Goal: Task Accomplishment & Management: Manage account settings

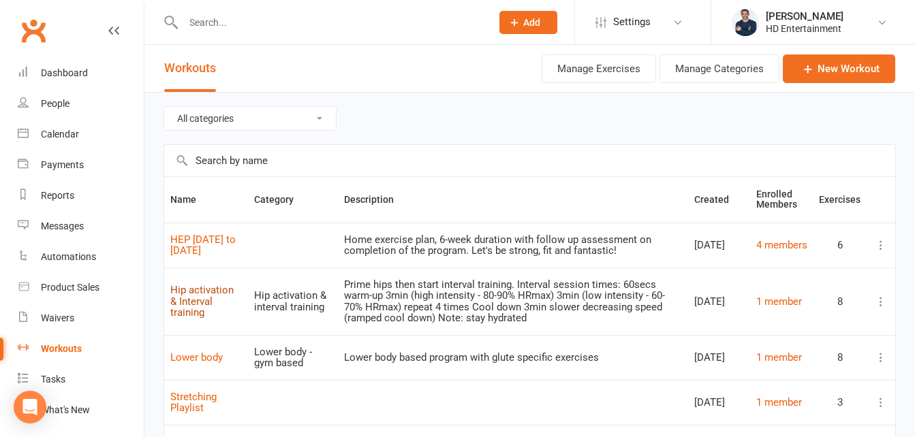
click at [196, 302] on link "Hip activation & Interval training" at bounding box center [201, 301] width 63 height 35
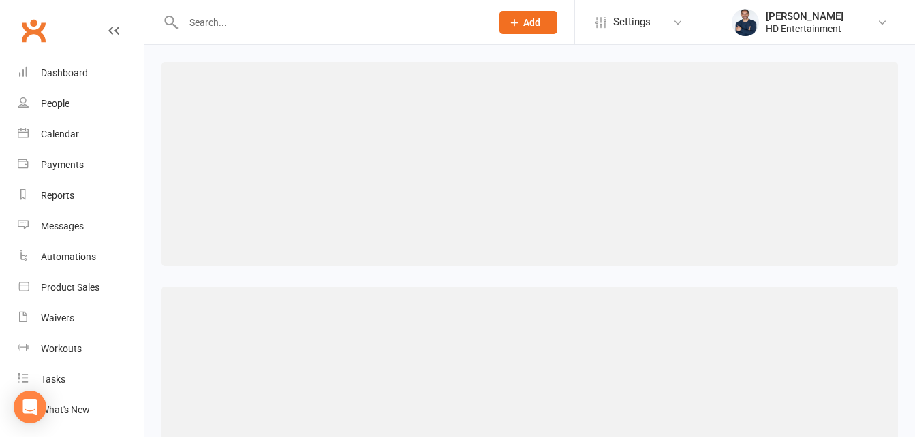
select select "470"
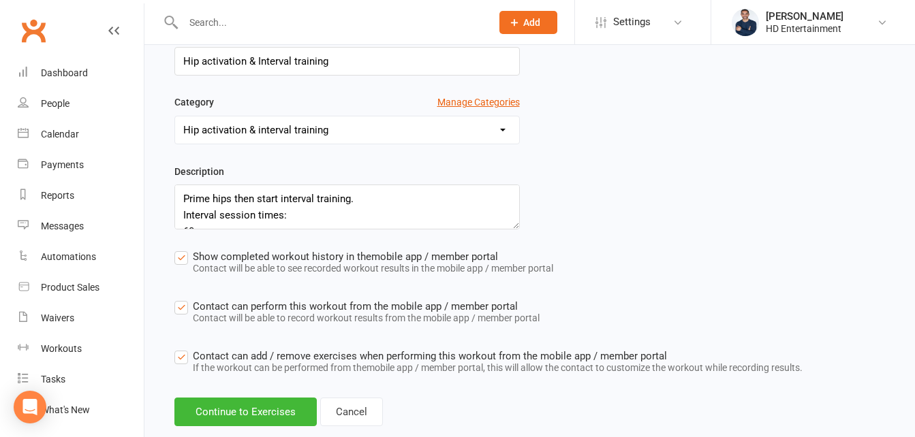
scroll to position [283, 0]
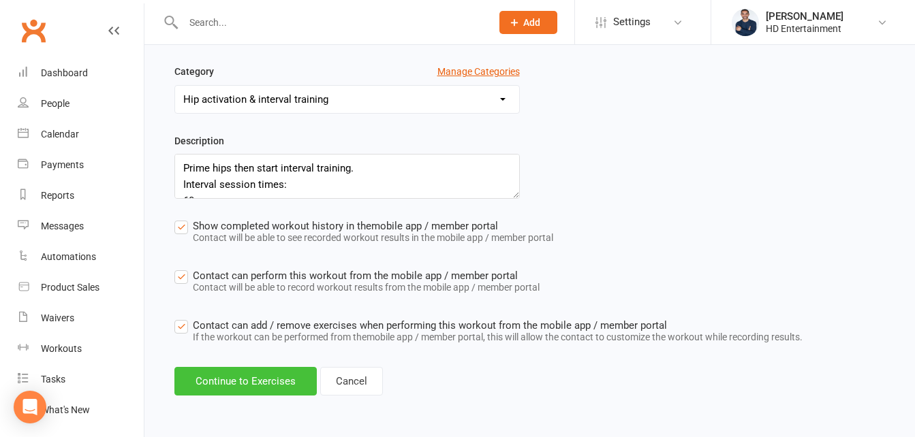
click at [294, 380] on button "Continue to Exercises" at bounding box center [245, 381] width 142 height 29
select select "Kilograms"
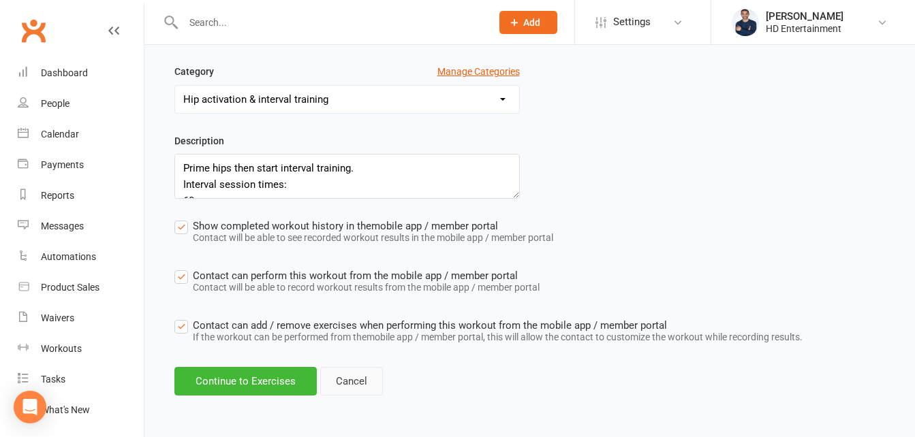
select select "Kilograms"
select select "Kilometres"
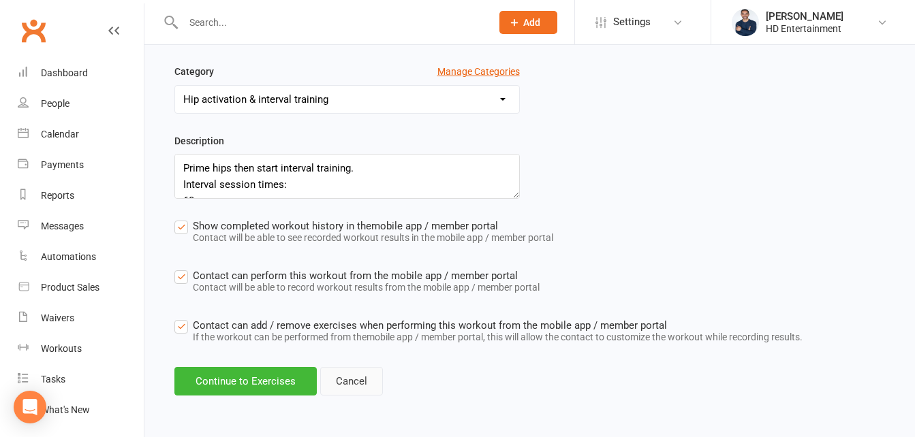
select select "Kilometres"
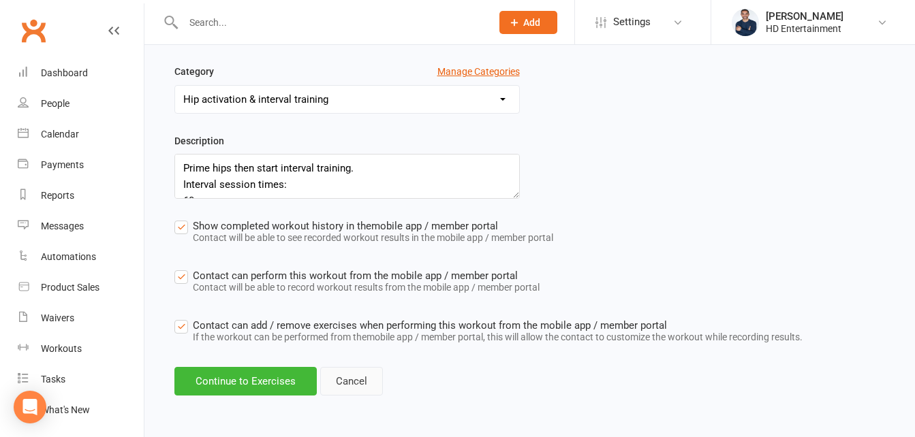
select select "Kilometres"
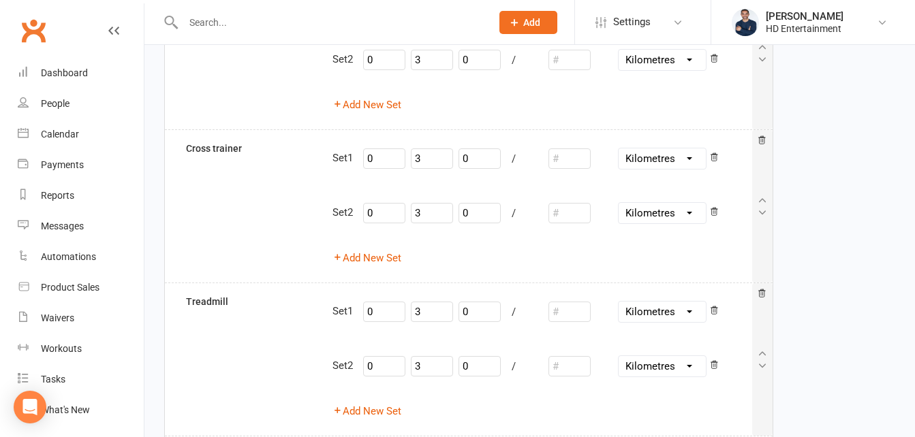
scroll to position [1164, 0]
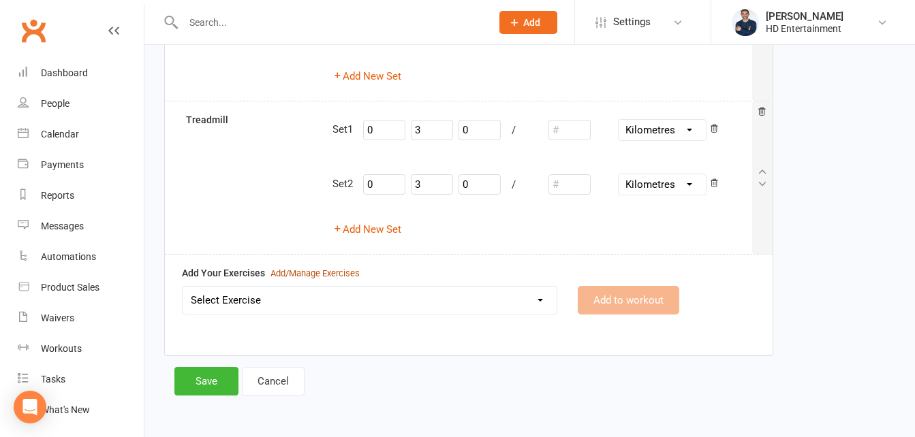
click at [316, 273] on div "Add/Manage Exercises" at bounding box center [315, 274] width 89 height 14
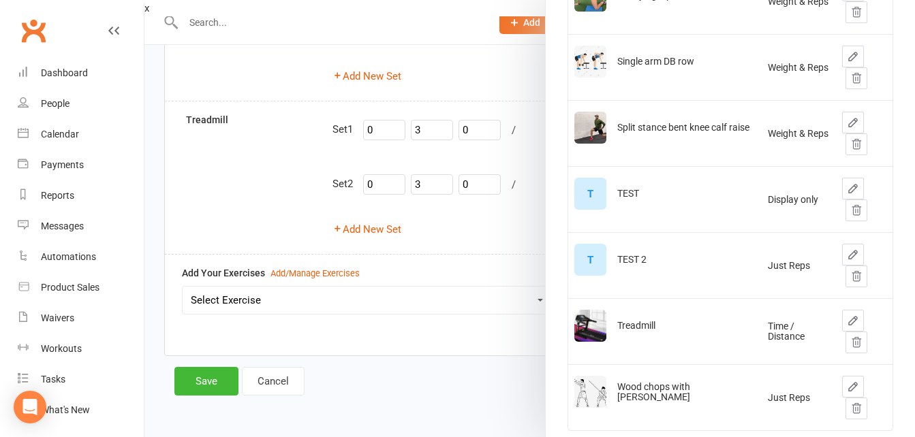
scroll to position [1240, 0]
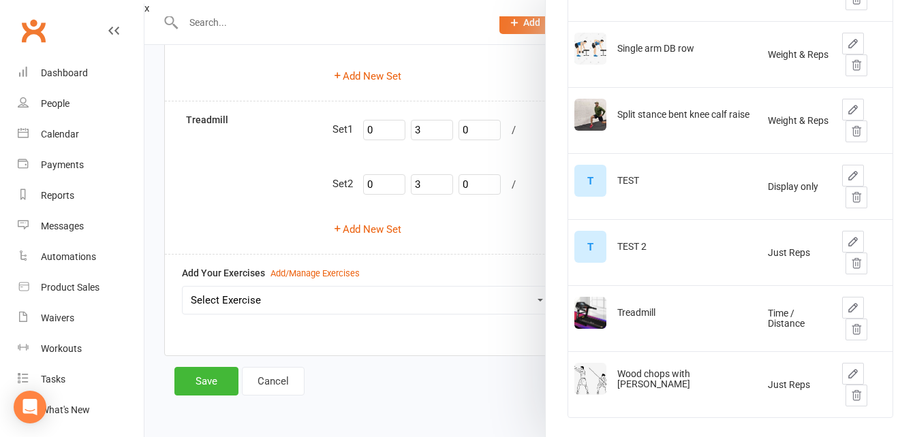
click at [446, 24] on div at bounding box center [529, 218] width 771 height 437
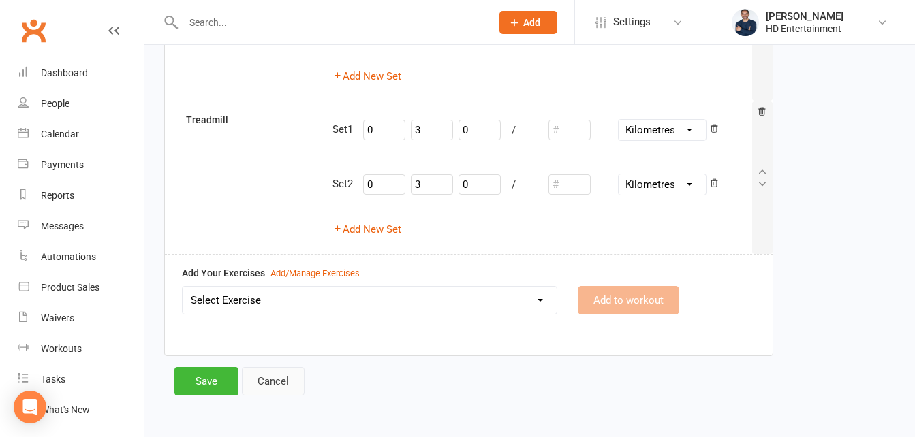
click at [275, 388] on link "Cancel" at bounding box center [273, 381] width 63 height 29
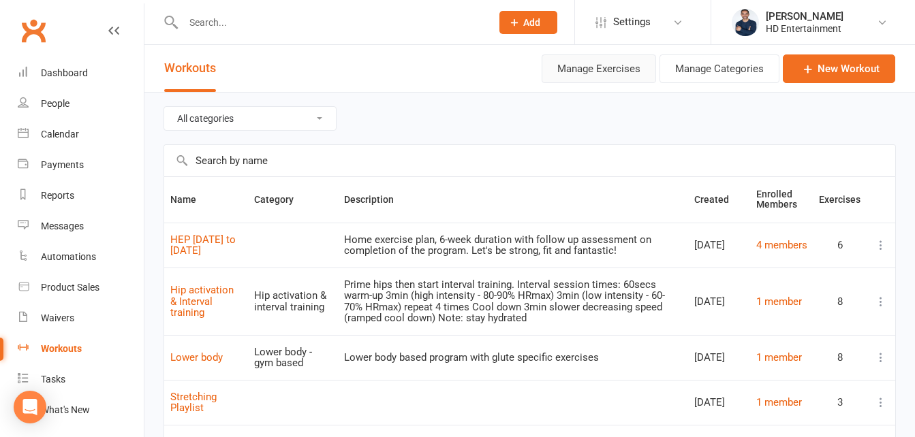
click at [611, 69] on button "Manage Exercises" at bounding box center [599, 69] width 114 height 29
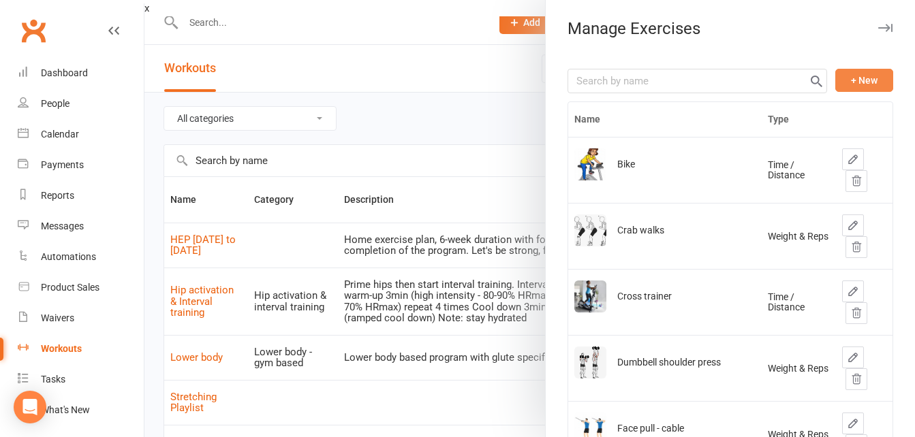
click at [862, 87] on button "+ New" at bounding box center [864, 80] width 58 height 23
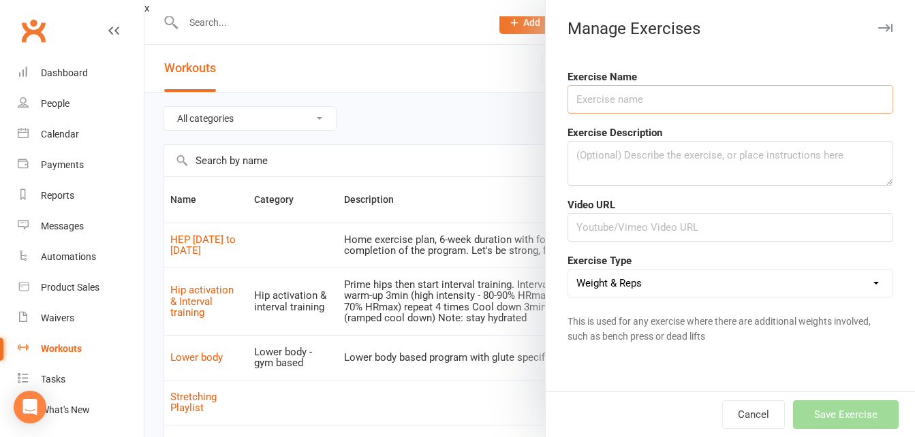
click at [613, 84] on div "Exercise Name" at bounding box center [730, 91] width 346 height 45
type input "Clams - hip external rotation"
click at [593, 153] on textarea at bounding box center [731, 163] width 326 height 45
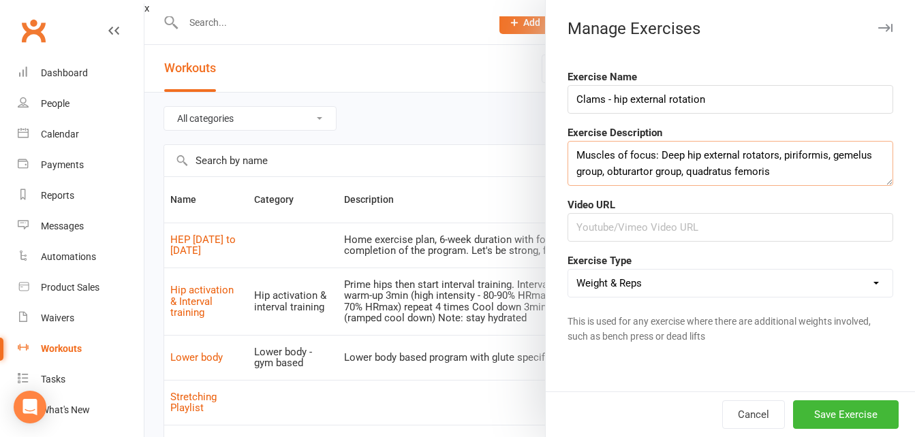
drag, startPoint x: 827, startPoint y: 155, endPoint x: 863, endPoint y: 153, distance: 36.1
click at [863, 153] on textarea "Muscles of focus: Deep hip external rotators, piriformis, gemelus group, obtura…" at bounding box center [731, 163] width 326 height 45
paste textarea "Gemel"
drag, startPoint x: 600, startPoint y: 169, endPoint x: 647, endPoint y: 176, distance: 47.5
click at [647, 176] on textarea "Muscles of focus: Deep hip external rotators, piriformis, Gemellus group, obtur…" at bounding box center [731, 163] width 326 height 45
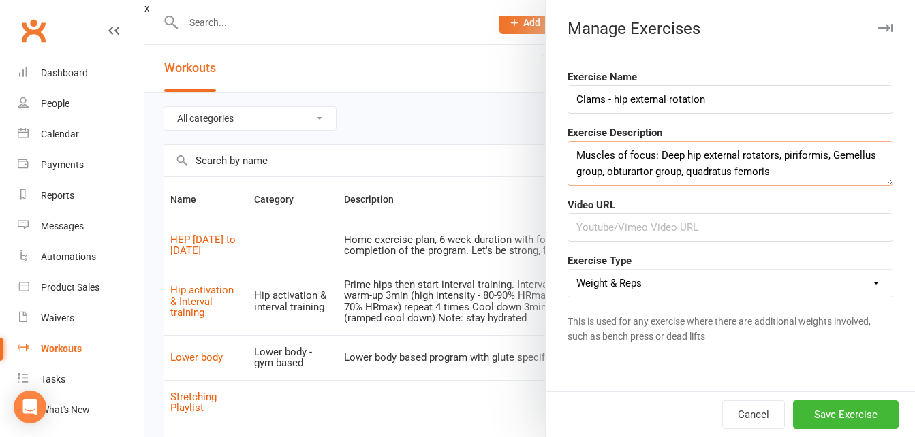
paste textarea "Obtura"
type textarea "Muscles of focus: Deep hip external rotators, piriformis, Gemellus group, Obtur…"
paste input "[URL][DOMAIN_NAME]"
type input "[URL][DOMAIN_NAME]"
click at [743, 277] on select "Weight & Reps Time / Distance Weights, Reps, Time & Distance Just Reps Display …" at bounding box center [730, 283] width 324 height 27
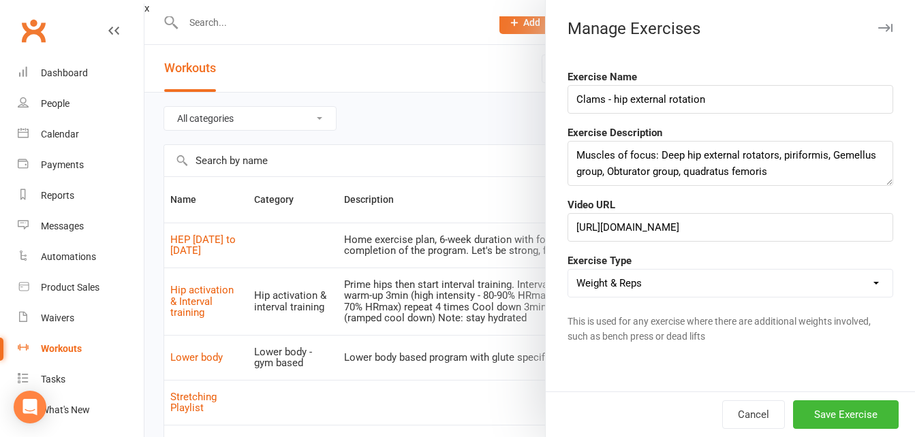
click at [615, 281] on select "Weight & Reps Time / Distance Weights, Reps, Time & Distance Just Reps Display …" at bounding box center [730, 283] width 324 height 27
drag, startPoint x: 823, startPoint y: 409, endPoint x: 823, endPoint y: 396, distance: 12.9
click at [823, 407] on button "Save Exercise" at bounding box center [846, 415] width 106 height 29
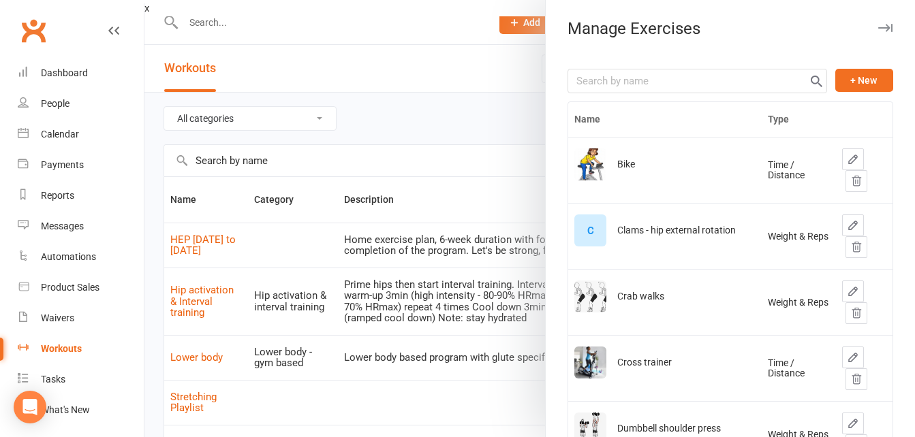
click at [589, 223] on div "C" at bounding box center [590, 231] width 32 height 32
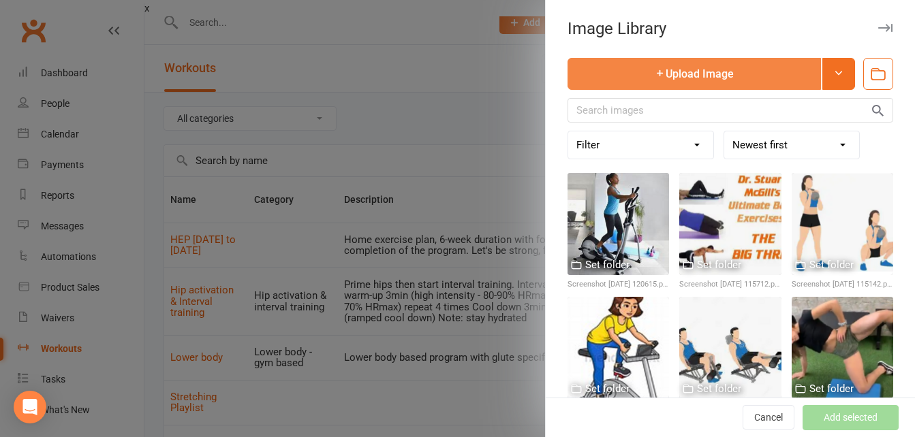
click at [746, 74] on button "Upload Image" at bounding box center [694, 74] width 253 height 32
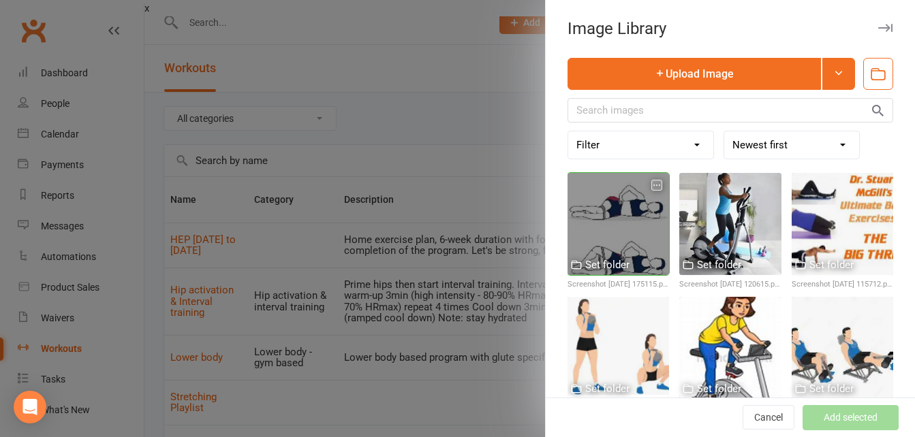
click at [604, 210] on div at bounding box center [619, 224] width 102 height 102
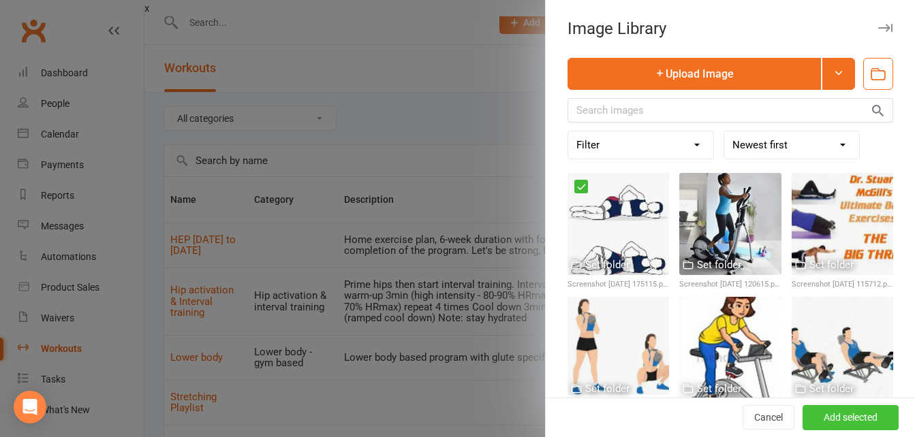
click at [803, 418] on button "Add selected" at bounding box center [851, 418] width 96 height 25
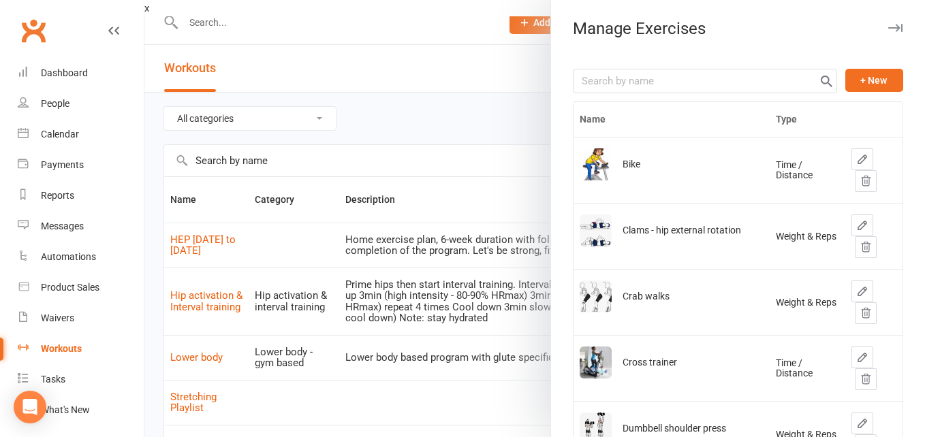
click at [439, 56] on div at bounding box center [534, 218] width 781 height 437
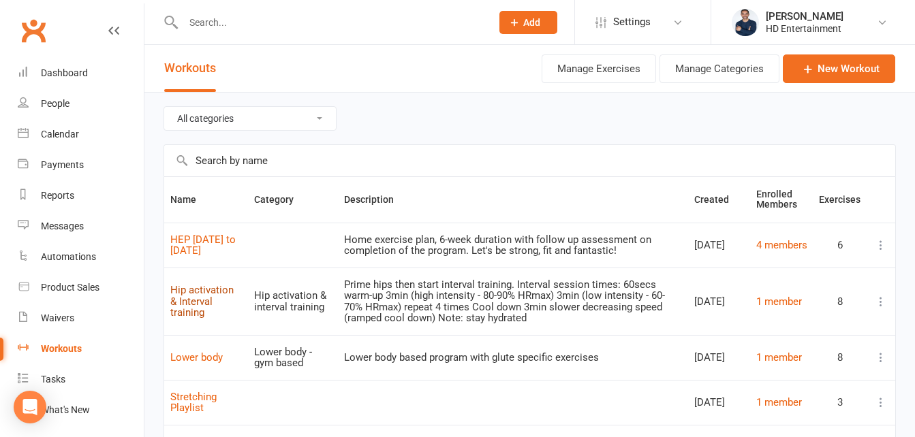
click at [176, 296] on link "Hip activation & Interval training" at bounding box center [201, 301] width 63 height 35
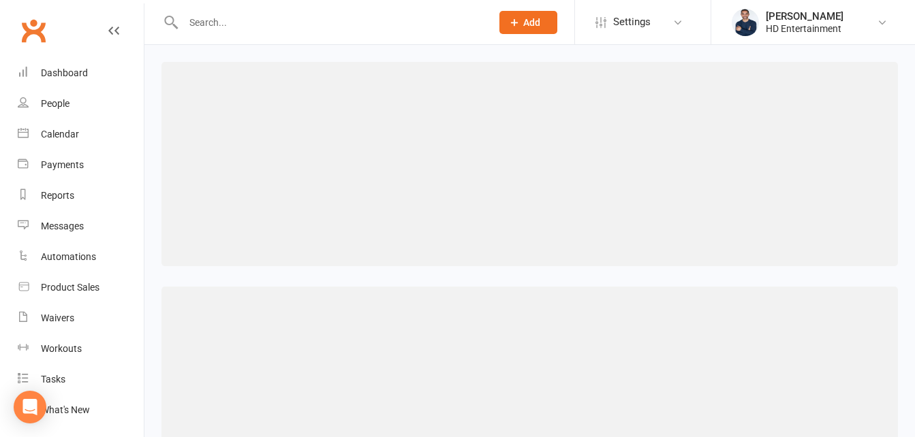
select select "470"
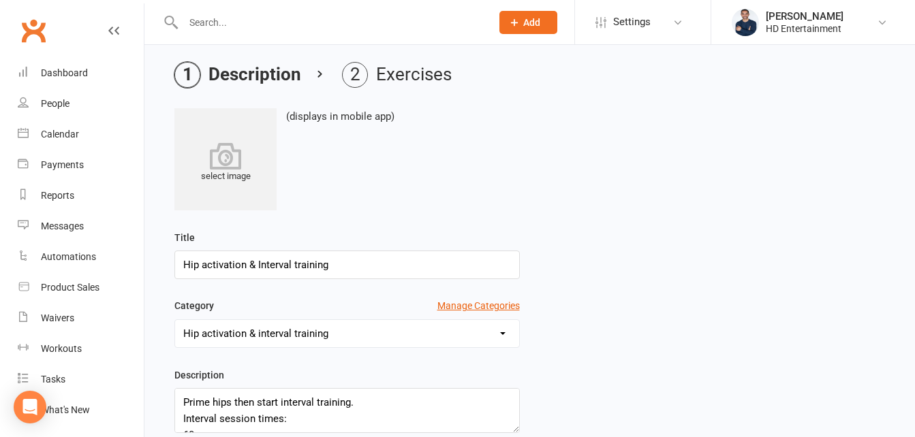
scroll to position [273, 0]
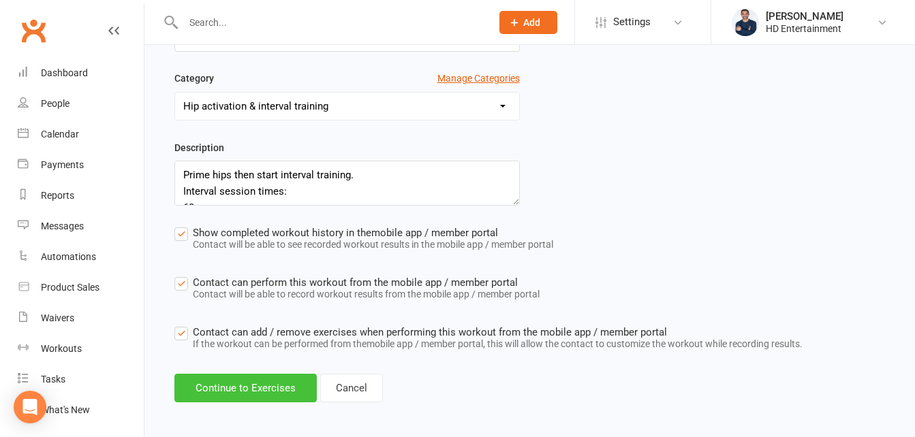
click at [258, 390] on button "Continue to Exercises" at bounding box center [245, 388] width 142 height 29
select select "Kilograms"
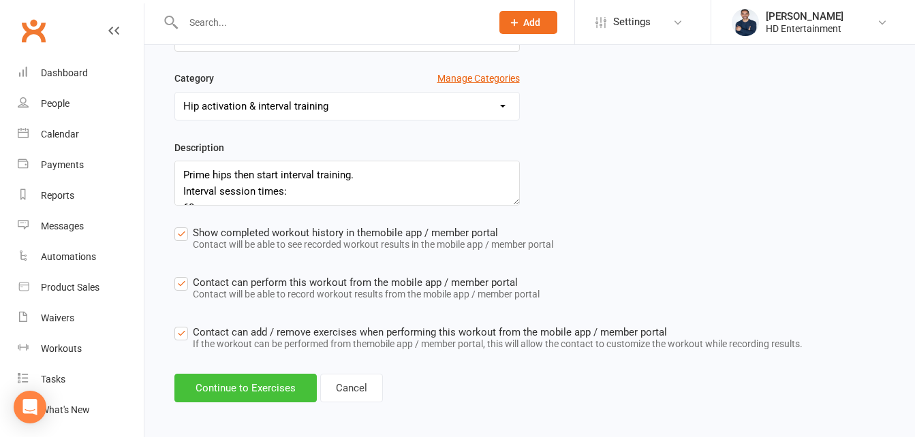
select select "Kilograms"
select select "Kilometres"
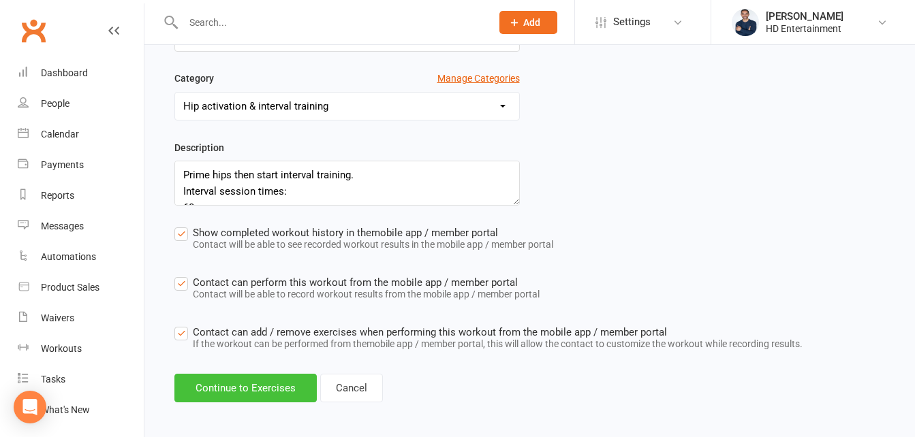
select select "Kilometres"
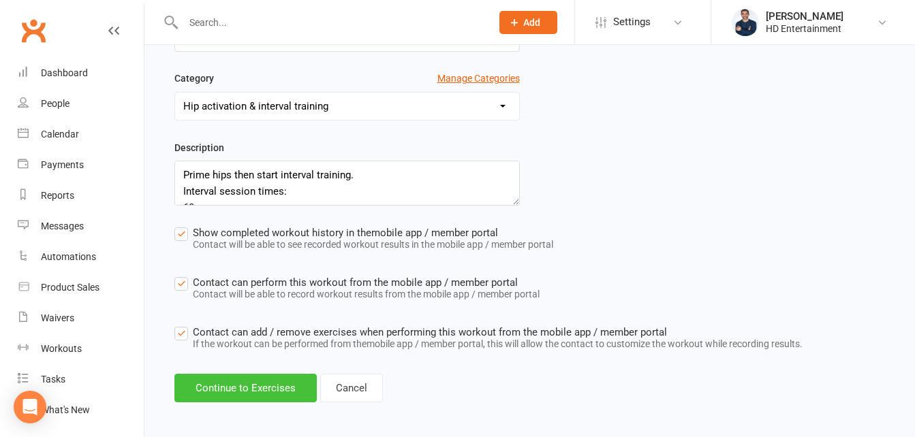
select select "Kilometres"
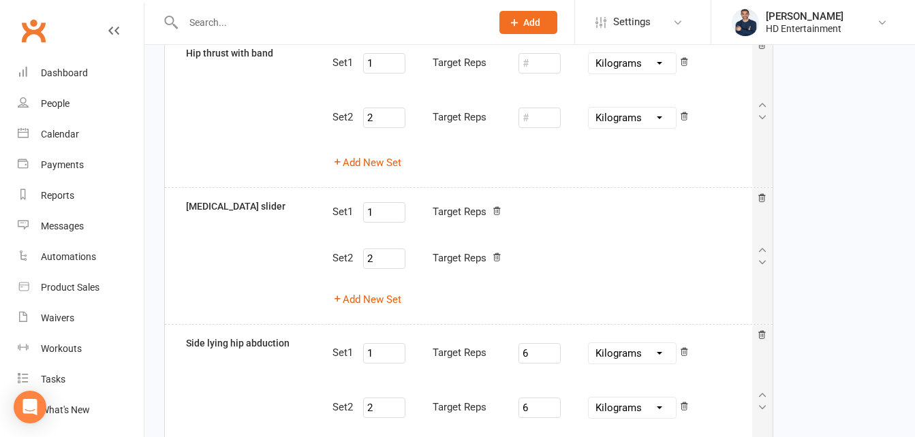
scroll to position [1154, 0]
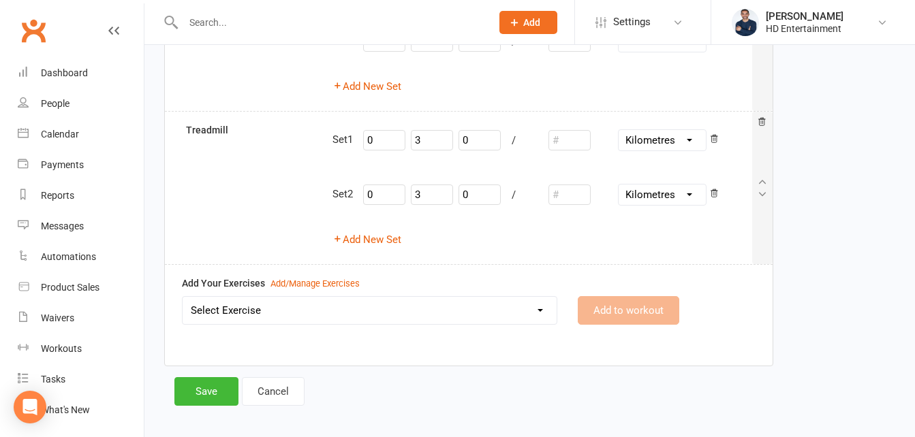
click at [257, 307] on select "Select Exercise Bike Clams - hip external rotation Crab walks Cross trainer Dum…" at bounding box center [370, 310] width 374 height 27
select select "12228"
click at [183, 297] on select "Select Exercise Bike Clams - hip external rotation Crab walks Cross trainer Dum…" at bounding box center [370, 310] width 374 height 27
click at [603, 306] on button "Add to workout" at bounding box center [629, 310] width 102 height 29
select select
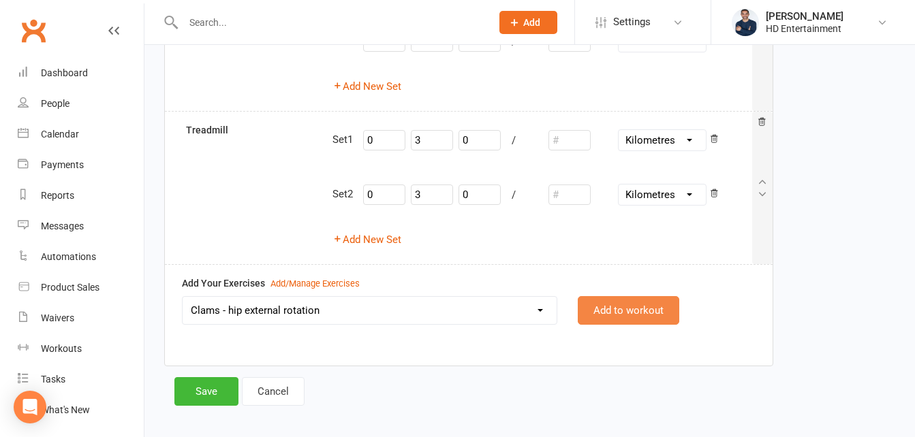
select select "Kilograms"
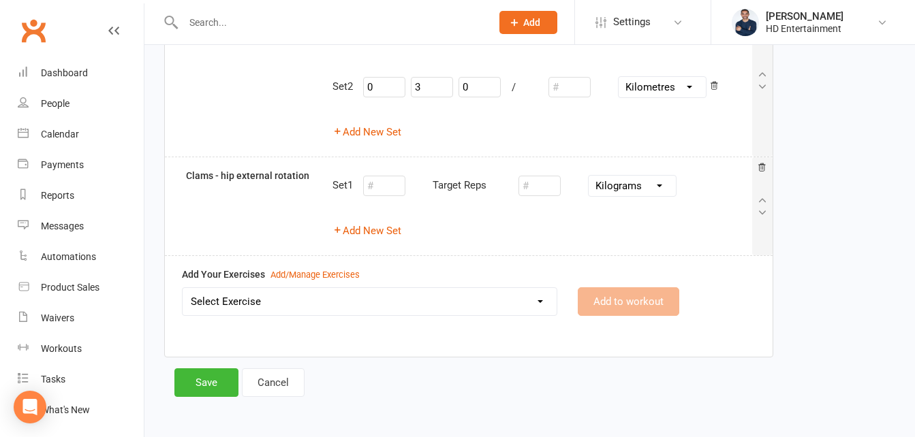
scroll to position [1263, 0]
click at [386, 185] on input "number" at bounding box center [384, 184] width 42 height 20
type input "1"
click at [537, 185] on input "number" at bounding box center [540, 184] width 42 height 20
type input "10"
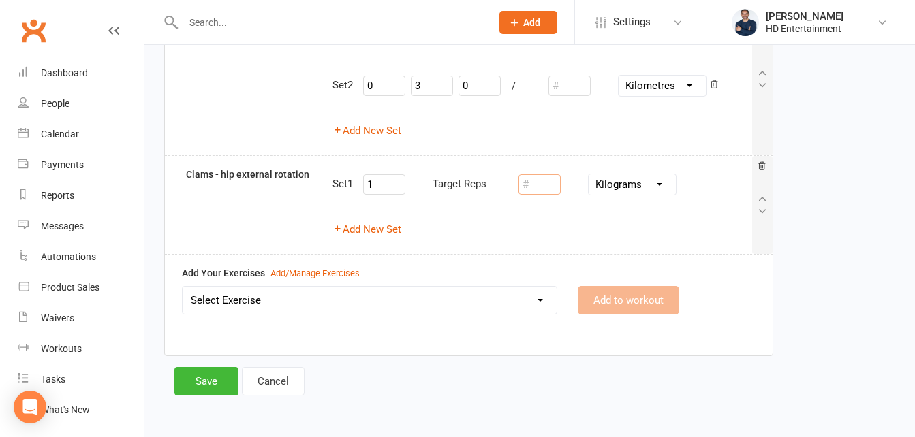
drag, startPoint x: 536, startPoint y: 189, endPoint x: 521, endPoint y: 188, distance: 15.0
click at [522, 188] on input "number" at bounding box center [540, 184] width 42 height 20
click at [379, 223] on button "Add New Set" at bounding box center [367, 229] width 69 height 16
select select "Kilograms"
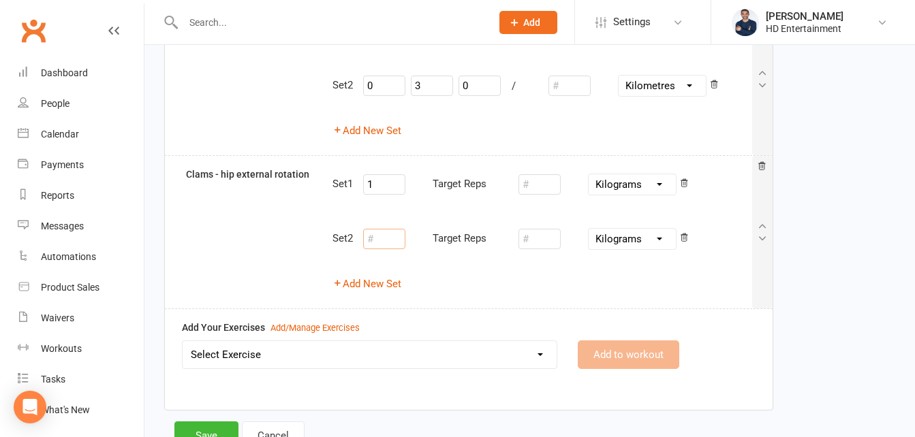
click at [383, 234] on input "number" at bounding box center [384, 239] width 42 height 20
type input "2"
click at [531, 181] on input "number" at bounding box center [540, 184] width 42 height 20
click at [527, 188] on input "number" at bounding box center [540, 184] width 42 height 20
click at [556, 187] on input "number" at bounding box center [540, 184] width 42 height 20
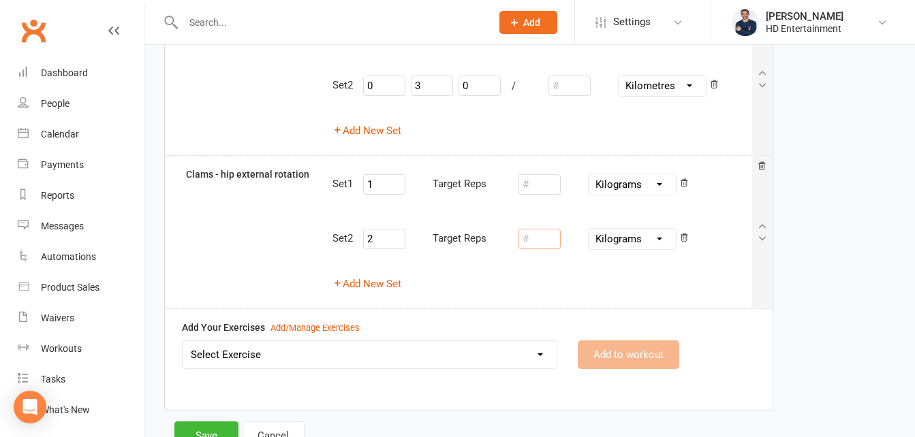
click at [530, 245] on input "number" at bounding box center [540, 239] width 42 height 20
type input "10"
click at [765, 228] on icon at bounding box center [762, 226] width 11 height 11
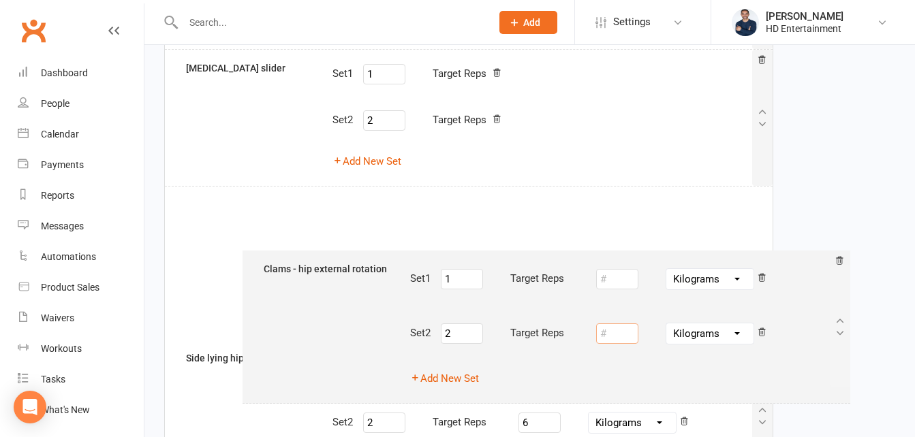
scroll to position [412, 0]
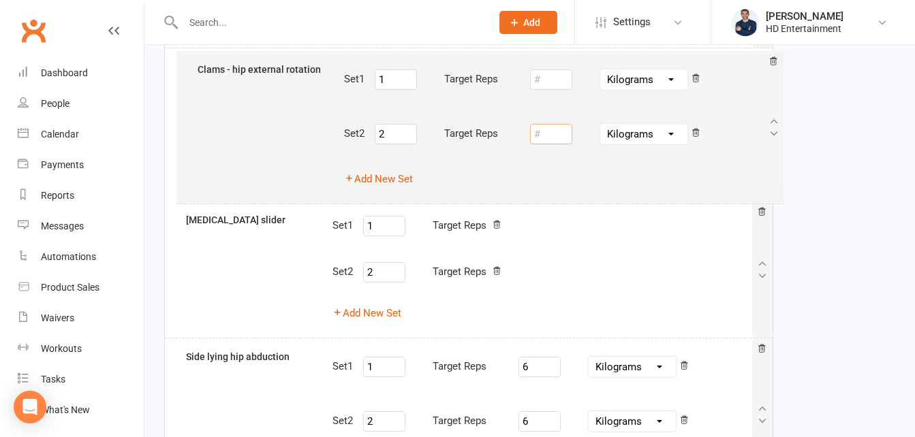
drag, startPoint x: 765, startPoint y: 230, endPoint x: 770, endPoint y: 122, distance: 107.8
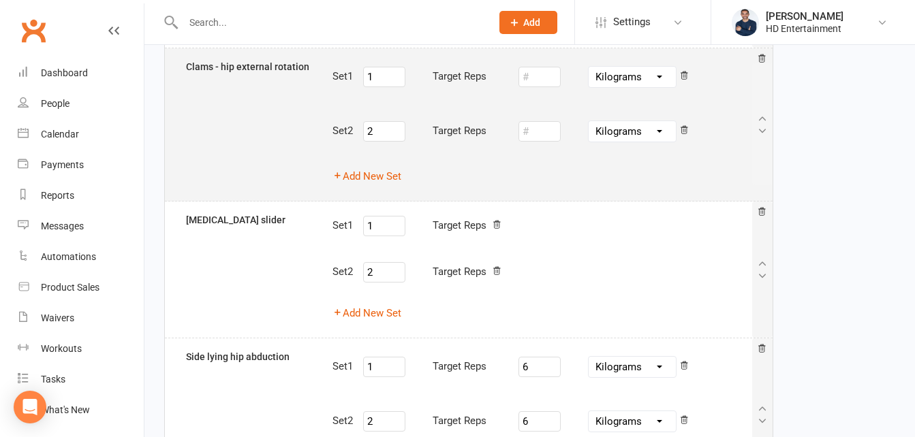
type input "1"
select select "Kilograms"
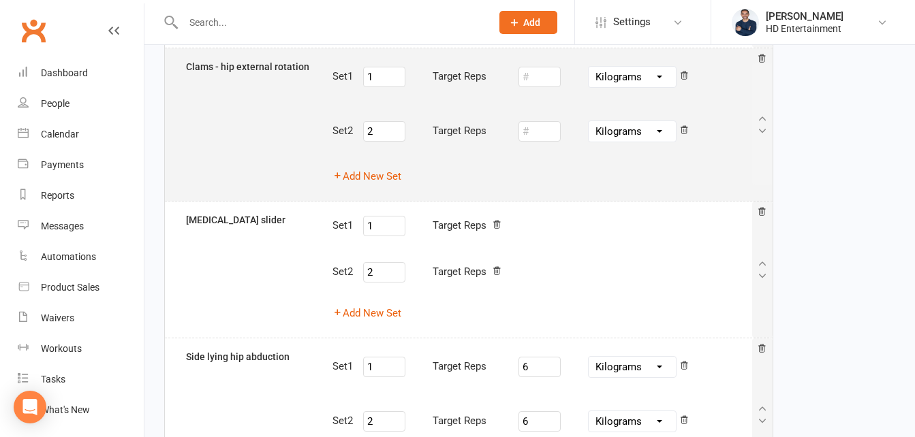
select select "Kilometres"
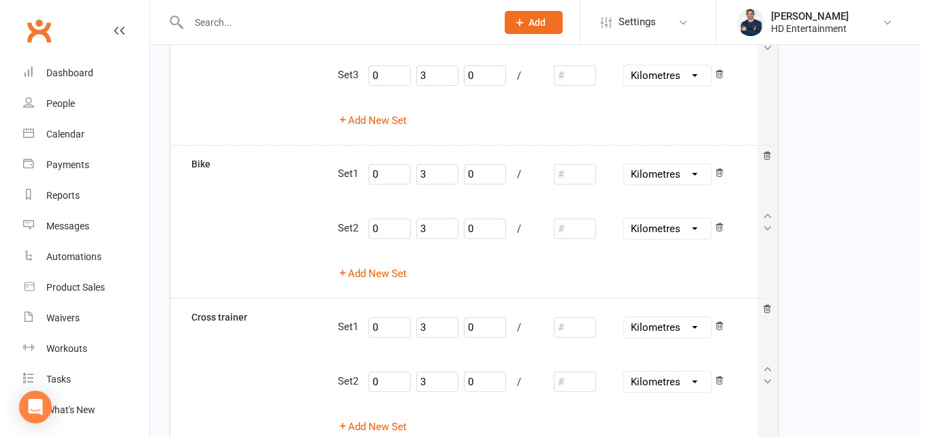
scroll to position [1317, 0]
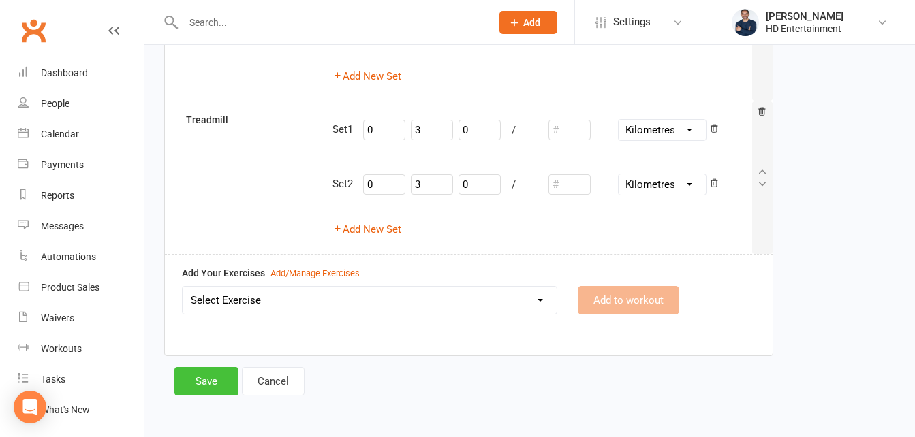
click at [208, 382] on button "Save" at bounding box center [206, 381] width 64 height 29
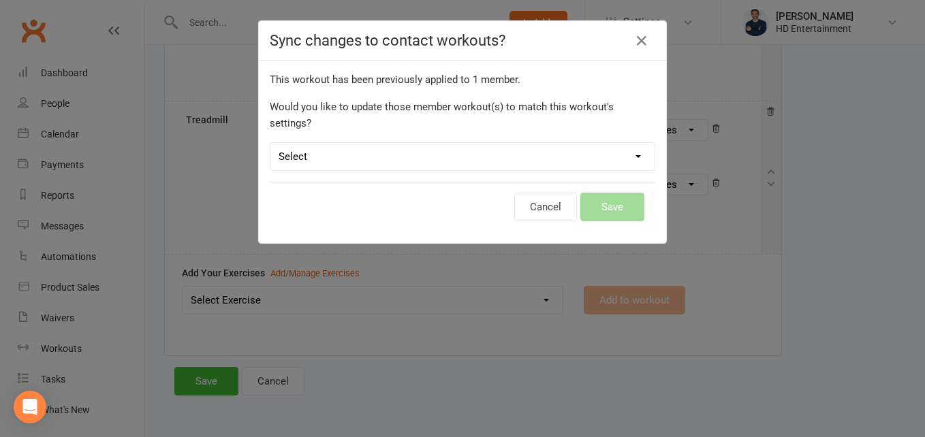
click at [365, 143] on select "Select Leave member workouts unchanged Sync workout + exercise settings to memb…" at bounding box center [463, 156] width 384 height 27
select select "workout_and_exercises"
click at [271, 143] on select "Select Leave member workouts unchanged Sync workout + exercise settings to memb…" at bounding box center [463, 156] width 384 height 27
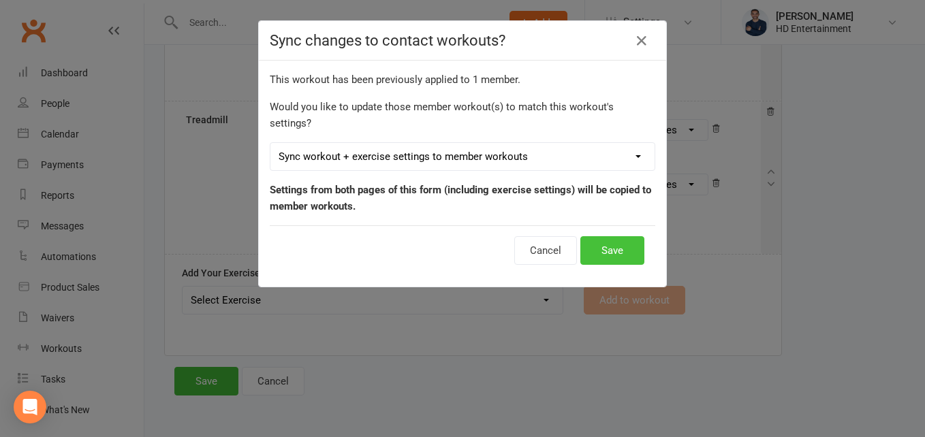
click at [630, 236] on button "Save" at bounding box center [613, 250] width 64 height 29
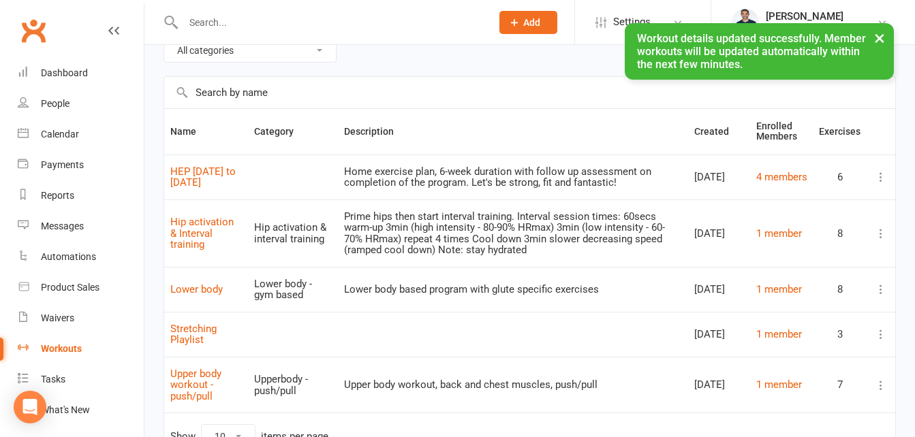
scroll to position [136, 0]
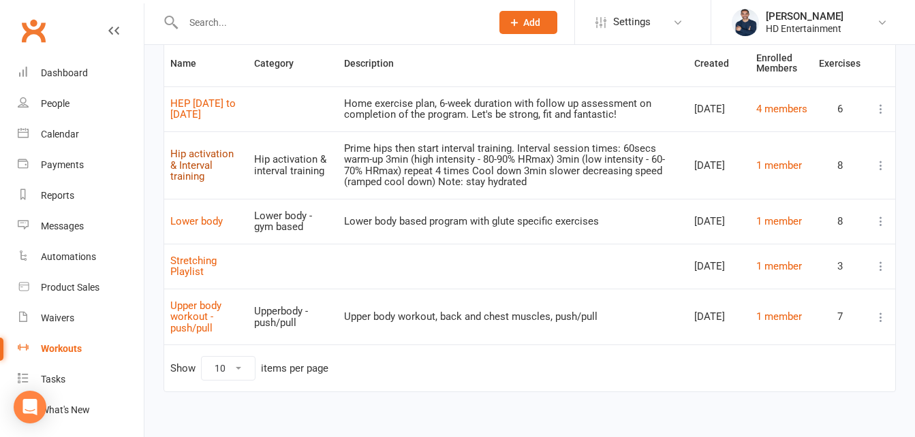
click at [211, 163] on link "Hip activation & Interval training" at bounding box center [201, 165] width 63 height 35
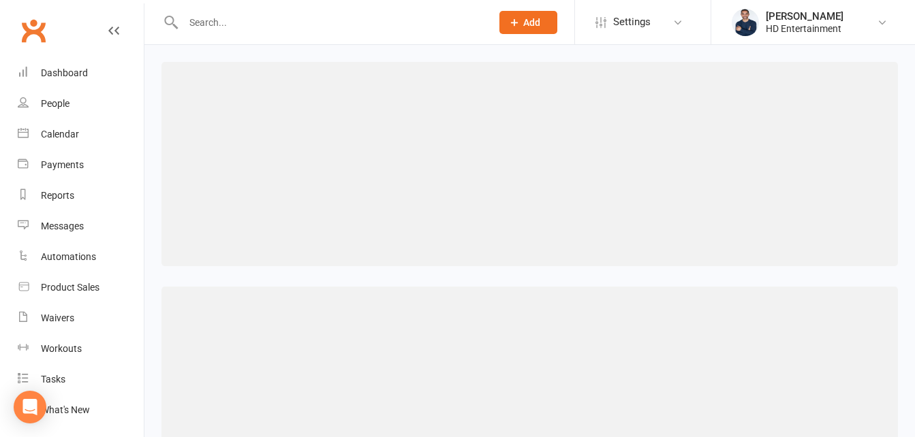
select select "470"
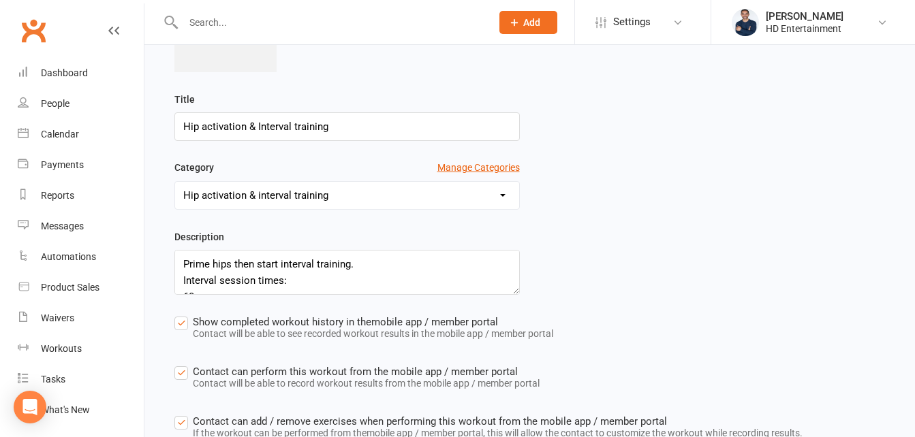
scroll to position [273, 0]
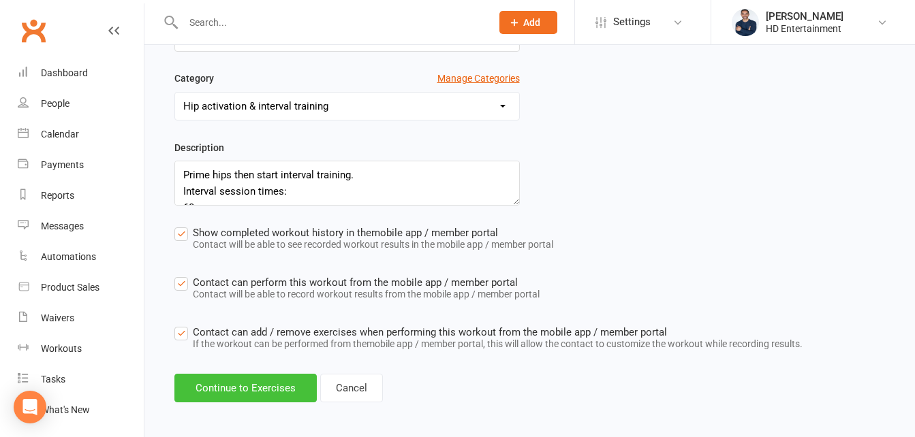
click at [261, 390] on button "Continue to Exercises" at bounding box center [245, 388] width 142 height 29
select select "Kilograms"
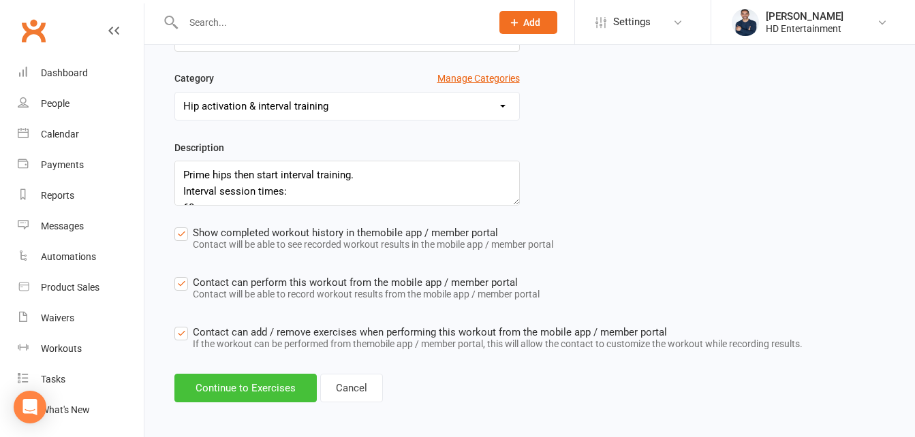
select select "Kilograms"
select select "Kilometres"
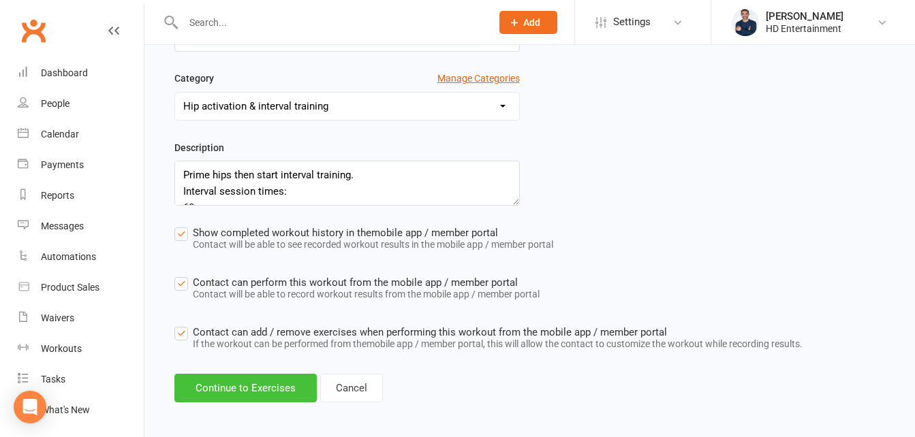
select select "Kilometres"
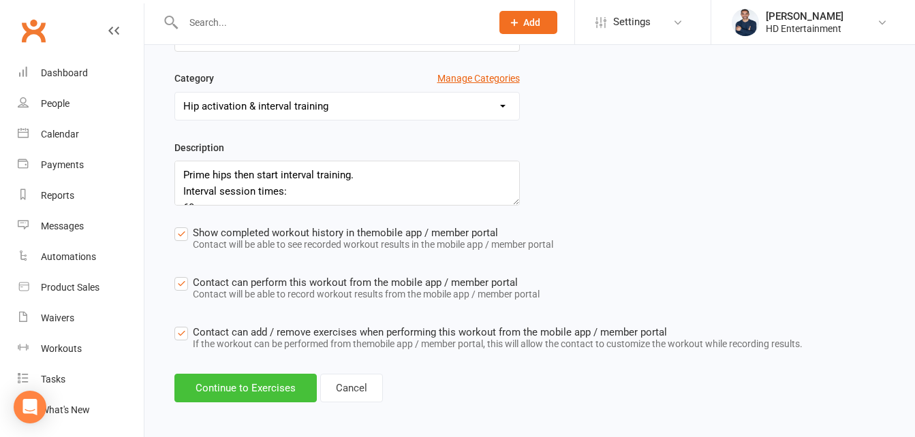
select select "Kilometres"
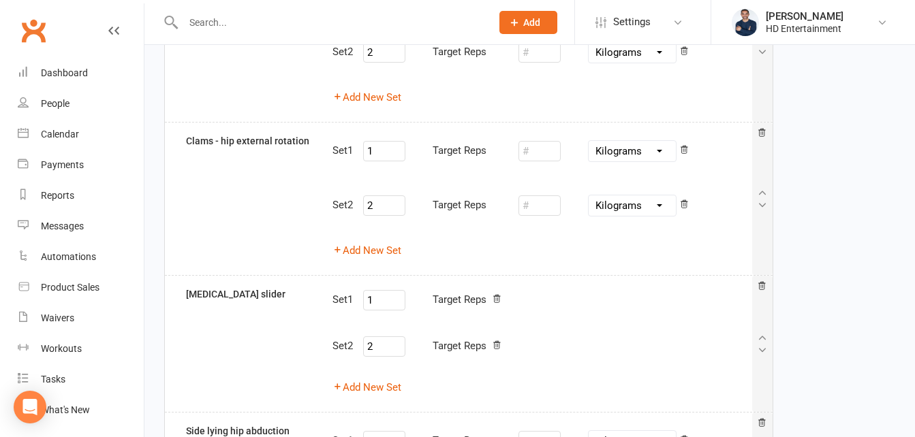
scroll to position [341, 0]
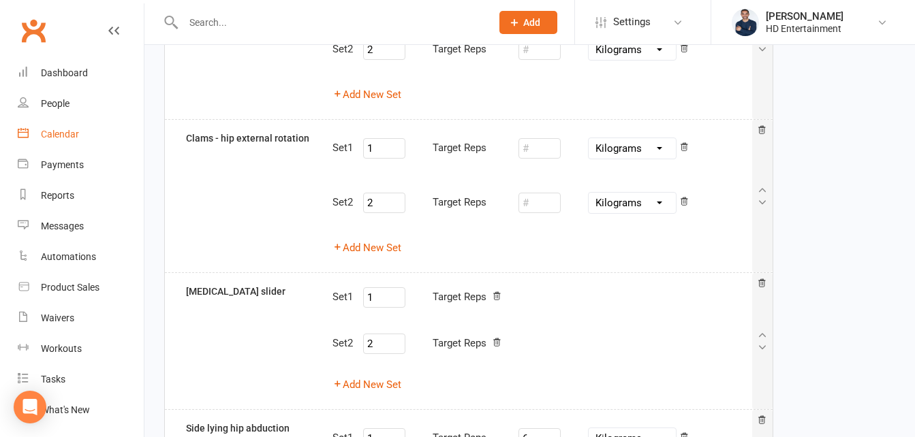
click at [52, 127] on link "Calendar" at bounding box center [81, 134] width 126 height 31
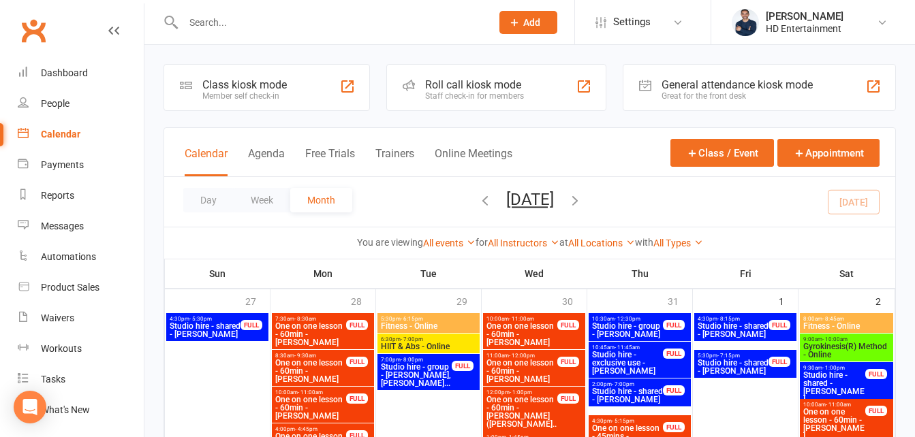
click at [251, 26] on input "text" at bounding box center [330, 22] width 303 height 19
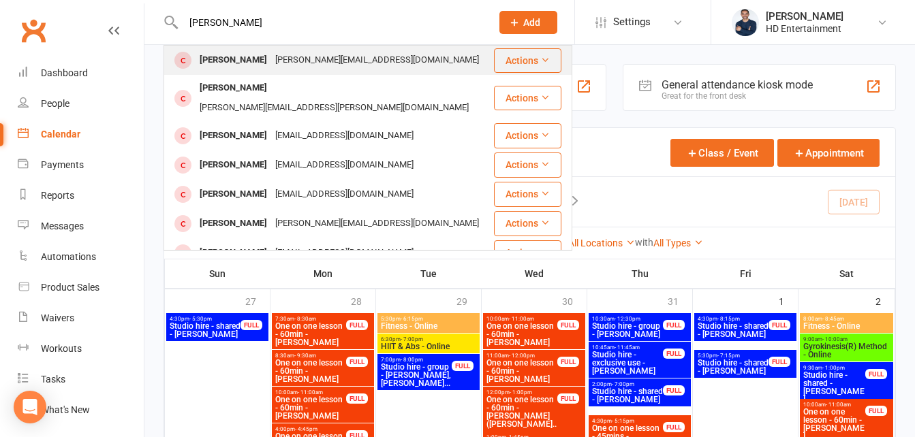
type input "[PERSON_NAME]"
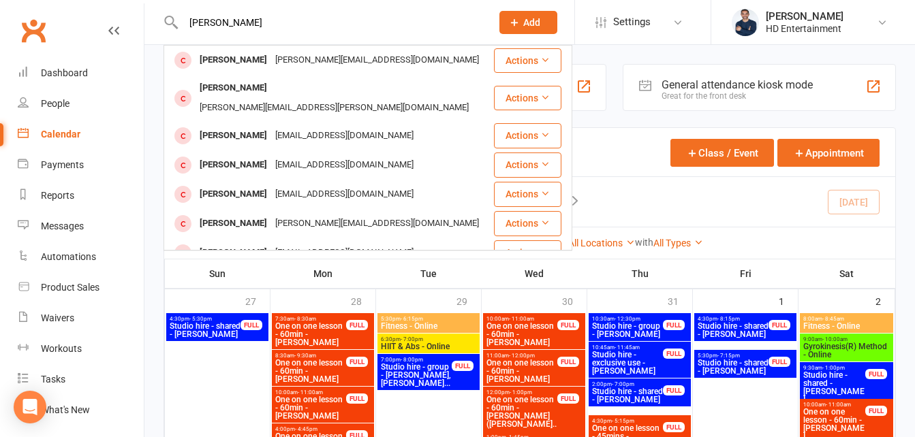
click at [229, 56] on div "[PERSON_NAME]" at bounding box center [234, 60] width 76 height 20
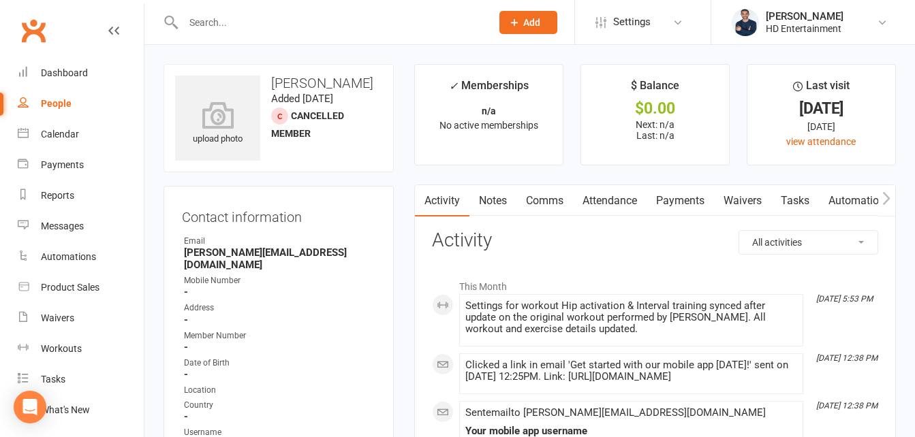
click at [488, 197] on link "Notes" at bounding box center [493, 200] width 47 height 31
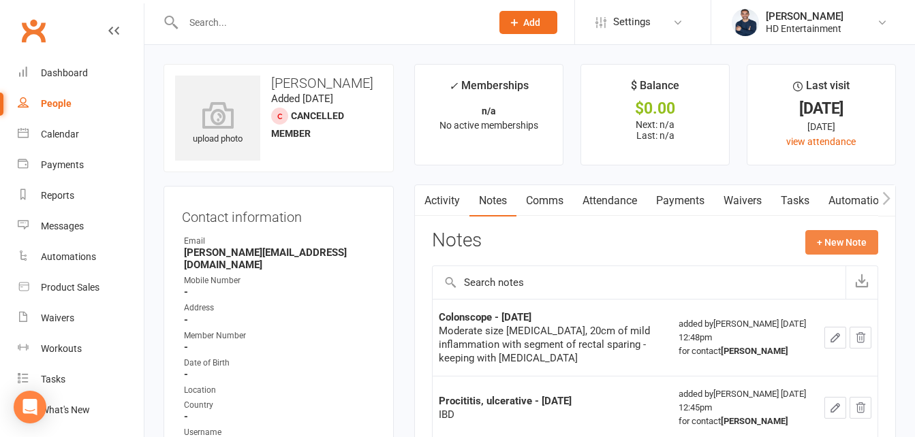
click at [844, 243] on button "+ New Note" at bounding box center [841, 242] width 73 height 25
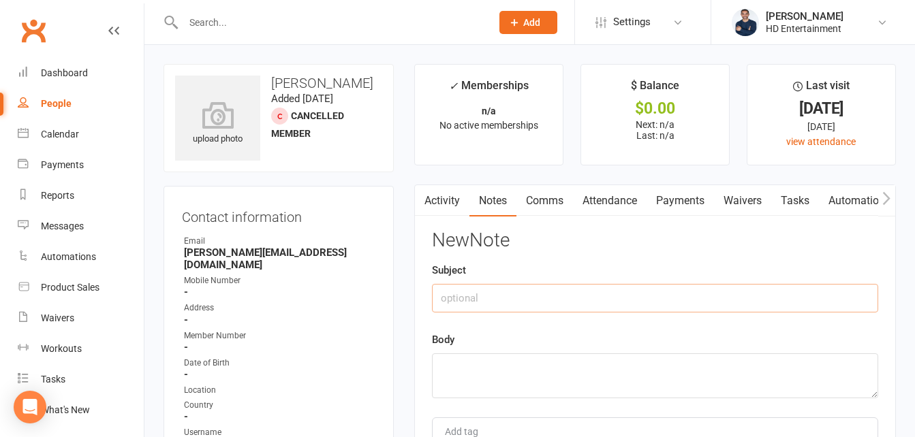
click at [461, 295] on input "text" at bounding box center [655, 298] width 446 height 29
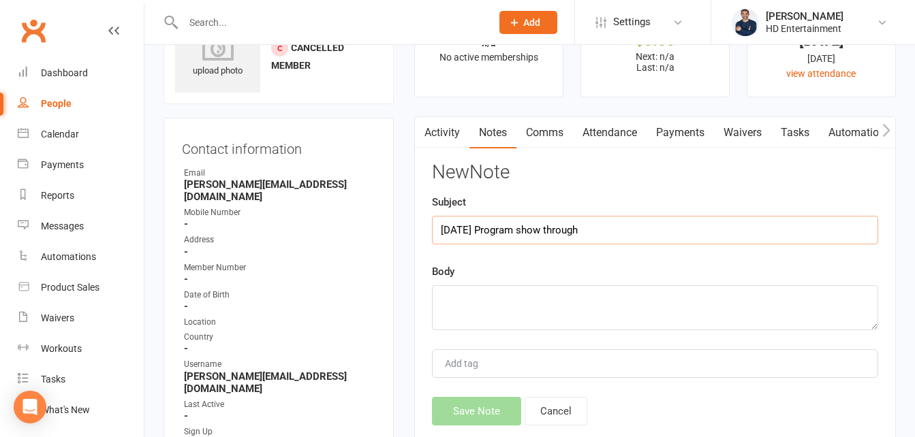
type input "[DATE] Program show through"
click at [503, 295] on textarea at bounding box center [655, 308] width 446 height 45
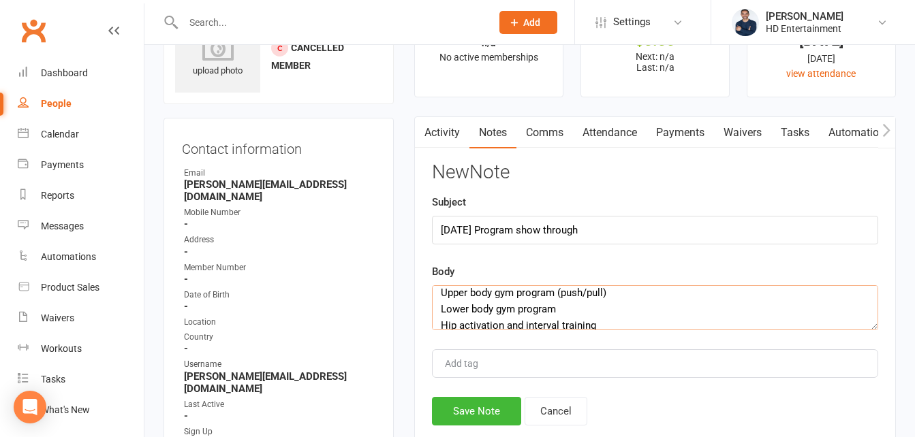
scroll to position [23, 0]
click at [531, 292] on textarea "[PERSON_NAME] 3 x programs: Upper body gym program (push/pull) Lower body gym p…" at bounding box center [655, 308] width 446 height 45
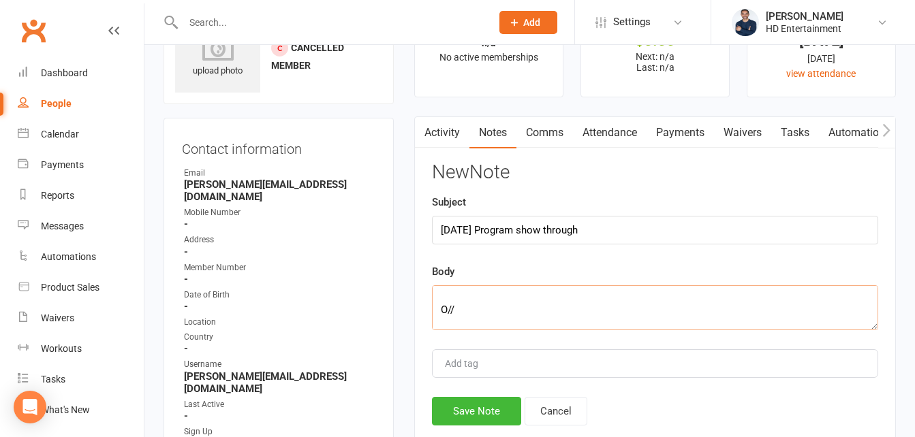
scroll to position [107, 0]
drag, startPoint x: 442, startPoint y: 308, endPoint x: 547, endPoint y: 312, distance: 105.7
click at [547, 312] on textarea "[PERSON_NAME] [DEMOGRAPHIC_DATA] F 3 x programs: Upper body gym program (push/p…" at bounding box center [655, 308] width 446 height 45
click at [492, 318] on textarea "[PERSON_NAME] [DEMOGRAPHIC_DATA] F 3 x programs: Upper body gym program (push/p…" at bounding box center [655, 308] width 446 height 45
paste textarea "Got better with physio"
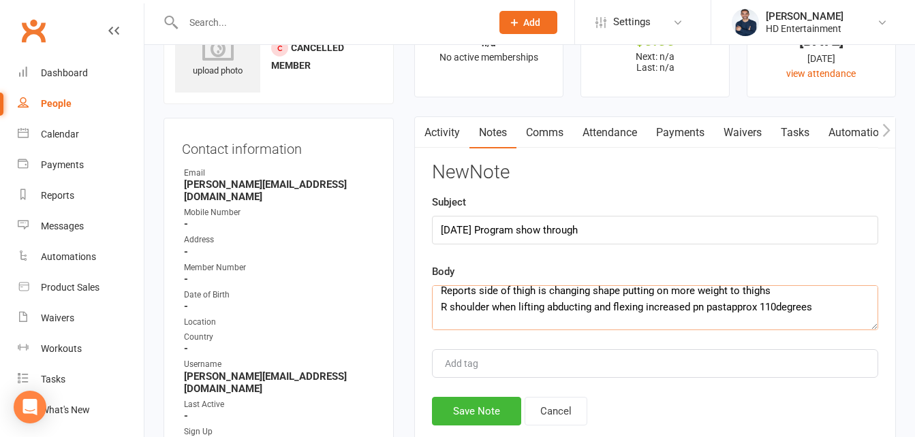
scroll to position [205, 0]
click at [548, 322] on textarea "[PERSON_NAME] [DEMOGRAPHIC_DATA] F 3 x programs: Upper body gym program (push/p…" at bounding box center [655, 308] width 446 height 45
click at [440, 320] on textarea "[PERSON_NAME] [DEMOGRAPHIC_DATA] F 3 x programs: Upper body gym program (push/p…" at bounding box center [655, 308] width 446 height 45
click at [447, 307] on textarea "[PERSON_NAME] [DEMOGRAPHIC_DATA] F 3 x programs: Upper body gym program (push/p…" at bounding box center [655, 308] width 446 height 45
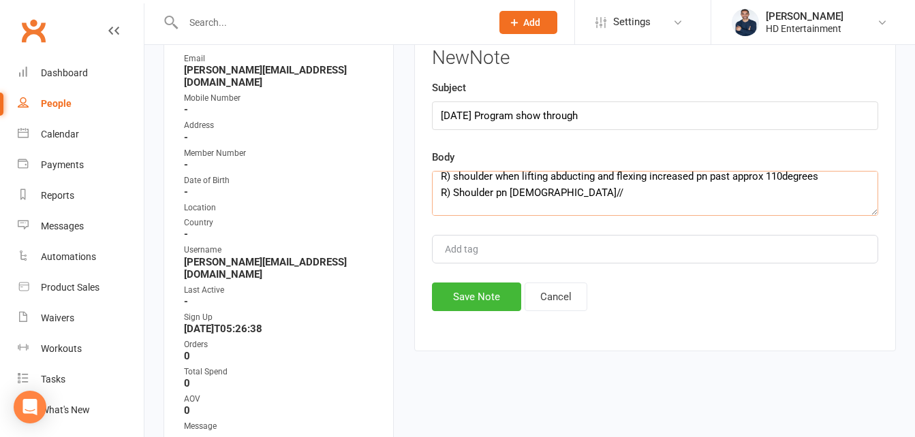
scroll to position [169, 0]
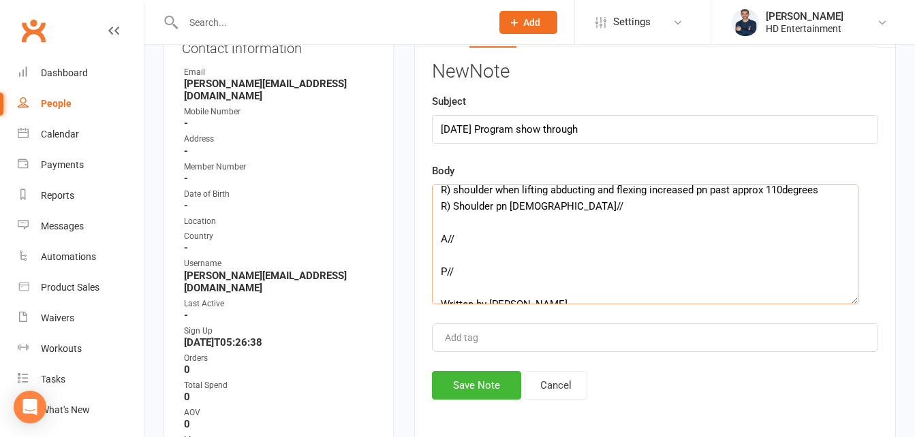
drag, startPoint x: 872, startPoint y: 226, endPoint x: 852, endPoint y: 301, distance: 77.3
click at [852, 301] on textarea "[PERSON_NAME] [DEMOGRAPHIC_DATA] F 3 x programs: Upper body gym program (push/p…" at bounding box center [645, 245] width 427 height 120
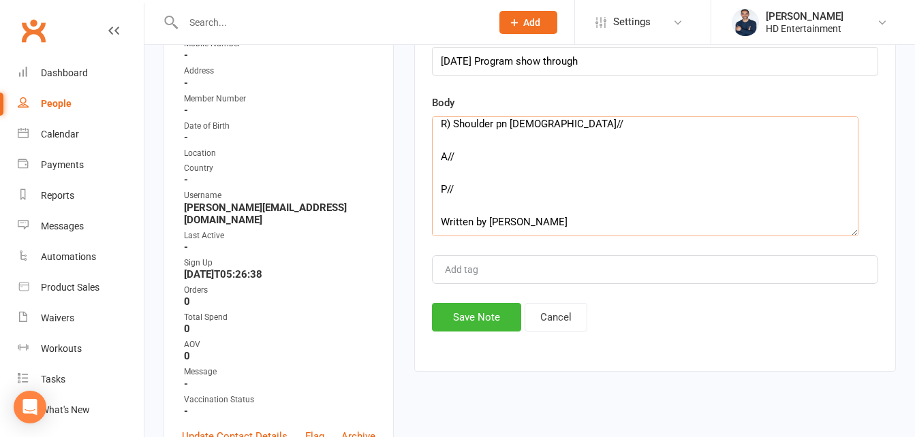
scroll to position [200, 0]
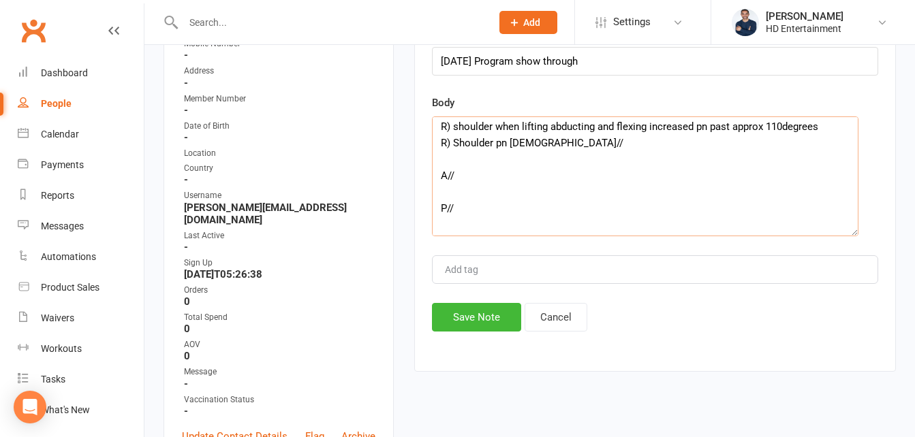
click at [460, 190] on textarea "[PERSON_NAME] [DEMOGRAPHIC_DATA] F 3 x programs: Upper body gym program (push/p…" at bounding box center [645, 177] width 427 height 120
click at [475, 165] on textarea "[PERSON_NAME] [DEMOGRAPHIC_DATA] F 3 x programs: Upper body gym program (push/p…" at bounding box center [645, 177] width 427 height 120
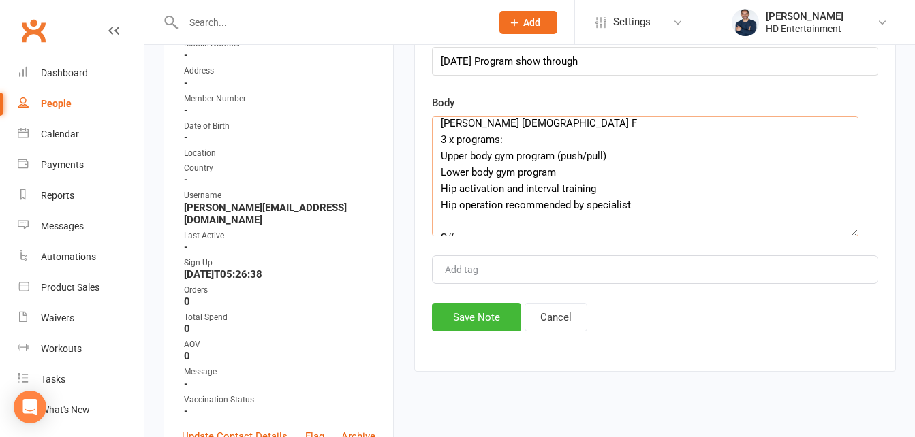
scroll to position [0, 0]
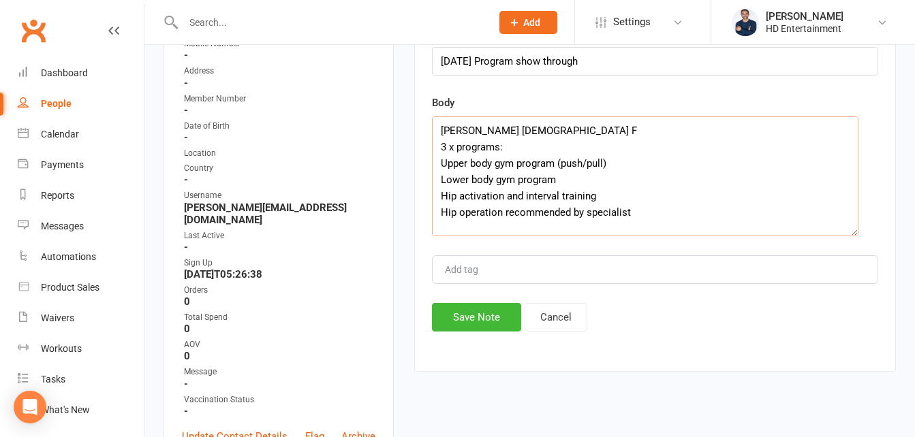
click at [560, 143] on textarea "[PERSON_NAME] [DEMOGRAPHIC_DATA] F 3 x programs: Upper body gym program (push/p…" at bounding box center [645, 177] width 427 height 120
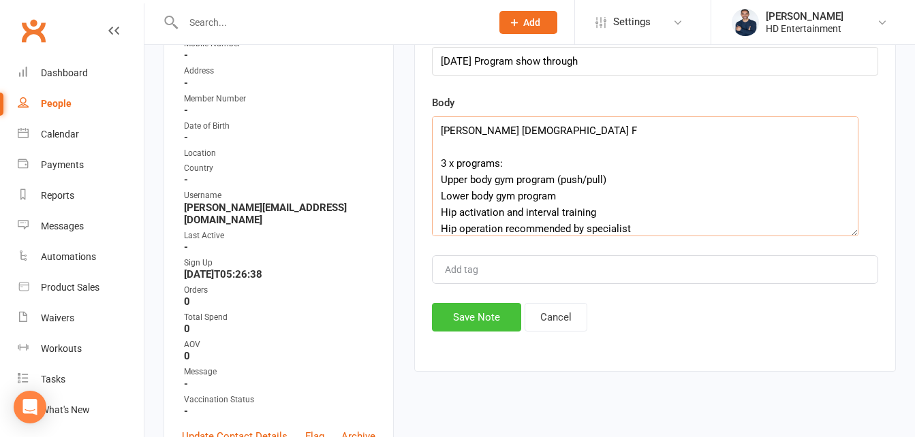
type textarea "[PERSON_NAME] [DEMOGRAPHIC_DATA] F 3 x programs: Upper body gym program (push/p…"
click at [497, 324] on button "Save Note" at bounding box center [476, 317] width 89 height 29
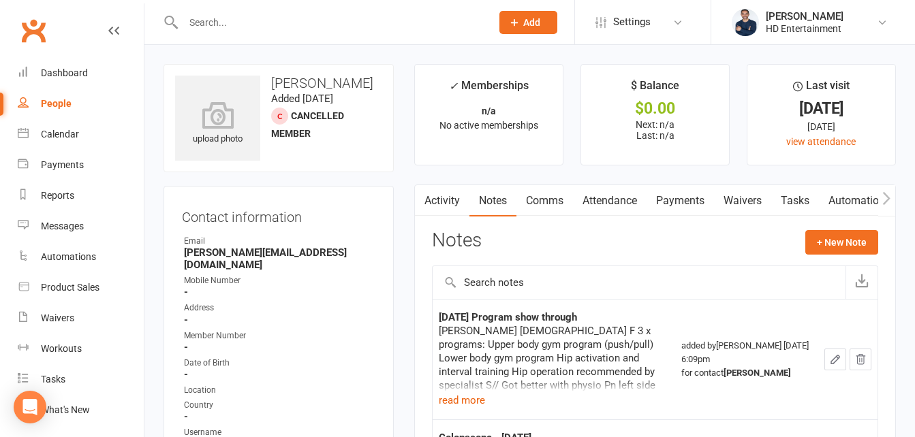
click at [889, 197] on icon "button" at bounding box center [886, 197] width 7 height 13
click at [842, 200] on link "Workouts" at bounding box center [830, 200] width 65 height 31
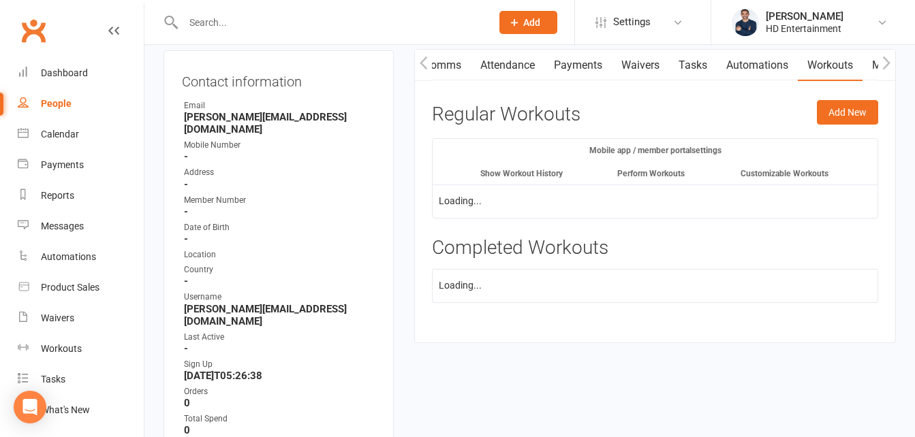
scroll to position [136, 0]
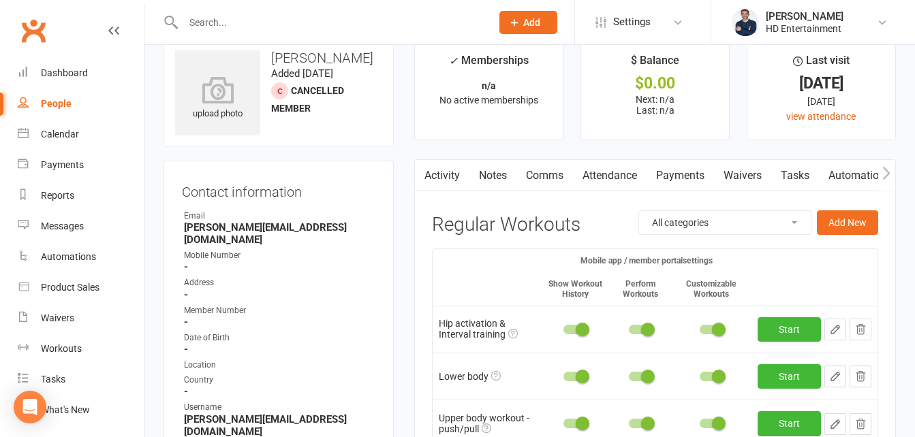
scroll to position [3, 0]
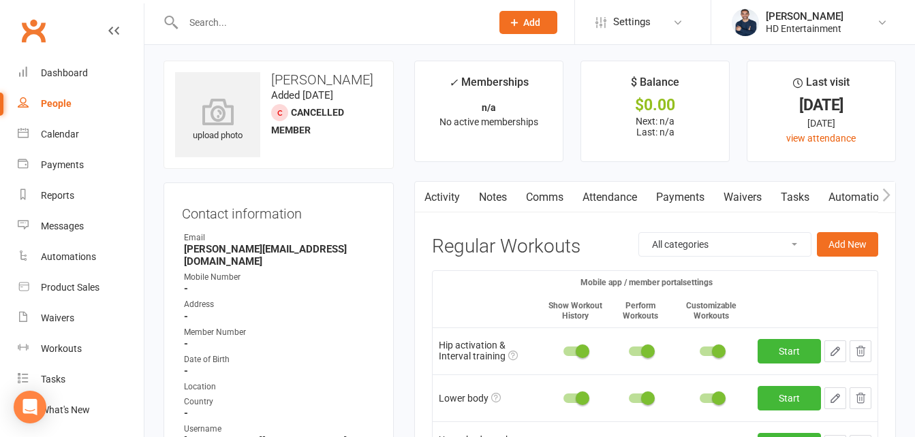
drag, startPoint x: 897, startPoint y: 112, endPoint x: 925, endPoint y: 110, distance: 28.0
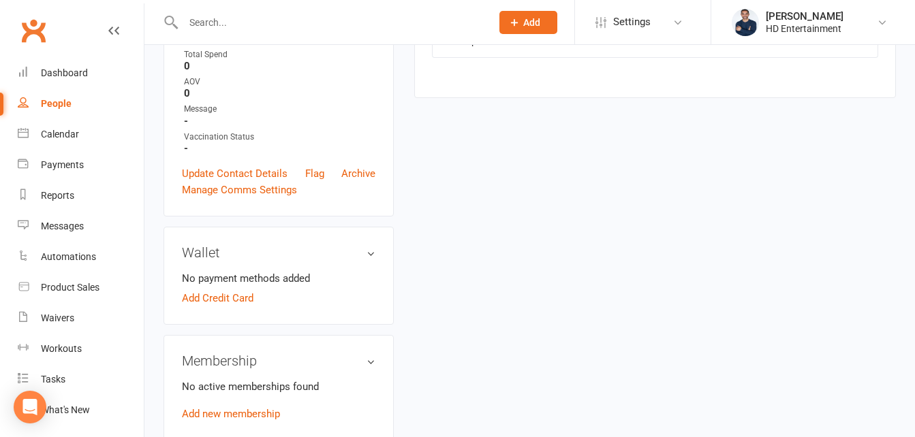
scroll to position [561, 0]
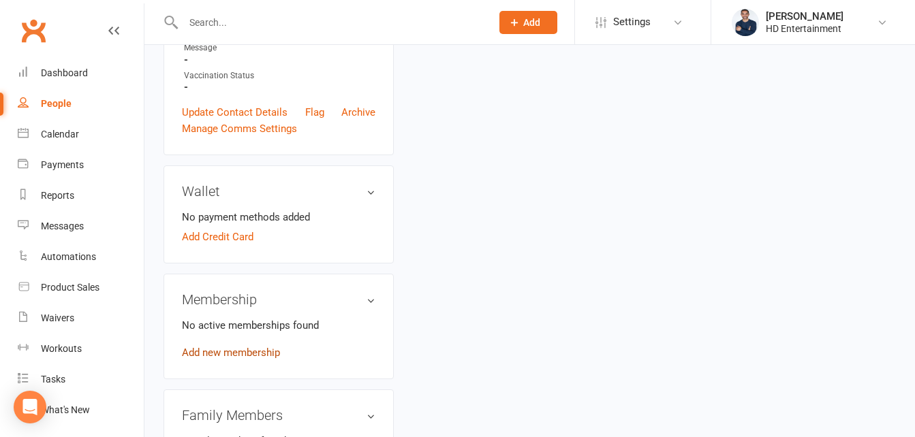
click at [243, 347] on link "Add new membership" at bounding box center [231, 353] width 98 height 12
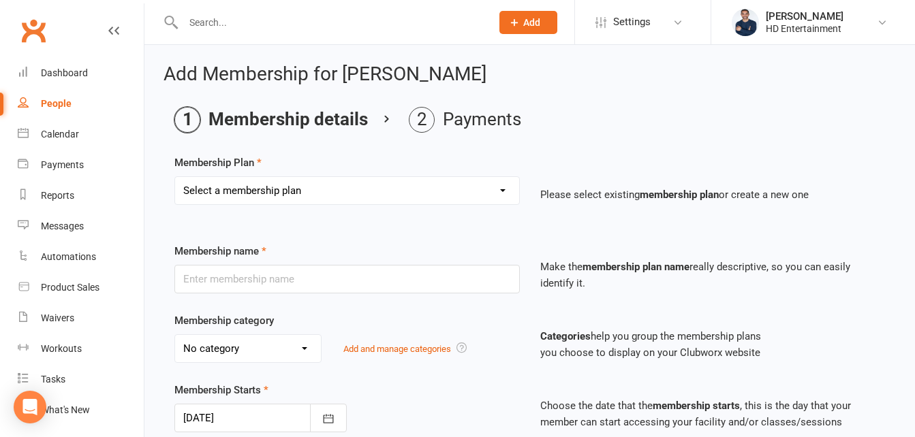
click at [330, 185] on select "Select a membership plan Create new Membership Plan 12 Week Unlimited 14-day Me…" at bounding box center [347, 190] width 344 height 27
select select "1"
click at [175, 177] on select "Select a membership plan Create new Membership Plan 12 Week Unlimited 14-day Me…" at bounding box center [347, 190] width 344 height 27
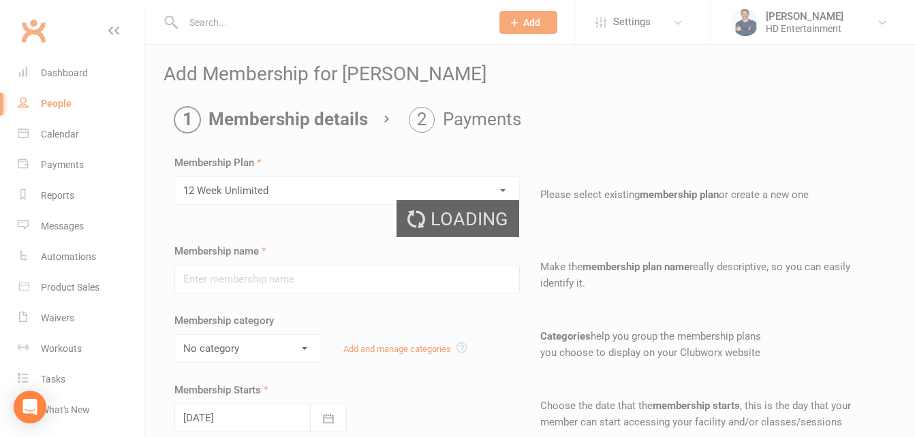
type input "12 Week Unlimited"
select select "1"
type input "12"
select select "1"
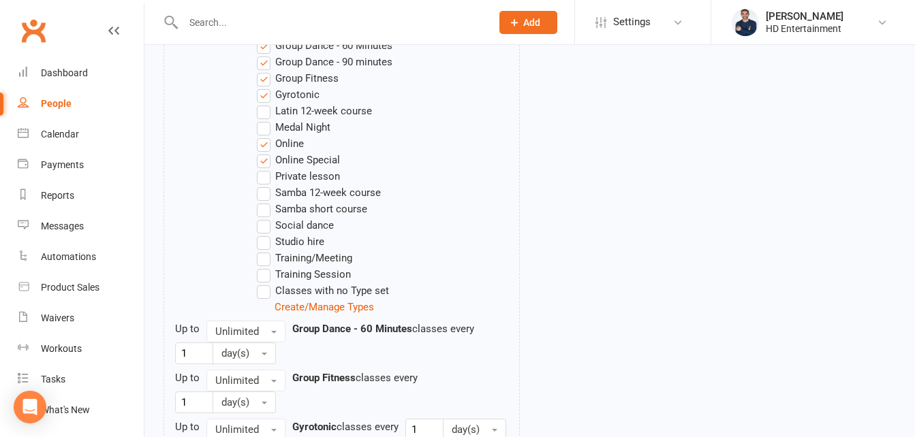
scroll to position [1022, 0]
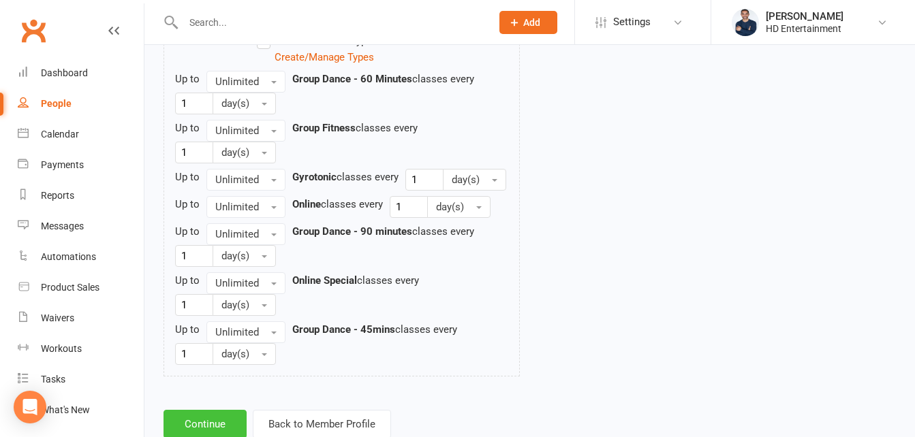
click at [232, 422] on button "Continue" at bounding box center [205, 424] width 83 height 29
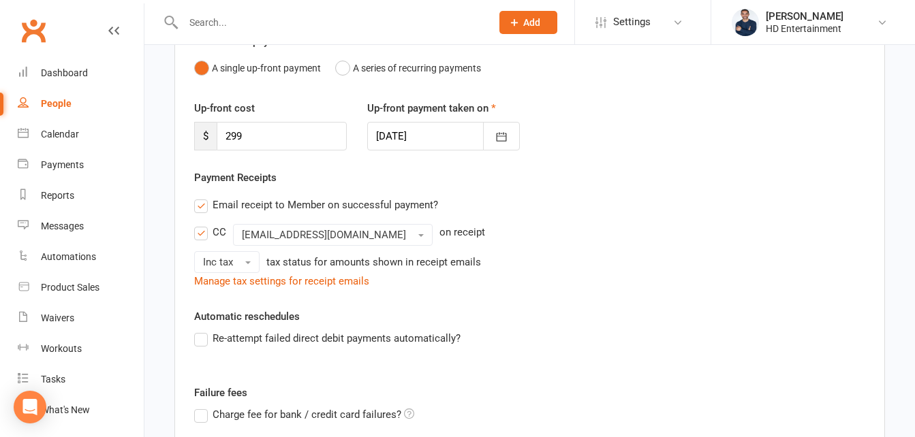
scroll to position [359, 0]
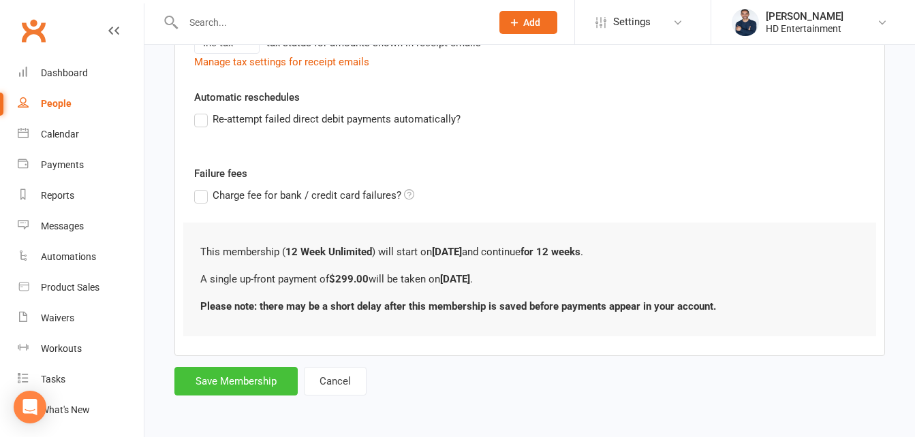
click at [250, 384] on button "Save Membership" at bounding box center [235, 381] width 123 height 29
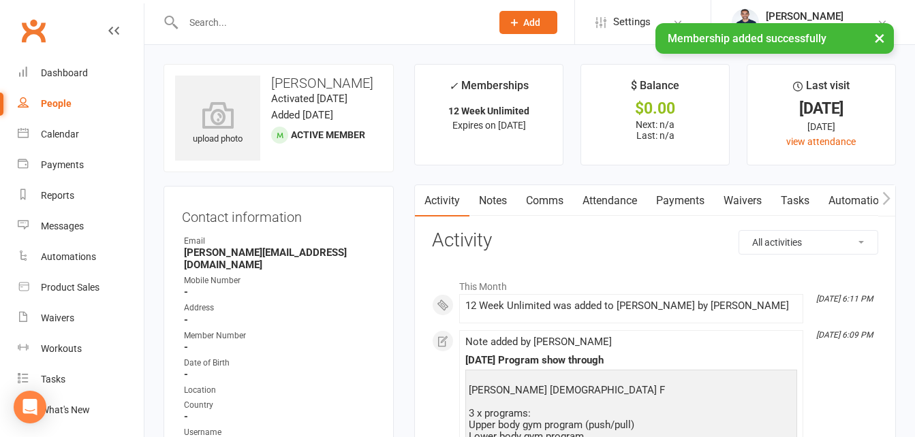
click at [681, 200] on link "Payments" at bounding box center [680, 200] width 67 height 31
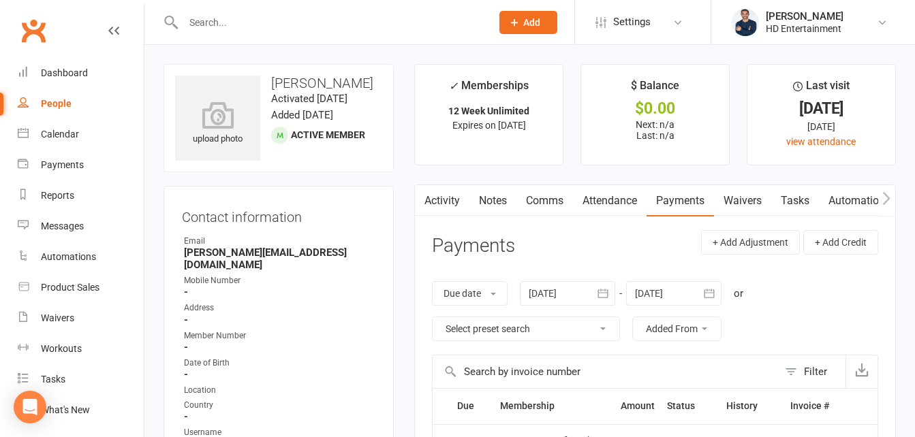
scroll to position [136, 0]
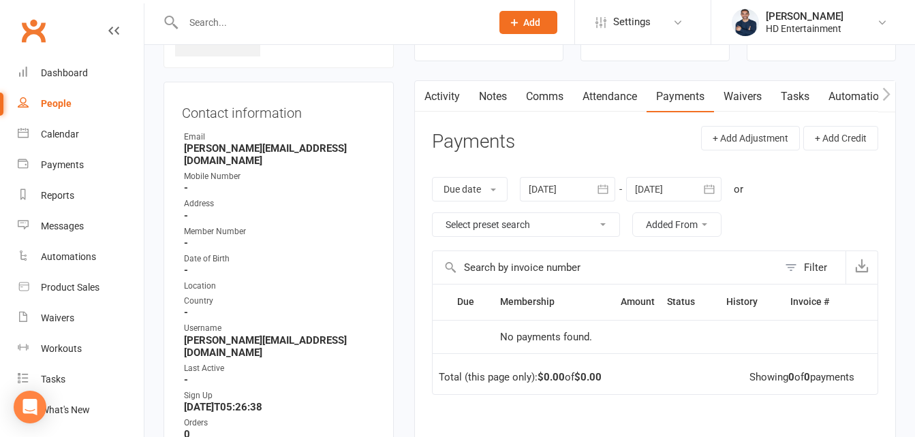
click at [686, 94] on link "Payments" at bounding box center [680, 96] width 67 height 31
click at [671, 95] on link "Payments" at bounding box center [680, 96] width 67 height 31
click at [689, 99] on link "Payments" at bounding box center [680, 96] width 67 height 31
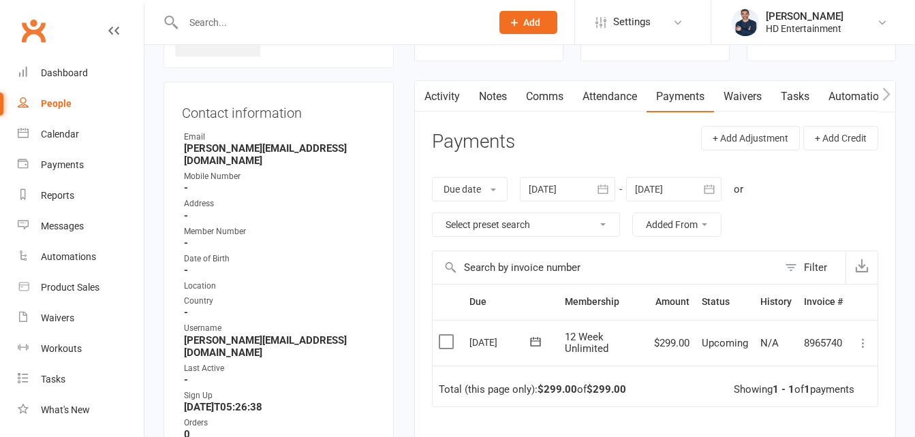
scroll to position [104, 0]
click at [863, 341] on icon at bounding box center [864, 344] width 14 height 14
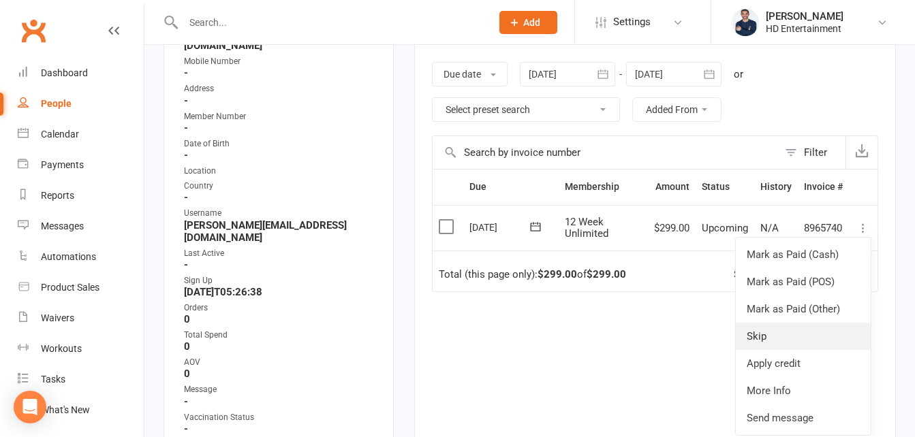
scroll to position [241, 0]
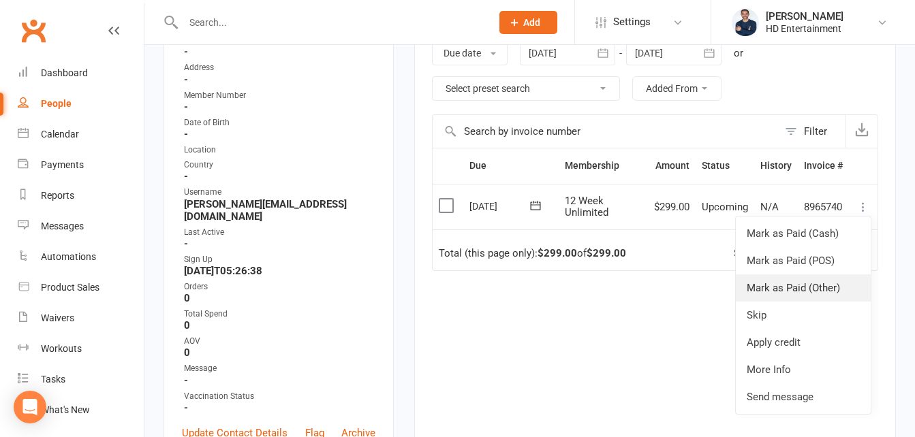
click at [771, 288] on link "Mark as Paid (Other)" at bounding box center [803, 288] width 135 height 27
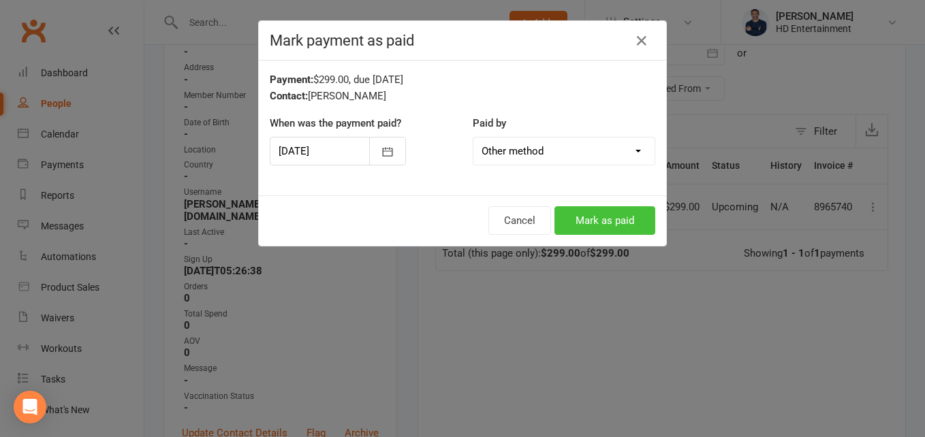
click at [611, 208] on button "Mark as paid" at bounding box center [605, 220] width 101 height 29
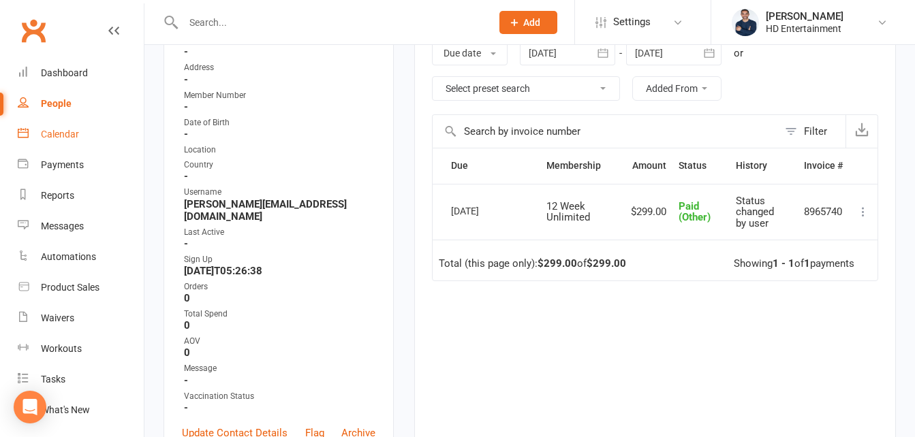
click at [57, 132] on div "Calendar" at bounding box center [60, 134] width 38 height 11
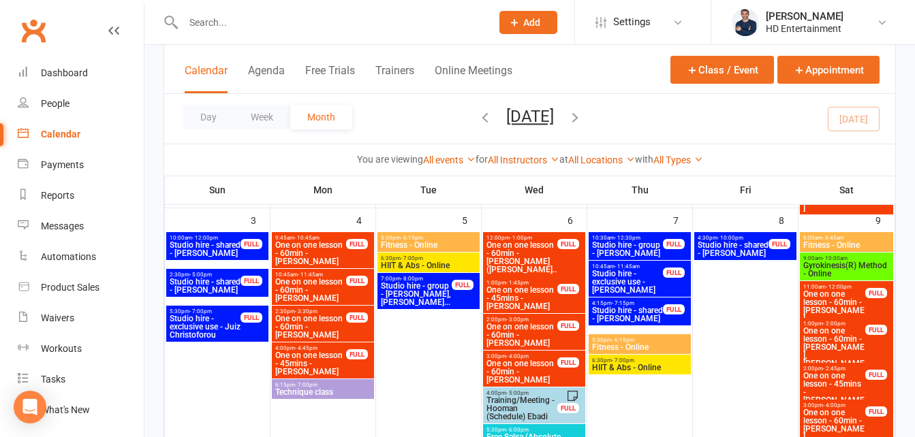
scroll to position [545, 0]
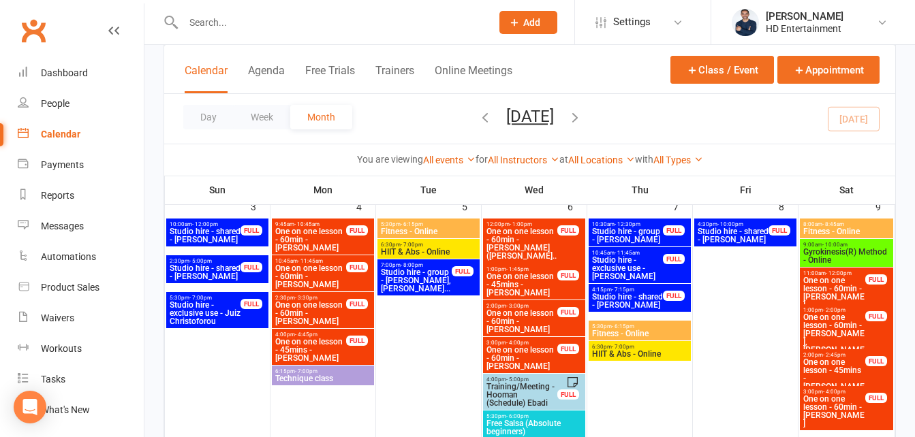
click at [357, 23] on input "text" at bounding box center [330, 22] width 303 height 19
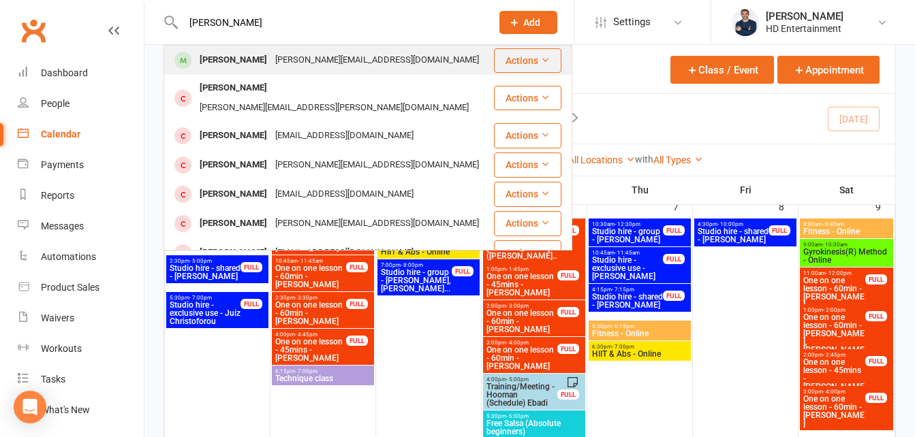
type input "[PERSON_NAME]"
click at [226, 59] on div "[PERSON_NAME]" at bounding box center [234, 60] width 76 height 20
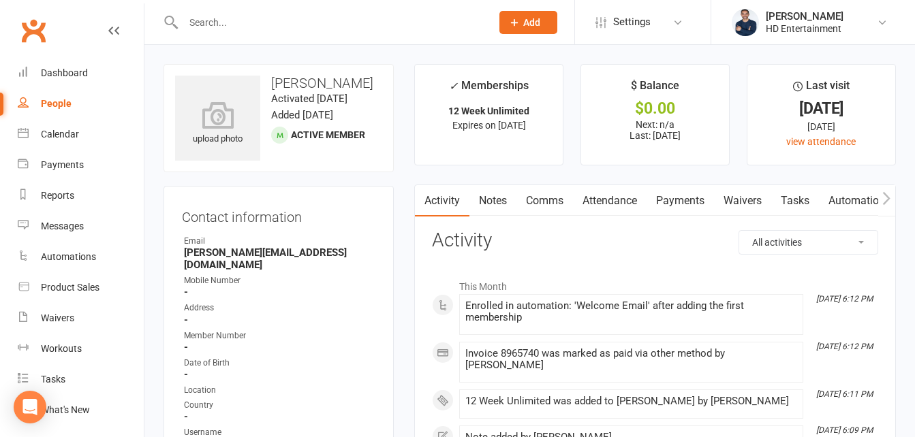
click at [887, 202] on icon "button" at bounding box center [886, 197] width 7 height 13
click at [836, 206] on link "Workouts" at bounding box center [830, 200] width 65 height 31
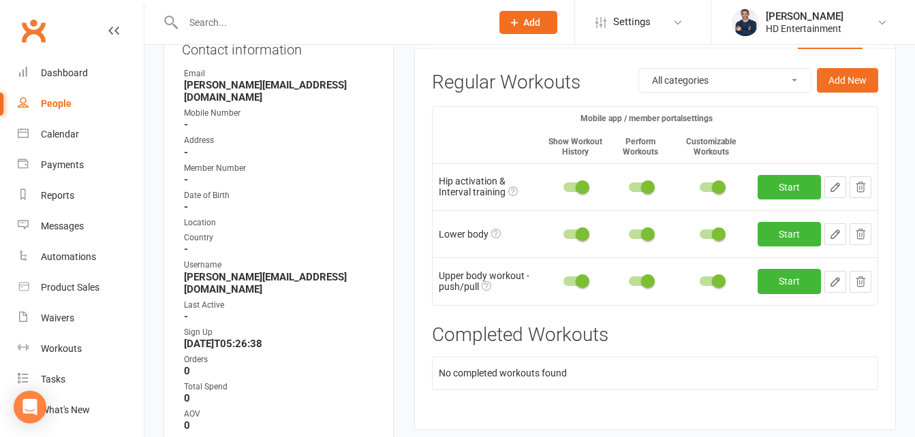
scroll to position [204, 0]
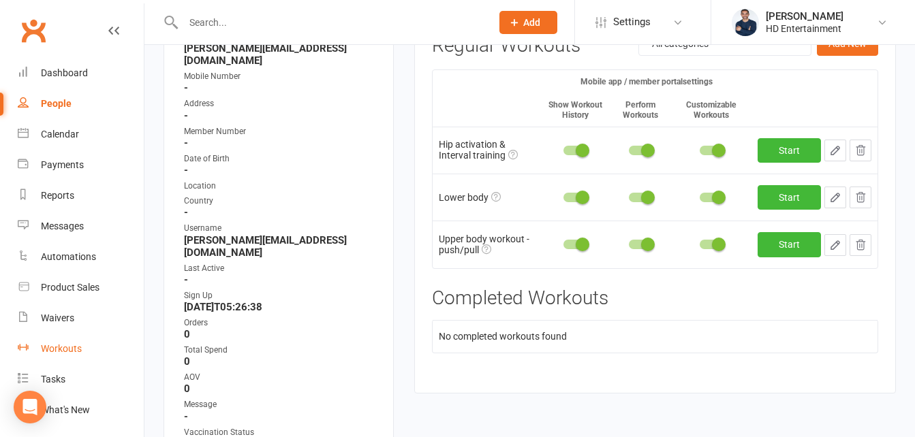
click at [65, 346] on div "Workouts" at bounding box center [61, 348] width 41 height 11
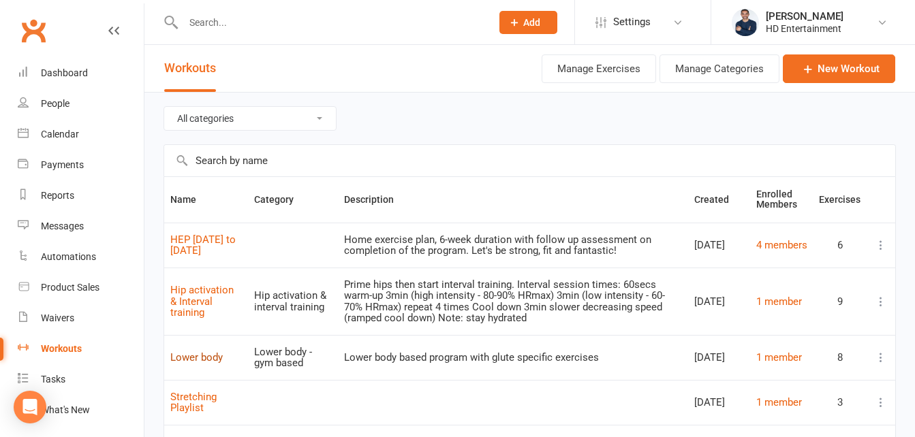
click at [197, 358] on link "Lower body" at bounding box center [196, 358] width 52 height 12
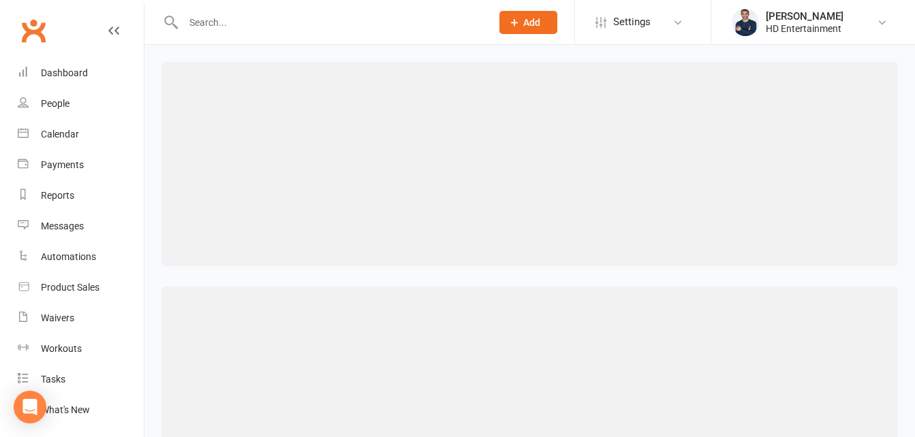
select select "469"
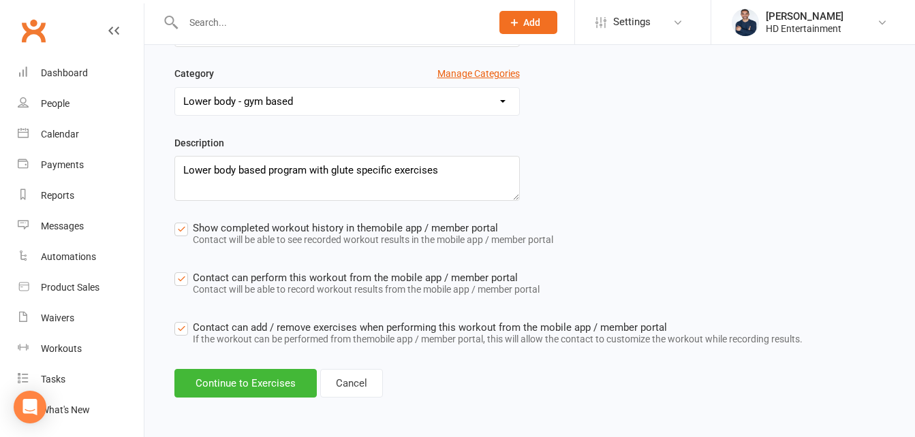
scroll to position [283, 0]
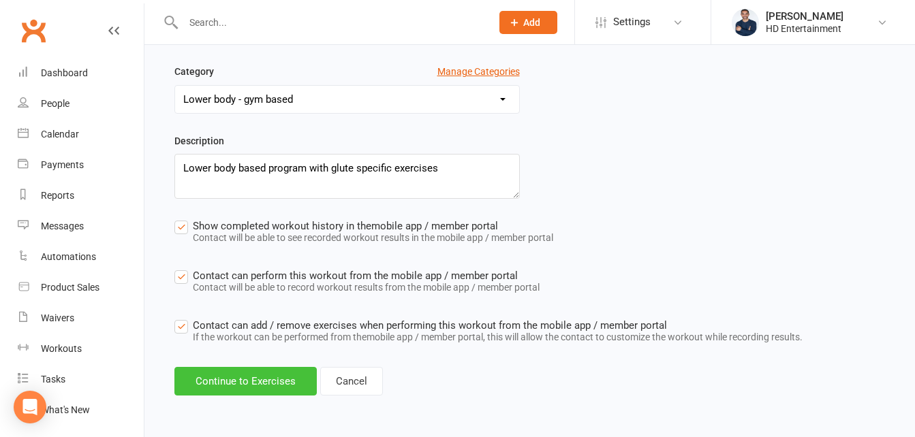
click at [256, 393] on button "Continue to Exercises" at bounding box center [245, 381] width 142 height 29
select select "Kilometres"
select select "Kilograms"
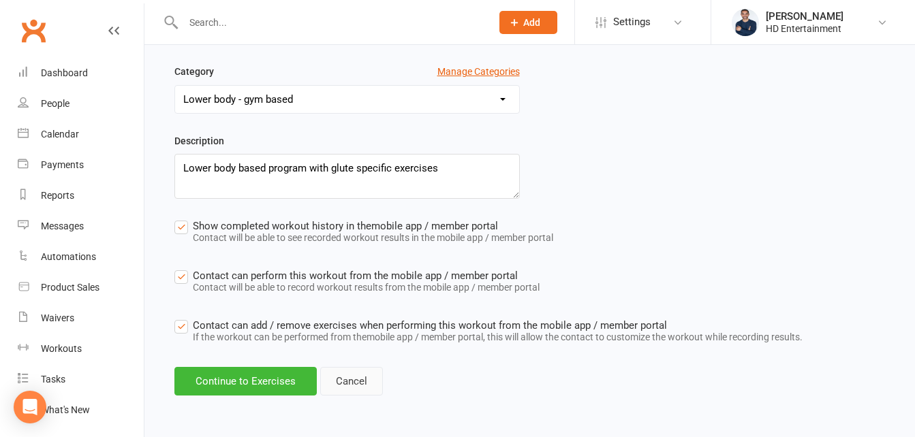
select select "Kilograms"
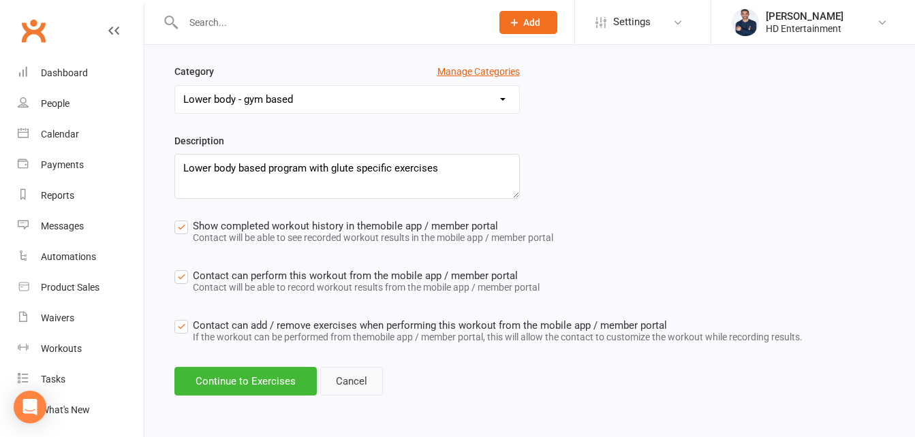
select select "Kilograms"
select select "Kilometres"
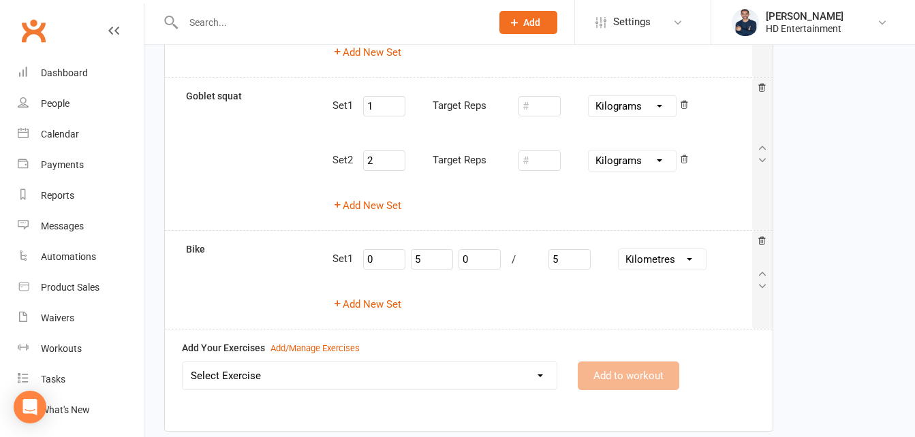
scroll to position [954, 0]
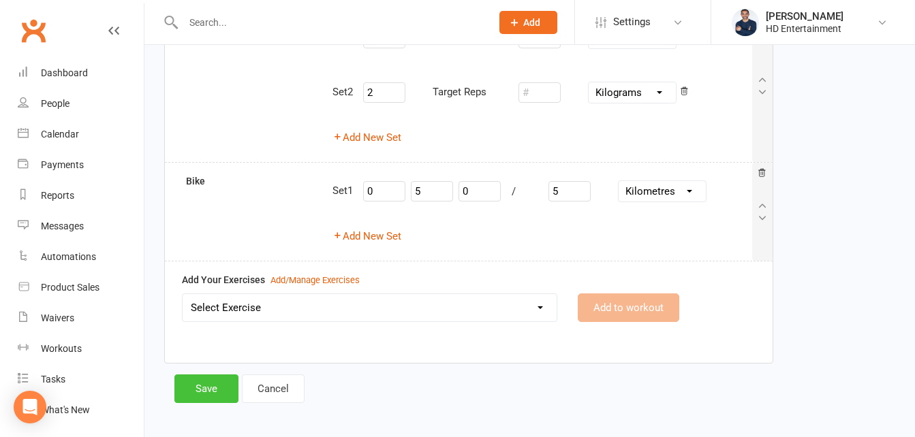
click at [217, 392] on button "Save" at bounding box center [206, 389] width 64 height 29
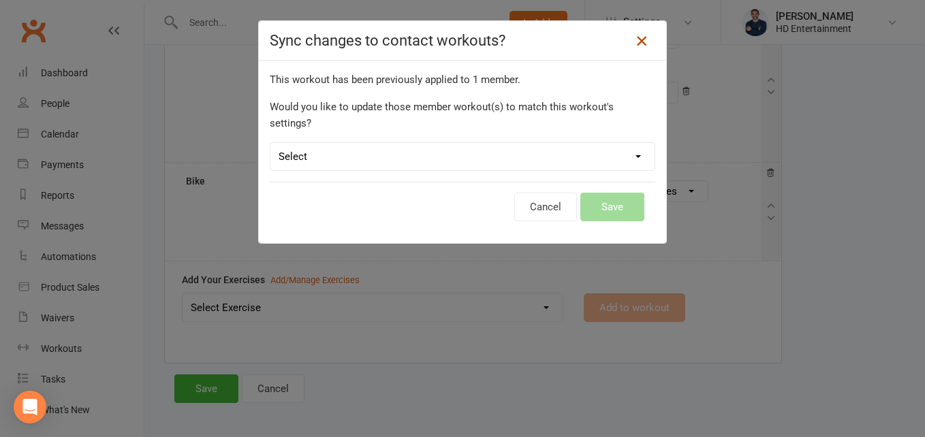
click at [642, 44] on icon at bounding box center [642, 41] width 16 height 16
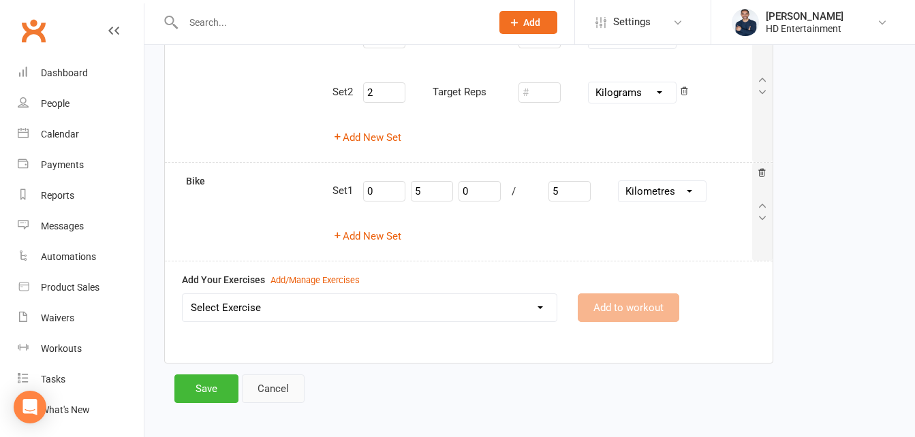
click at [275, 390] on link "Cancel" at bounding box center [273, 389] width 63 height 29
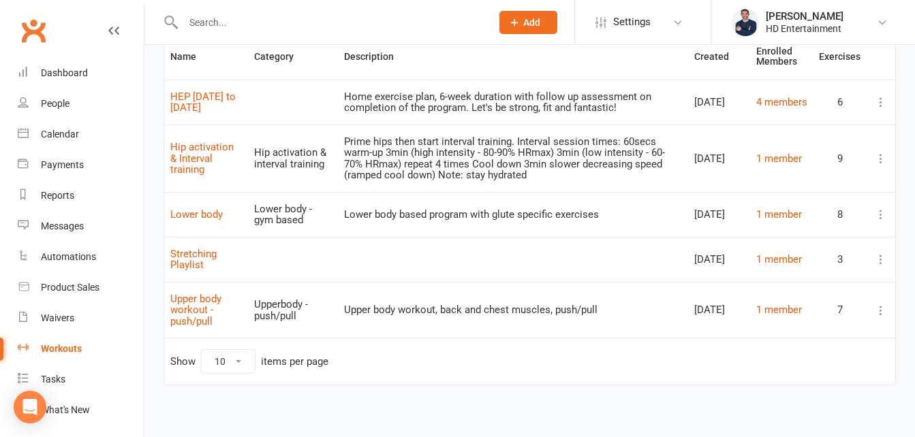
scroll to position [149, 0]
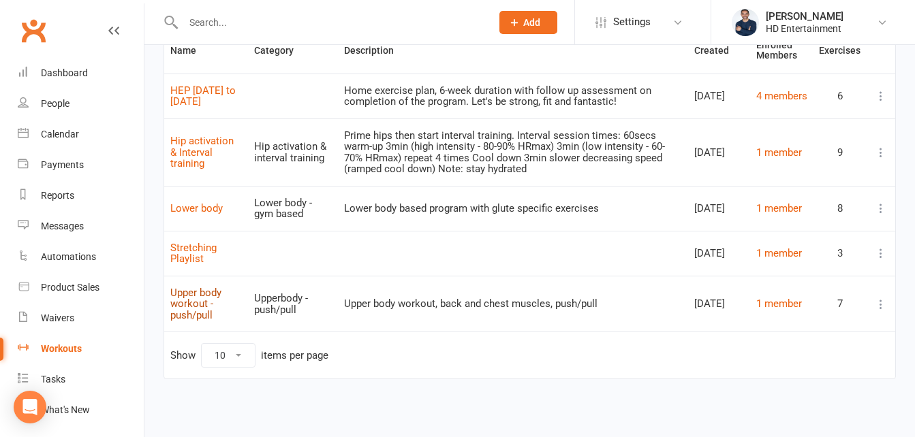
click at [179, 303] on link "Upper body workout - push/pull" at bounding box center [195, 304] width 51 height 35
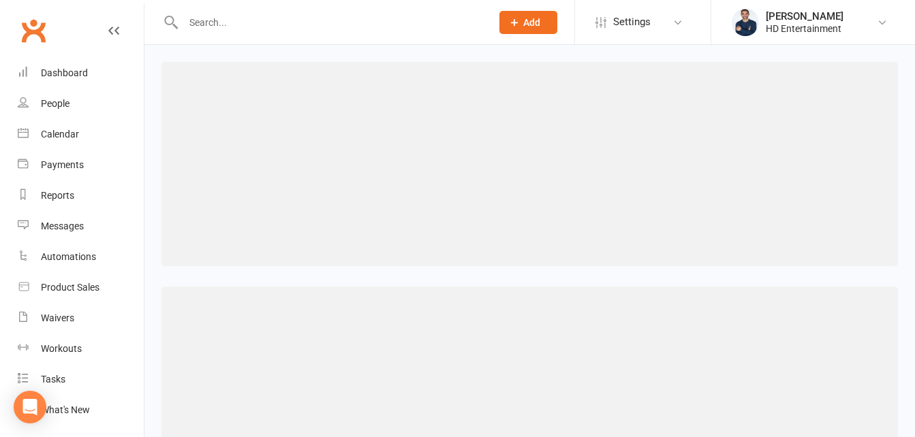
select select "468"
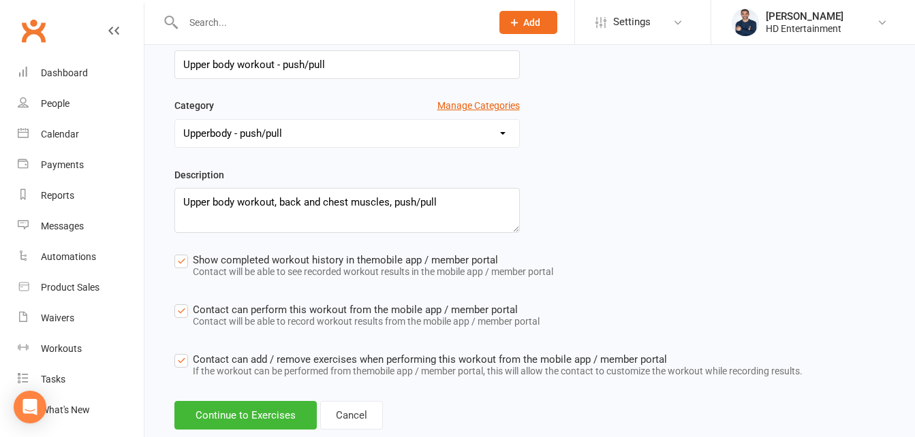
scroll to position [283, 0]
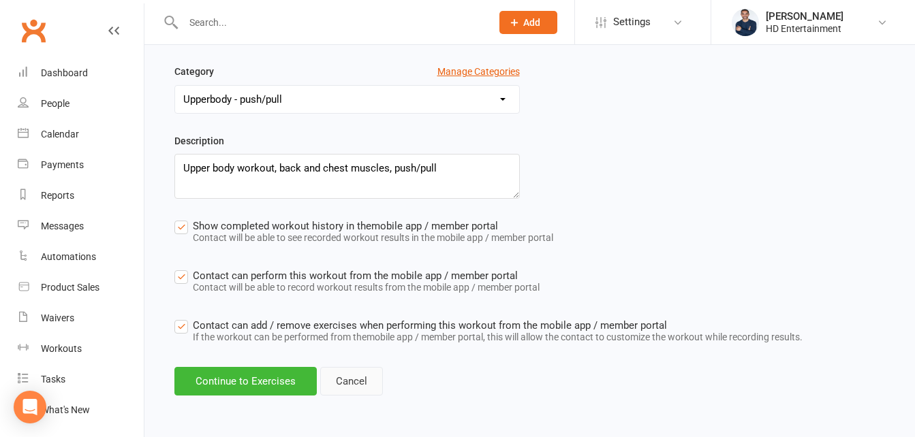
click at [364, 384] on link "Cancel" at bounding box center [351, 381] width 63 height 29
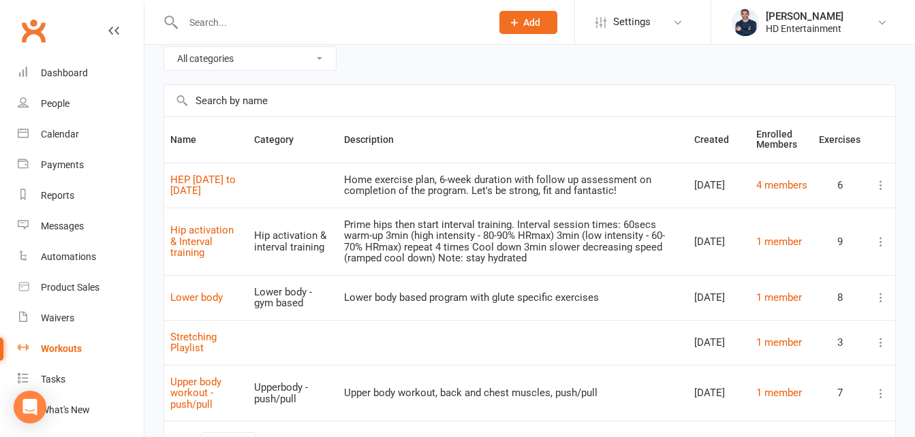
scroll to position [136, 0]
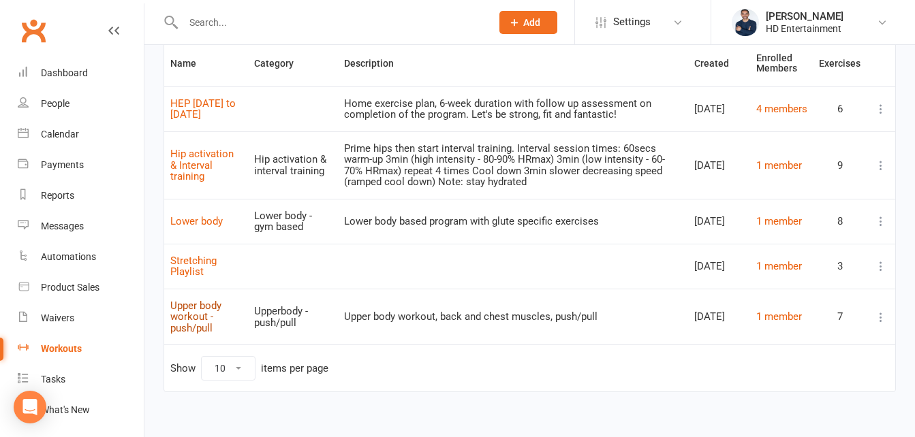
click at [195, 318] on link "Upper body workout - push/pull" at bounding box center [195, 317] width 51 height 35
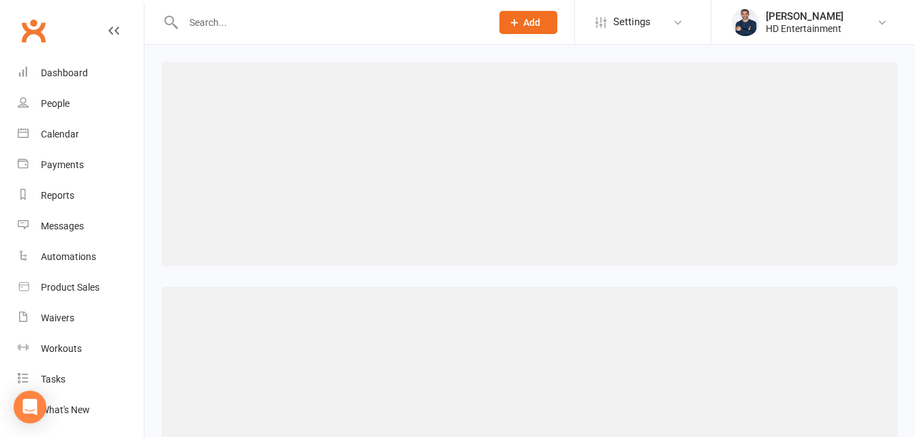
select select "468"
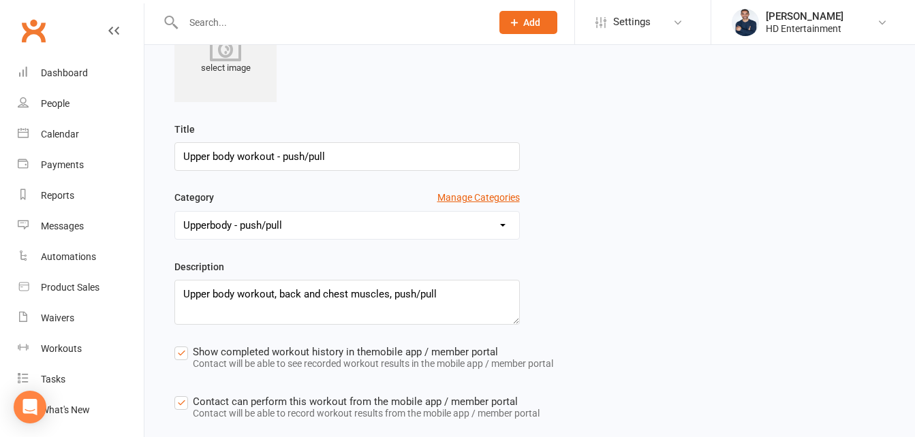
scroll to position [283, 0]
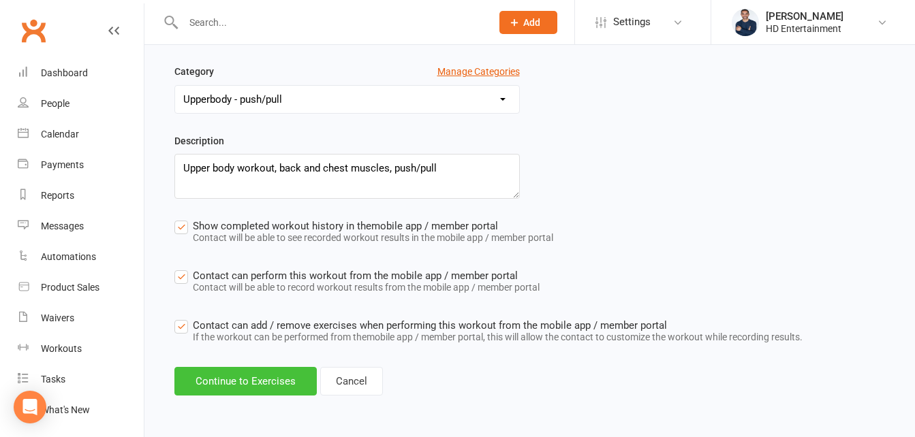
click at [279, 376] on button "Continue to Exercises" at bounding box center [245, 381] width 142 height 29
select select "Kilometres"
select select "Kilograms"
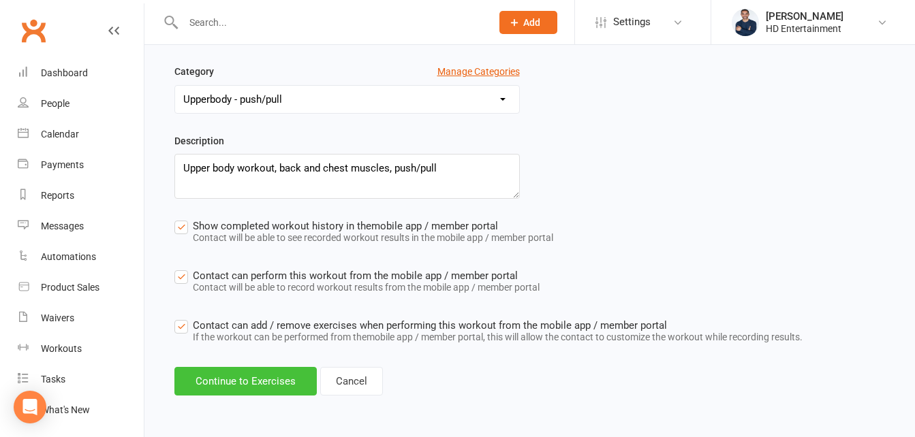
select select "Kilograms"
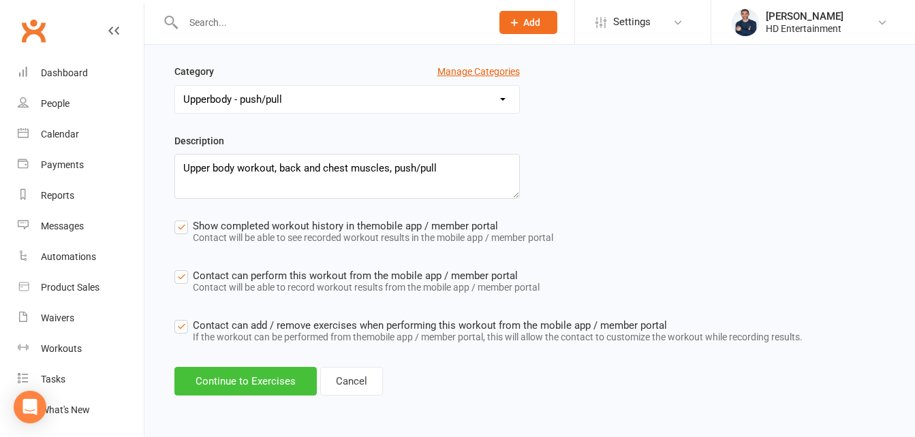
select select "Kilograms"
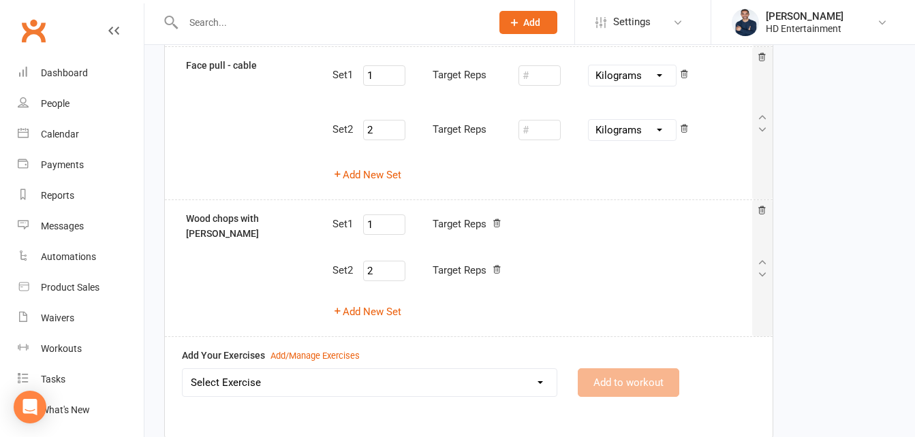
scroll to position [956, 0]
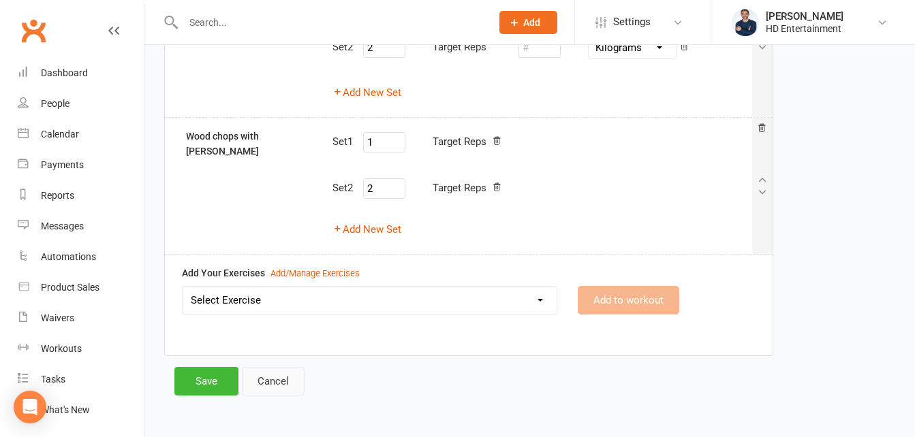
click at [284, 379] on link "Cancel" at bounding box center [273, 381] width 63 height 29
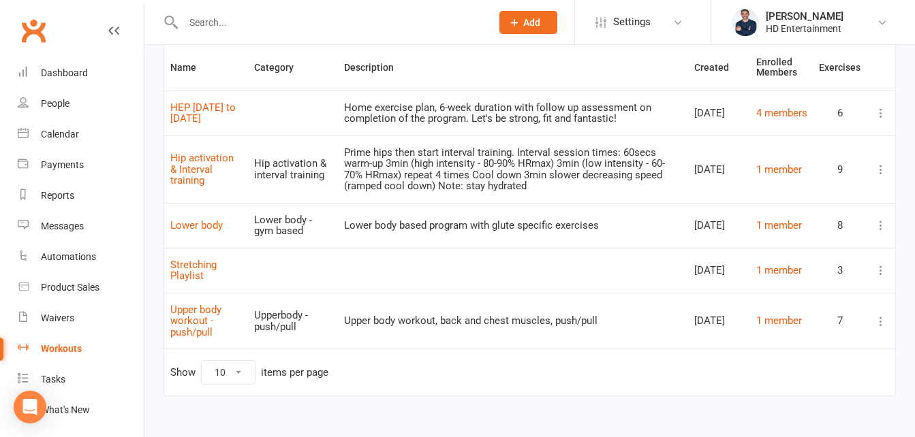
scroll to position [136, 0]
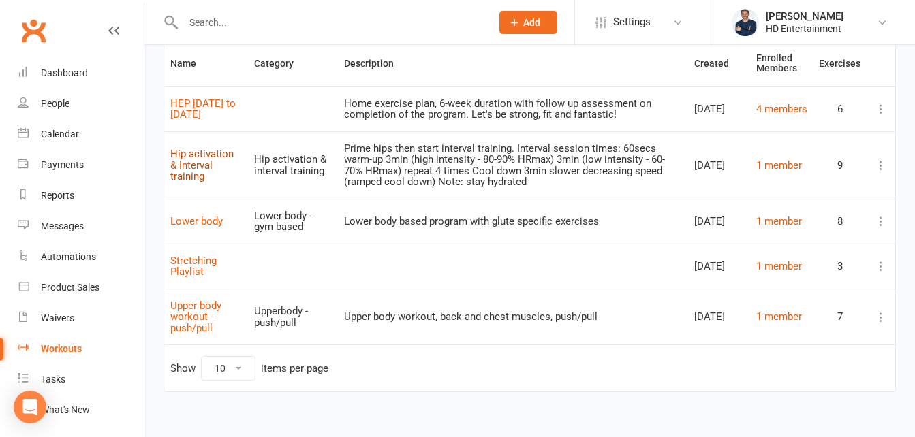
click at [199, 164] on link "Hip activation & Interval training" at bounding box center [201, 165] width 63 height 35
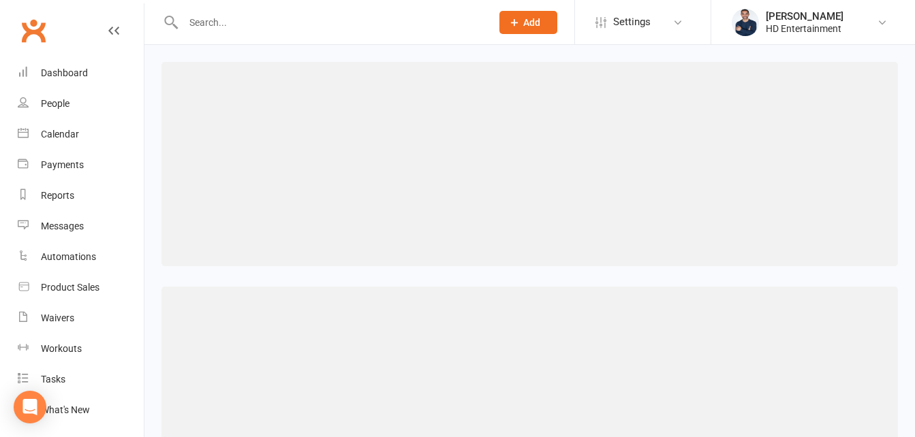
select select "470"
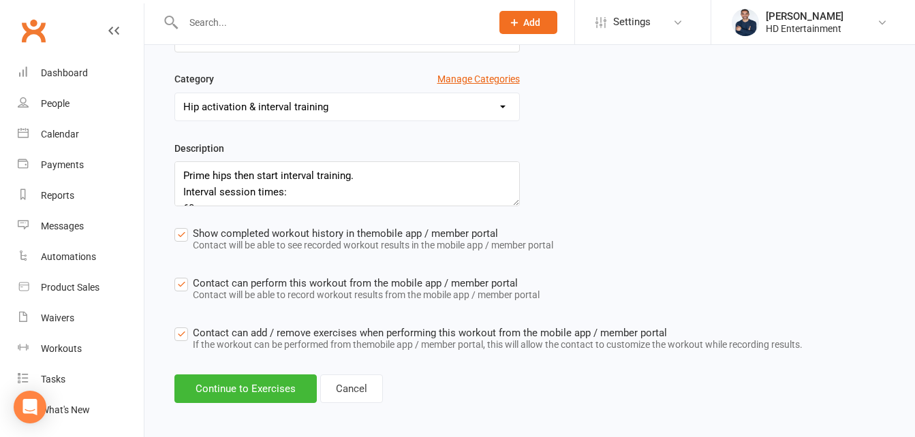
scroll to position [273, 0]
click at [283, 395] on button "Continue to Exercises" at bounding box center [245, 388] width 142 height 29
select select "Kilograms"
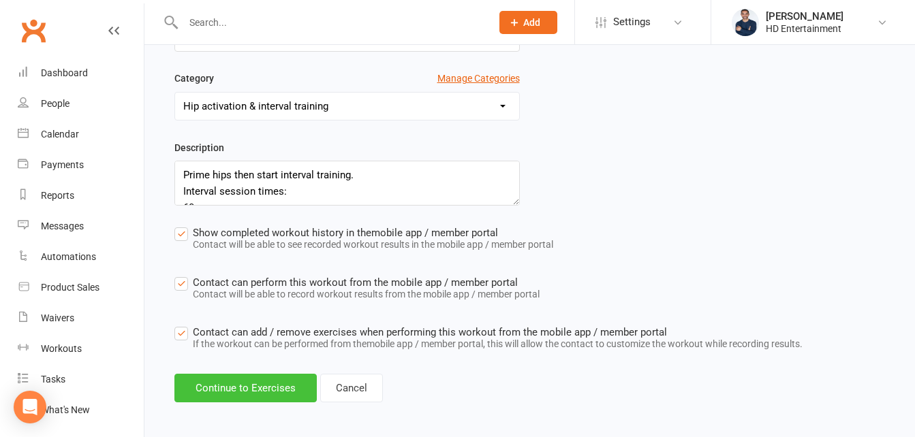
select select "Kilograms"
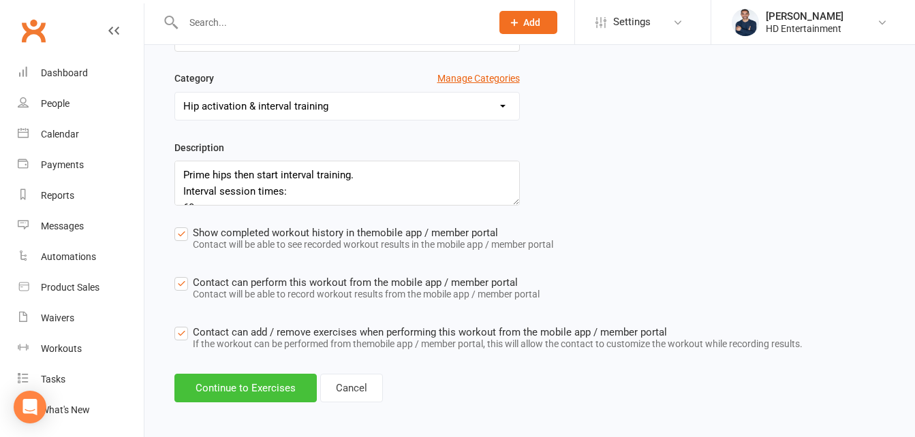
select select "Kilometres"
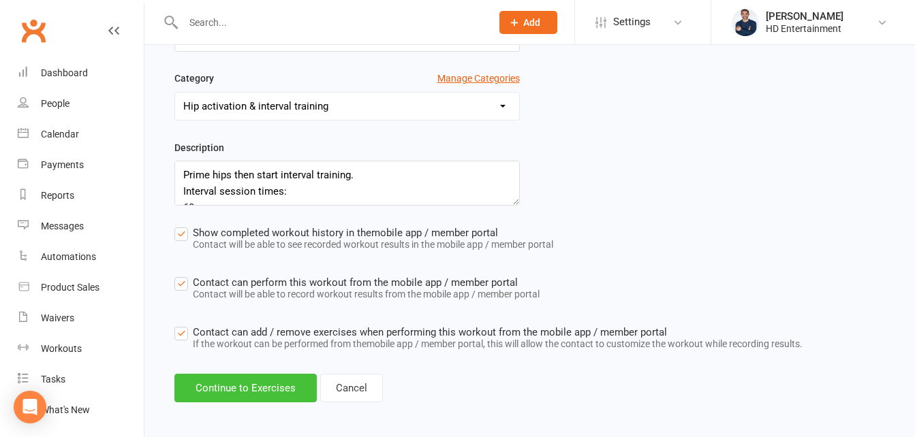
select select "Kilometres"
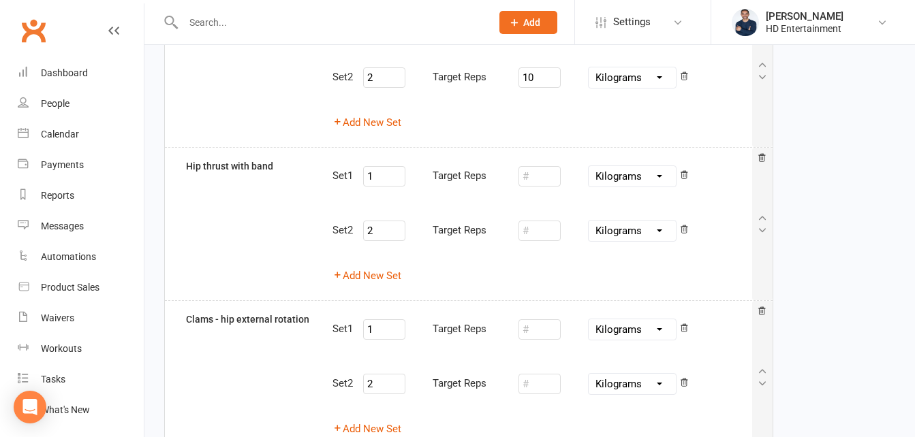
scroll to position [156, 0]
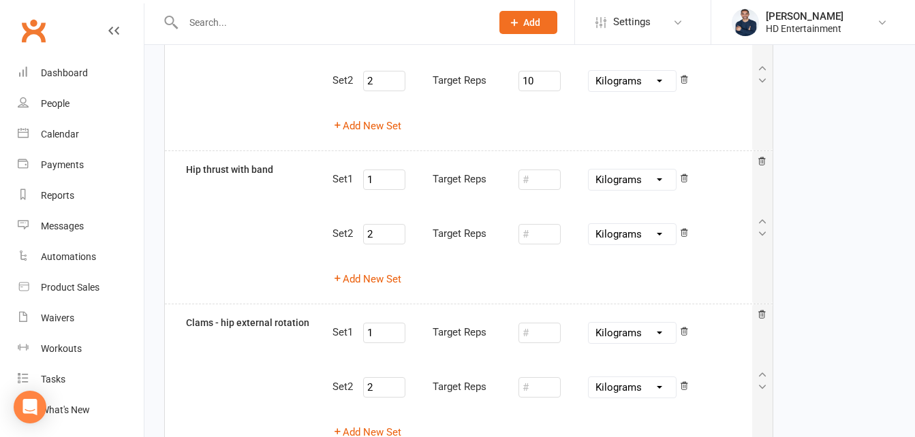
drag, startPoint x: 914, startPoint y: 124, endPoint x: 927, endPoint y: 61, distance: 64.0
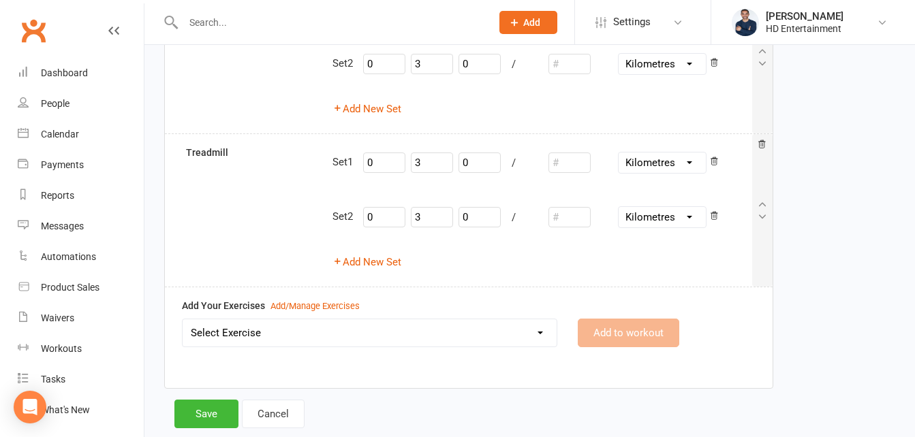
scroll to position [1288, 0]
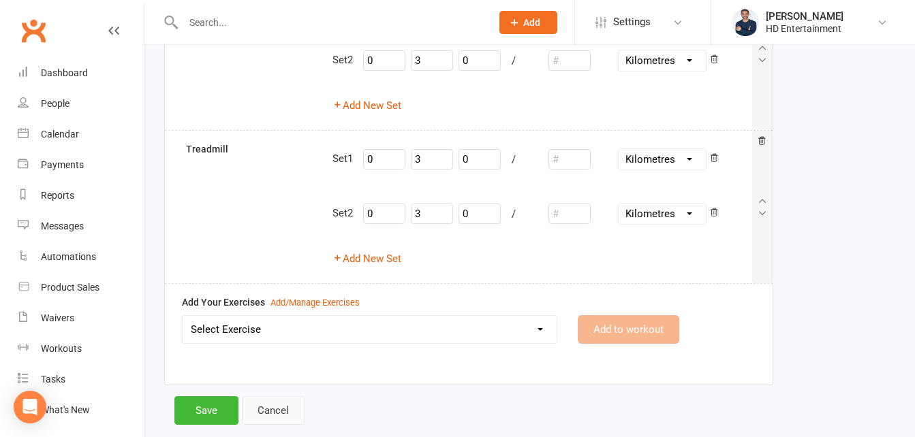
click at [275, 405] on link "Cancel" at bounding box center [273, 411] width 63 height 29
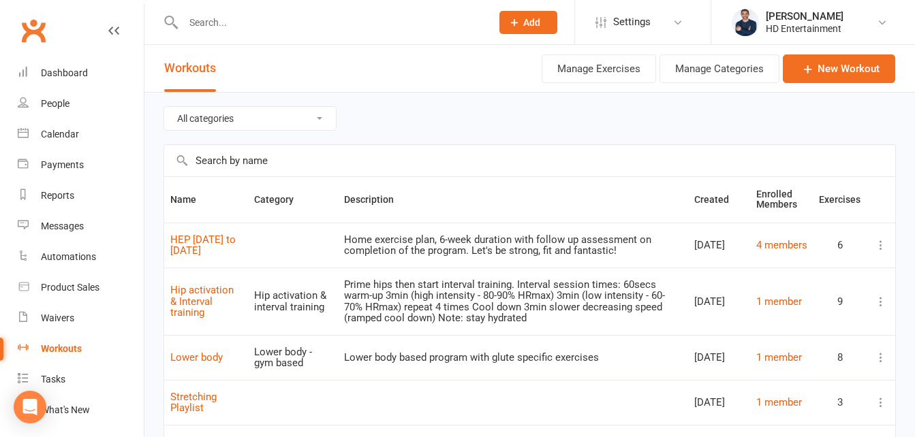
click at [318, 28] on input "text" at bounding box center [330, 22] width 303 height 19
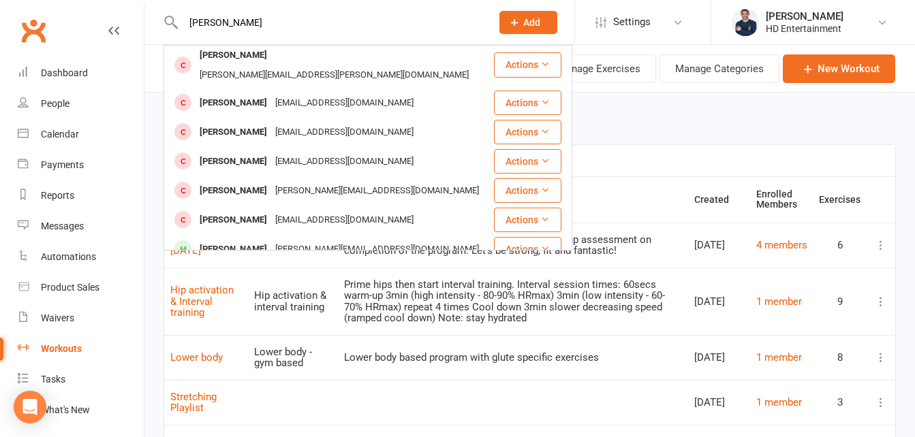
scroll to position [382, 0]
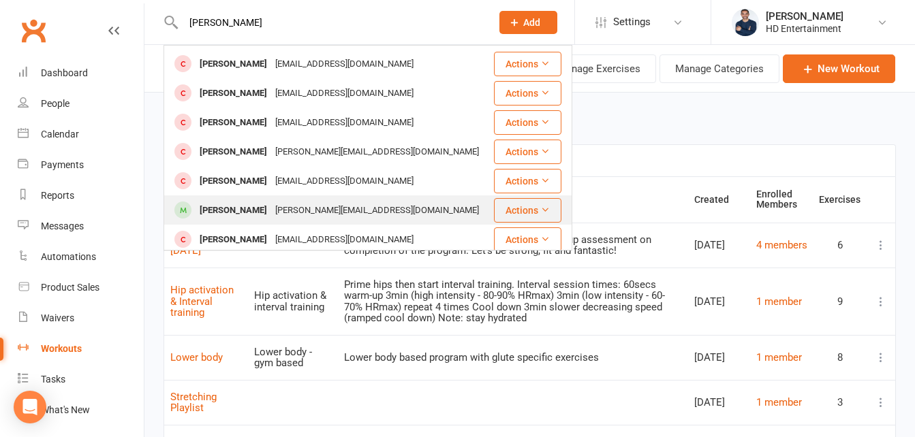
type input "[PERSON_NAME]"
click at [224, 201] on div "[PERSON_NAME]" at bounding box center [234, 211] width 76 height 20
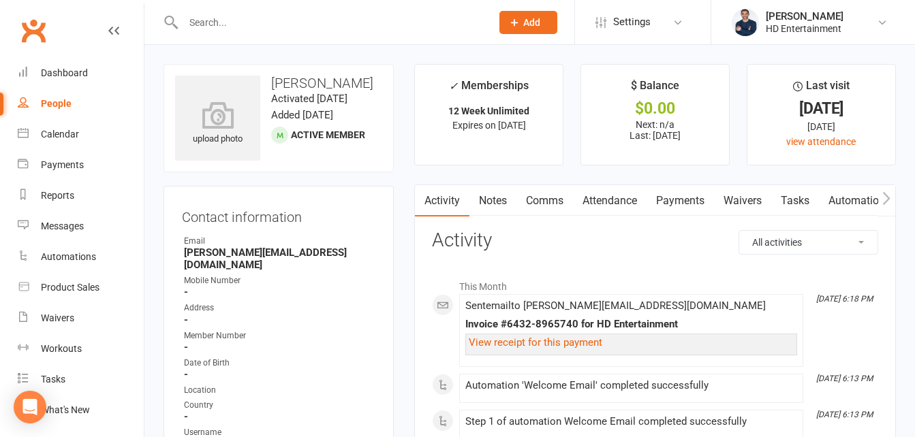
click at [502, 205] on link "Notes" at bounding box center [493, 200] width 47 height 31
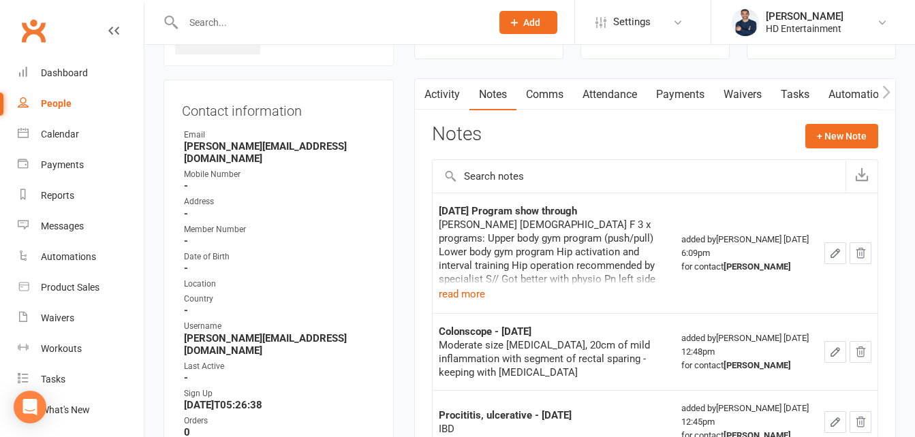
scroll to position [114, 0]
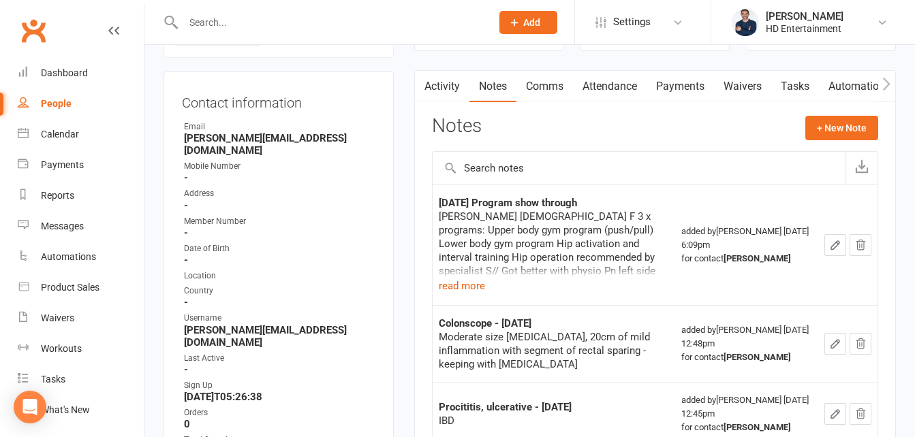
click at [835, 241] on icon "button" at bounding box center [835, 245] width 12 height 12
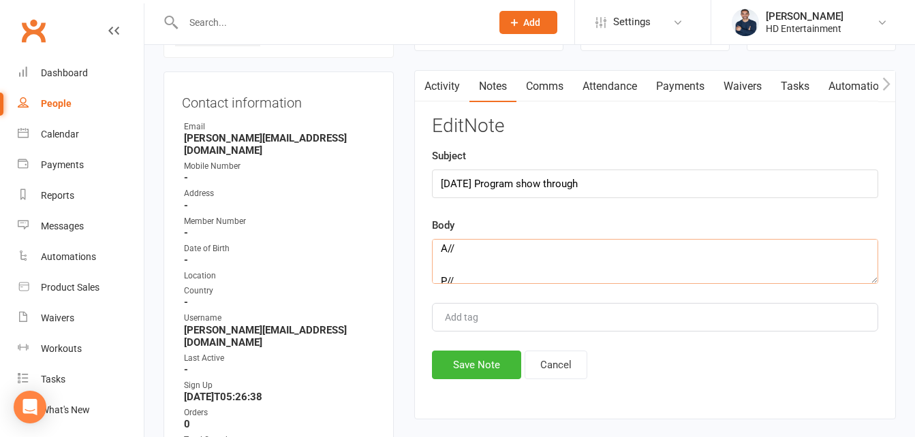
scroll to position [273, 0]
click at [448, 270] on textarea "[PERSON_NAME] [DEMOGRAPHIC_DATA] F 3 x programs: Upper body gym program (push/p…" at bounding box center [655, 261] width 446 height 45
type textarea "Jessica Smith 36y/o F 3 x programs: Upper body gym program (push/pull) Lower bo…"
click at [484, 374] on button "Save Note" at bounding box center [476, 365] width 89 height 29
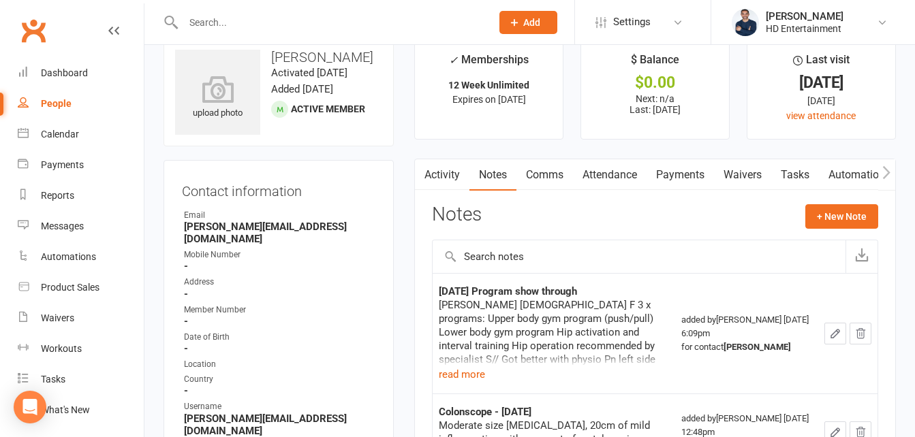
scroll to position [0, 0]
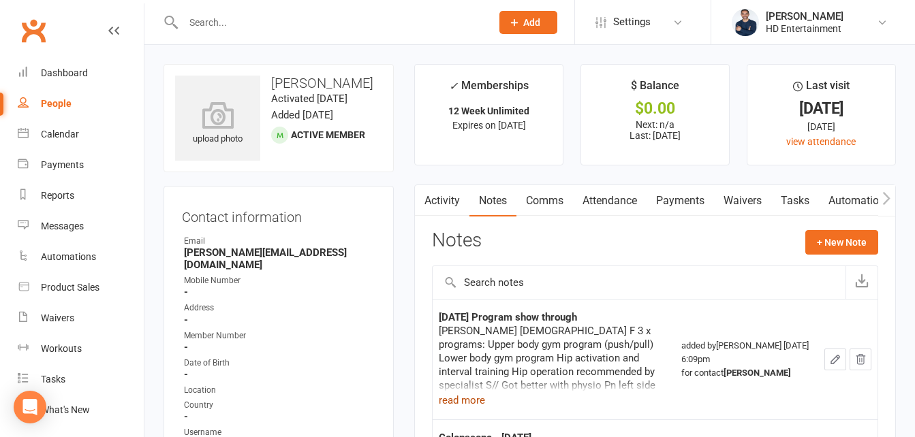
click at [463, 399] on button "read more" at bounding box center [462, 400] width 46 height 16
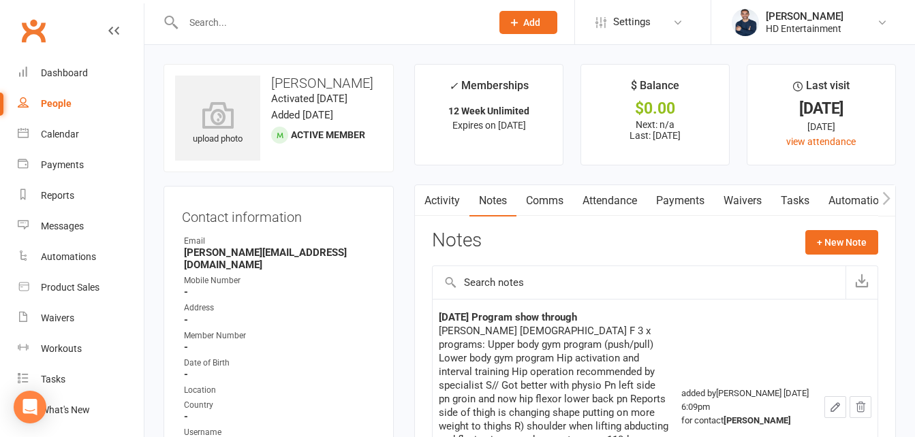
scroll to position [68, 0]
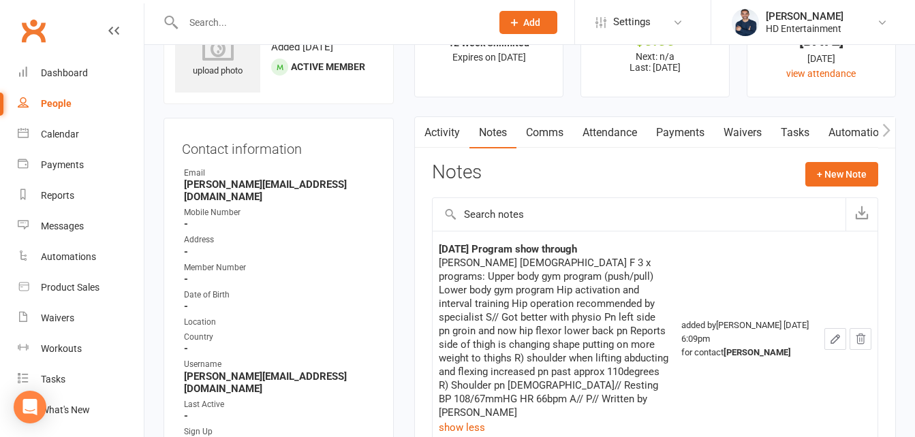
click at [831, 333] on icon "button" at bounding box center [835, 339] width 12 height 12
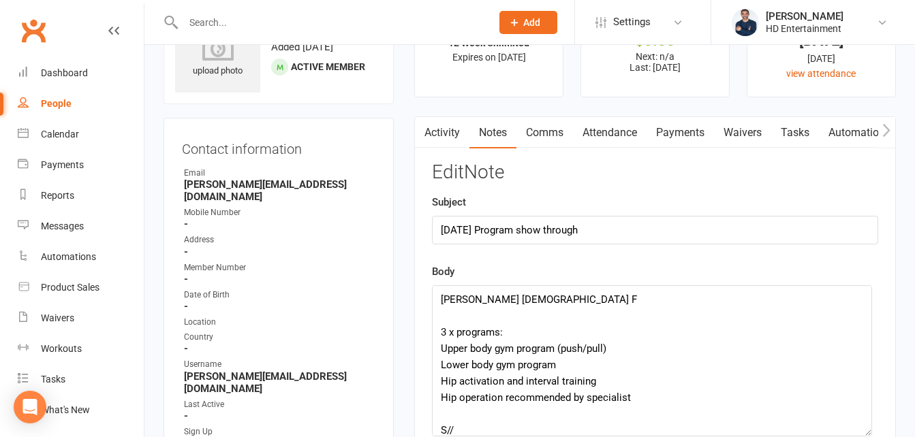
drag, startPoint x: 871, startPoint y: 328, endPoint x: 865, endPoint y: 434, distance: 106.4
click at [865, 434] on textarea "Jessica Smith 36y/o F 3 x programs: Upper body gym program (push/pull) Lower bo…" at bounding box center [652, 361] width 440 height 151
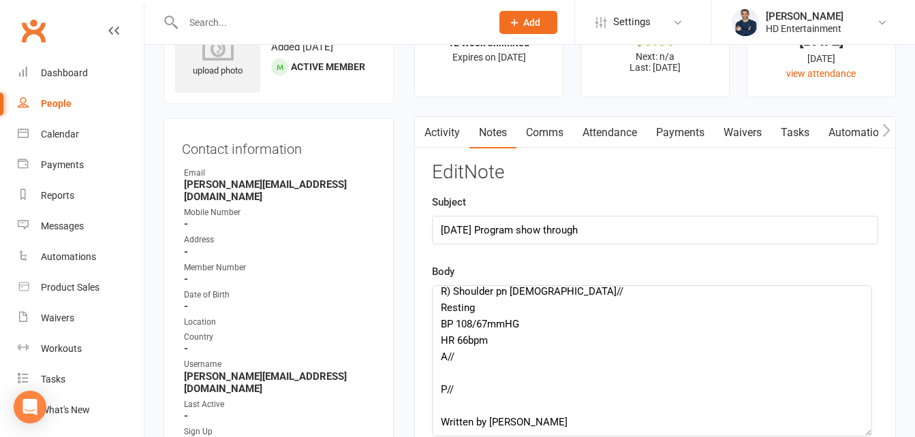
scroll to position [273, 0]
click at [512, 359] on textarea "Jessica Smith 36y/o F 3 x programs: Upper body gym program (push/pull) Lower bo…" at bounding box center [652, 361] width 440 height 151
click at [446, 402] on textarea "Jessica Smith 36y/o F 3 x programs: Upper body gym program (push/pull) Lower bo…" at bounding box center [652, 361] width 440 height 151
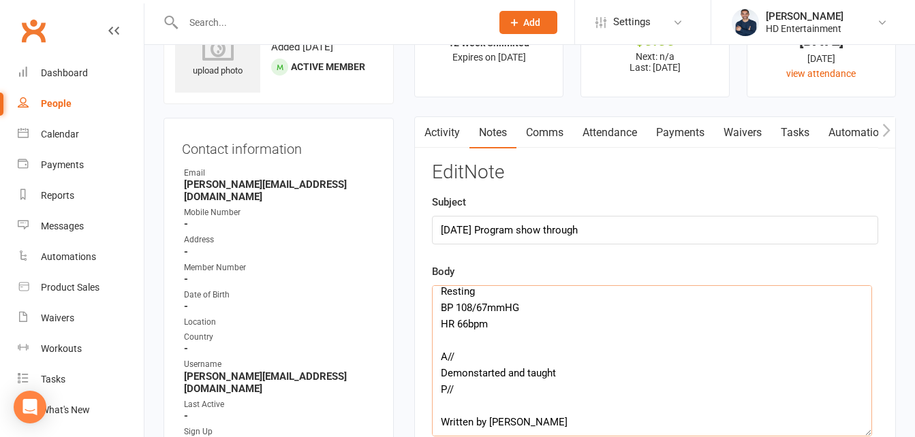
drag, startPoint x: 529, startPoint y: 403, endPoint x: 447, endPoint y: 403, distance: 82.5
click at [447, 403] on textarea "Jessica Smith 36y/o F 3 x programs: Upper body gym program (push/pull) Lower bo…" at bounding box center [652, 361] width 440 height 151
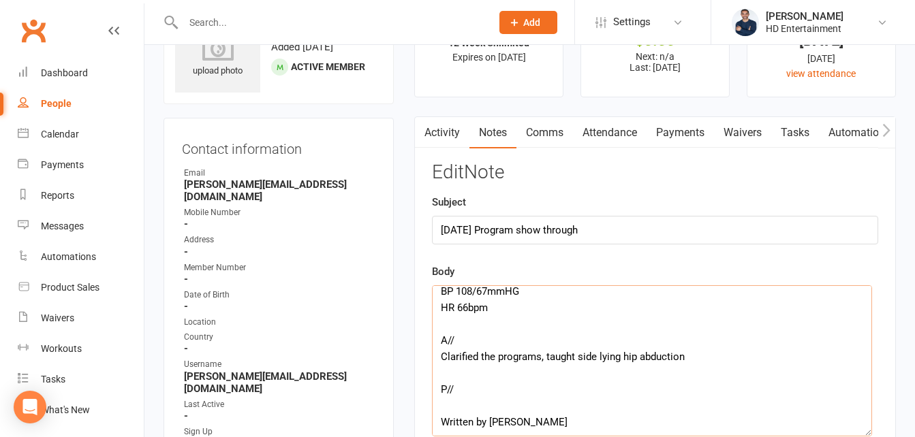
scroll to position [319, 0]
click at [470, 388] on textarea "Jessica Smith 36y/o F 3 x programs: Upper body gym program (push/pull) Lower bo…" at bounding box center [652, 361] width 440 height 151
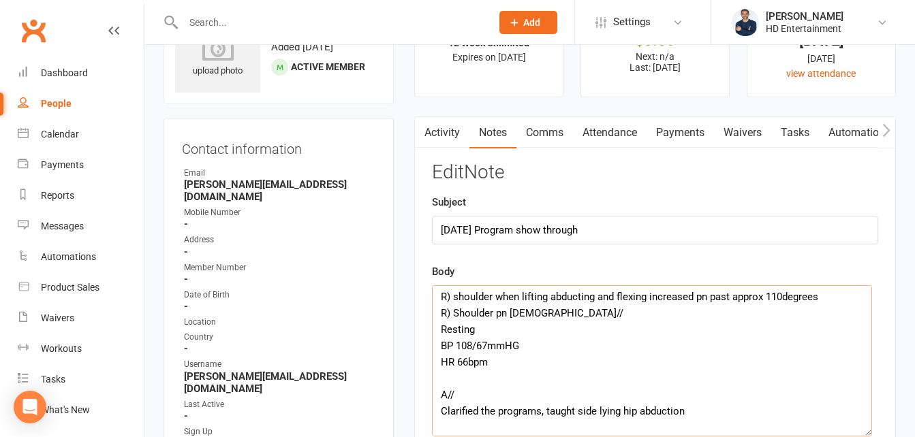
scroll to position [147, 0]
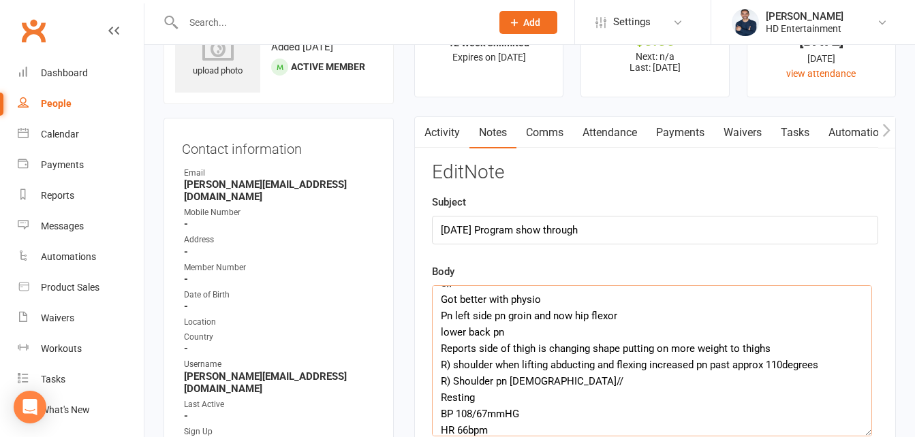
click at [443, 318] on textarea "Jessica Smith 36y/o F 3 x programs: Upper body gym program (push/pull) Lower bo…" at bounding box center [652, 361] width 440 height 151
click at [585, 318] on textarea "Jessica Smith 36y/o F 3 x programs: Upper body gym program (push/pull) Lower bo…" at bounding box center [652, 361] width 440 height 151
click at [488, 337] on textarea "Jessica Smith 36y/o F 3 x programs: Upper body gym program (push/pull) Lower bo…" at bounding box center [652, 361] width 440 height 151
click at [495, 336] on textarea "Jessica Smith 36y/o F 3 x programs: Upper body gym program (push/pull) Lower bo…" at bounding box center [652, 361] width 440 height 151
click at [527, 332] on textarea "Jessica Smith 36y/o F 3 x programs: Upper body gym program (push/pull) Lower bo…" at bounding box center [652, 361] width 440 height 151
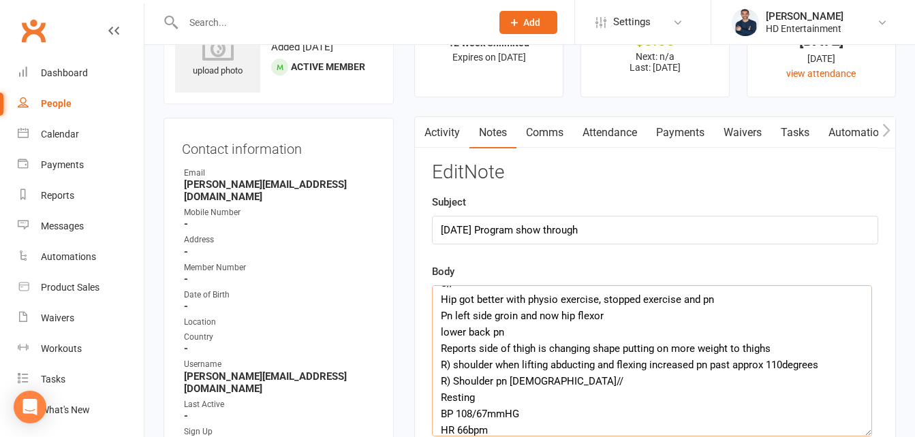
scroll to position [215, 0]
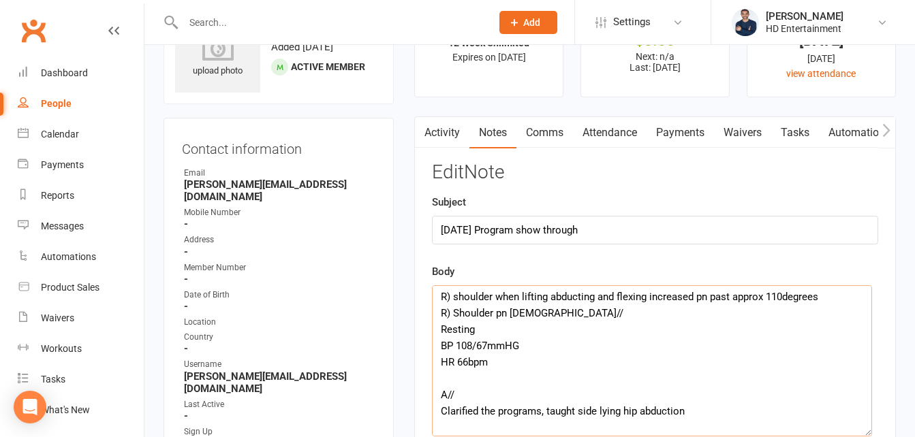
click at [561, 328] on textarea "Jessica Smith 36y/o F 3 x programs: Upper body gym program (push/pull) Lower bo…" at bounding box center [652, 361] width 440 height 151
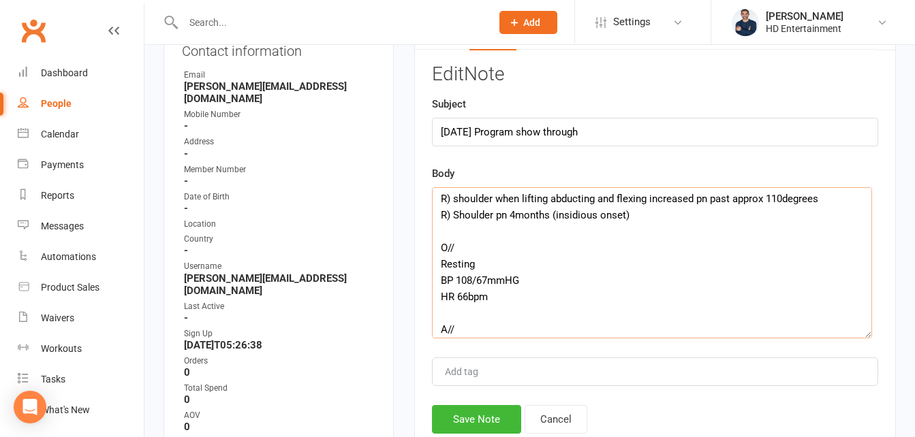
scroll to position [273, 0]
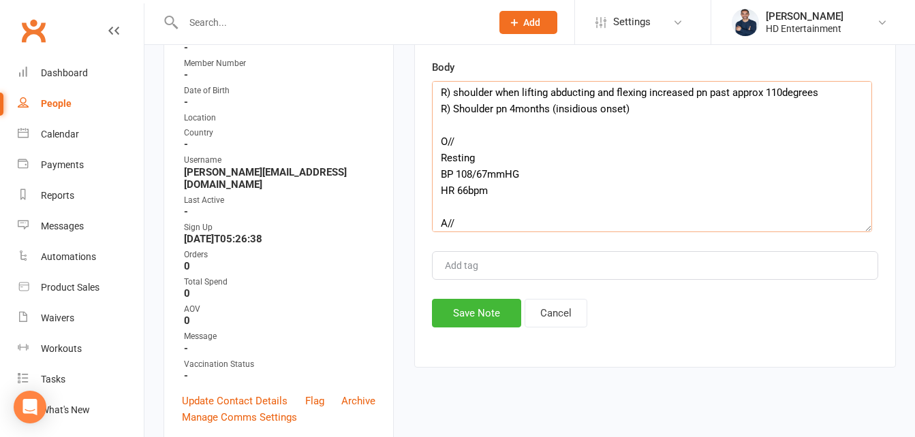
type textarea "Jessica Smith 36y/o F 3 x programs: Upper body gym program (push/pull) Lower bo…"
click at [487, 330] on div "Activity Notes Comms Attendance Payments Waivers Tasks Automations Workouts Mob…" at bounding box center [655, 140] width 482 height 456
click at [480, 319] on button "Save Note" at bounding box center [476, 313] width 89 height 29
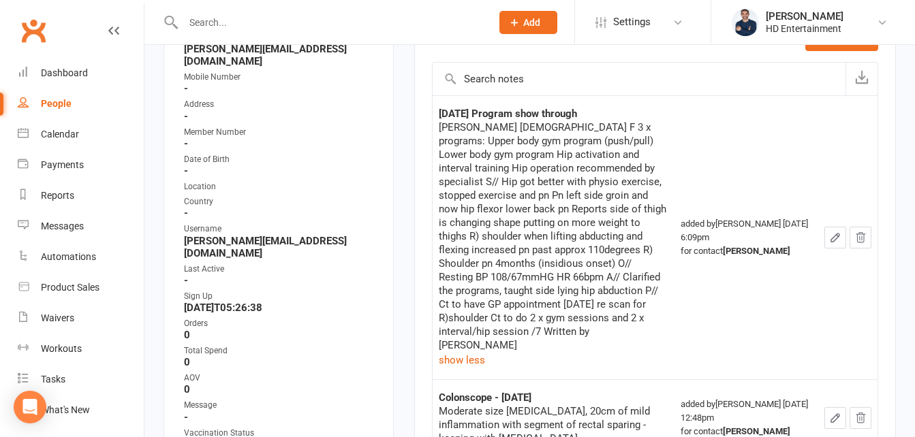
scroll to position [204, 0]
click at [51, 133] on div "Calendar" at bounding box center [60, 134] width 38 height 11
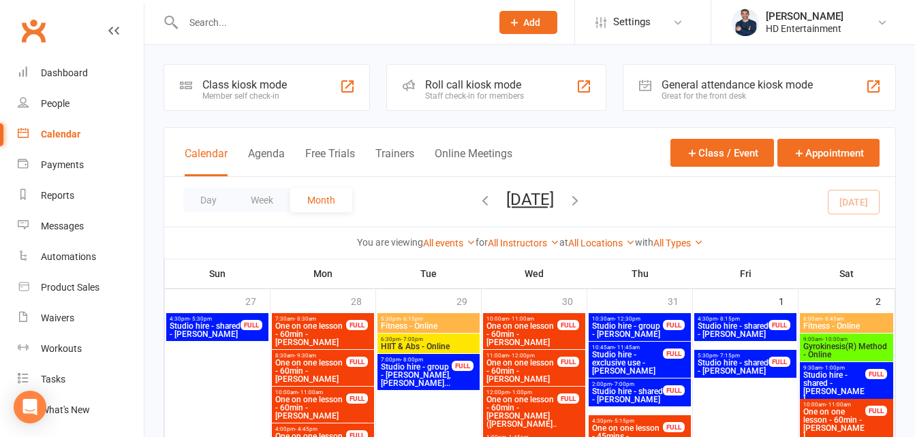
click at [241, 29] on input "text" at bounding box center [330, 22] width 303 height 19
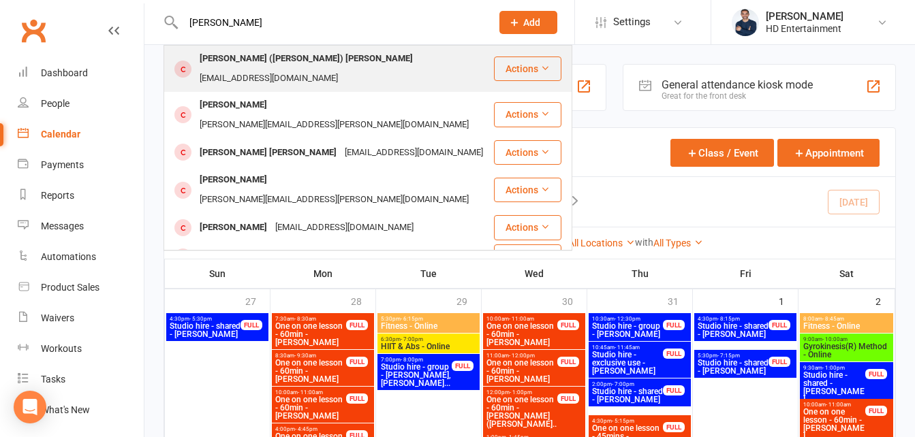
type input "antoniette"
click at [240, 54] on div "Antonietta (Anna) Cavasinni" at bounding box center [306, 59] width 221 height 20
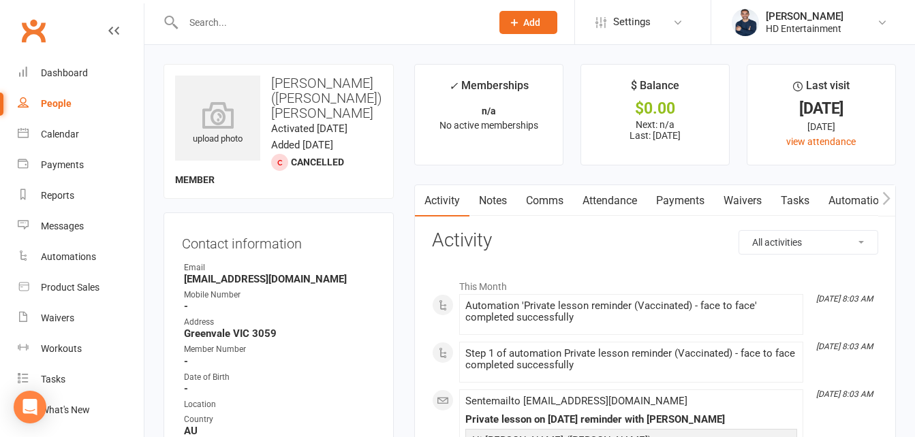
click at [487, 193] on link "Notes" at bounding box center [493, 200] width 47 height 31
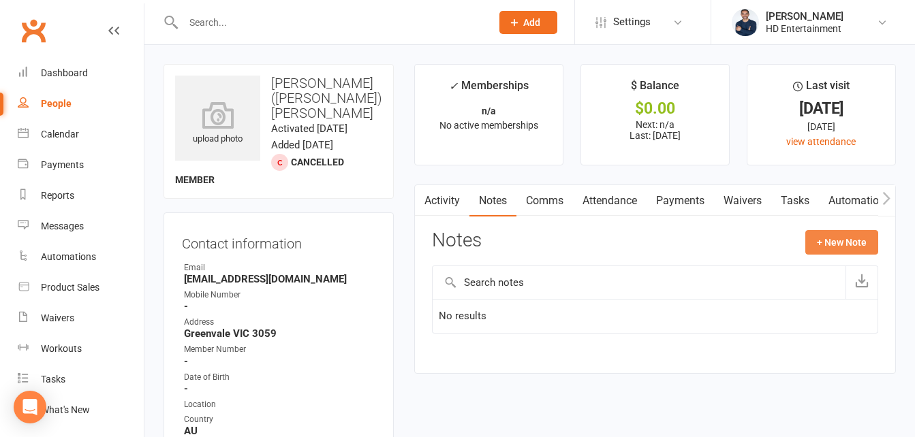
click at [822, 241] on button "+ New Note" at bounding box center [841, 242] width 73 height 25
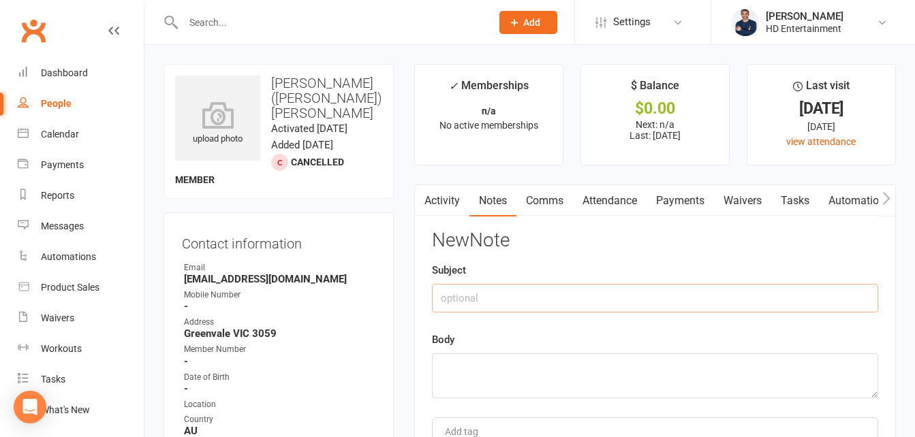
click at [469, 302] on input "text" at bounding box center [655, 298] width 446 height 29
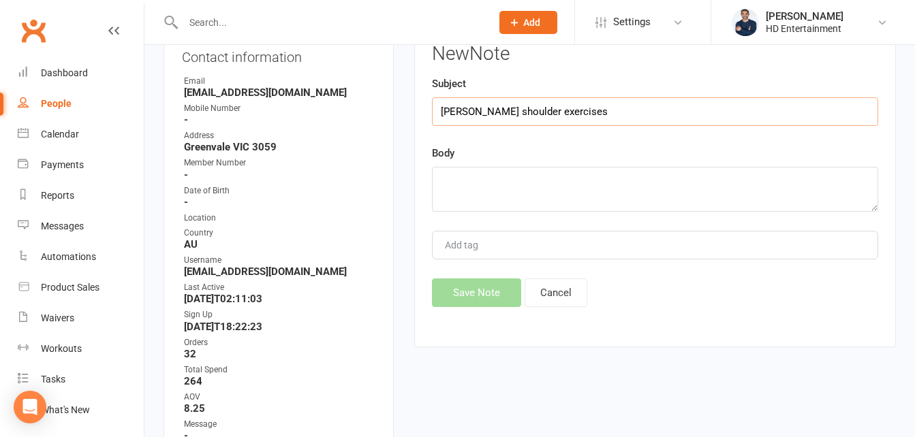
scroll to position [204, 0]
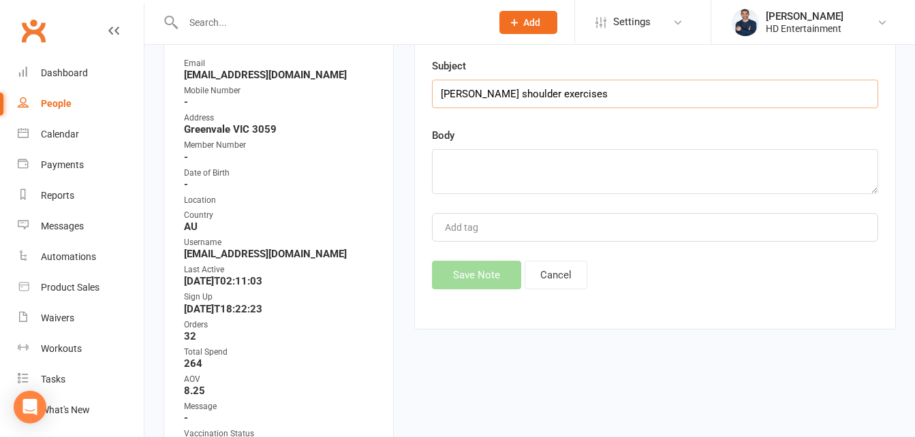
type input "Antoniette Epworth shoulder exercises"
click at [543, 129] on div "Body" at bounding box center [655, 160] width 446 height 67
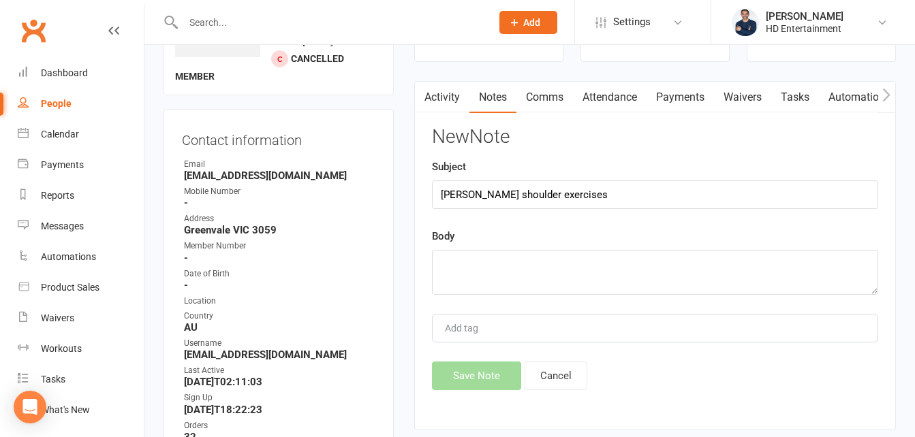
scroll to position [0, 0]
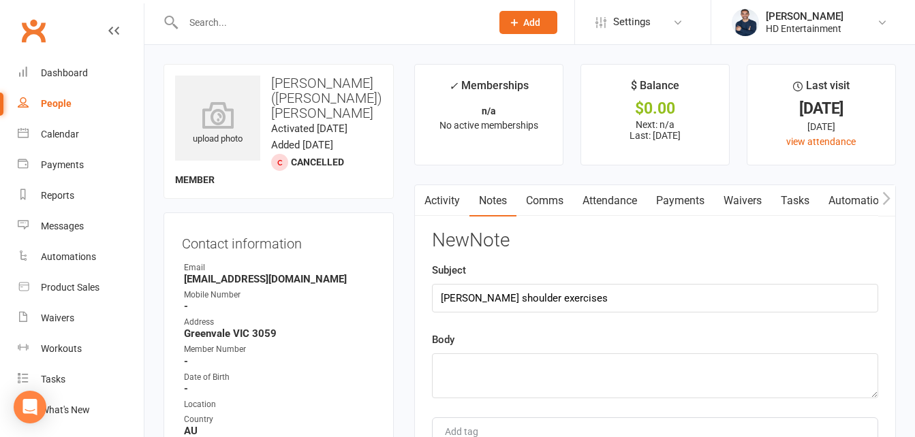
click at [884, 200] on icon "button" at bounding box center [886, 198] width 8 height 14
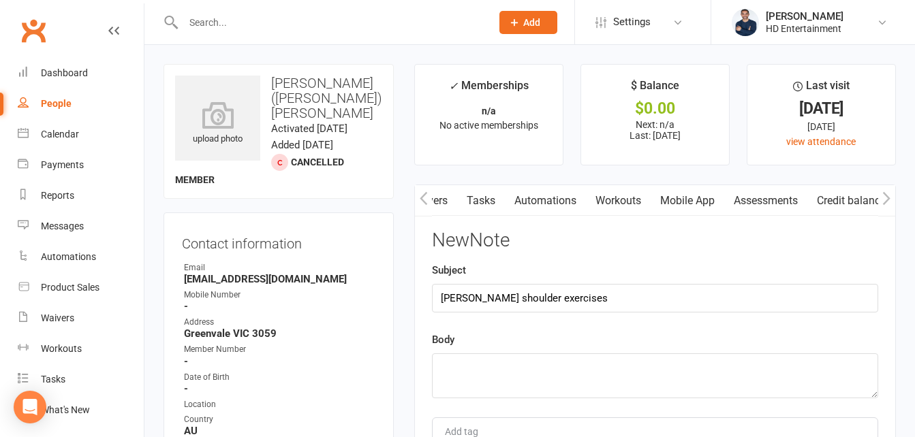
click at [423, 200] on icon "button" at bounding box center [423, 197] width 7 height 13
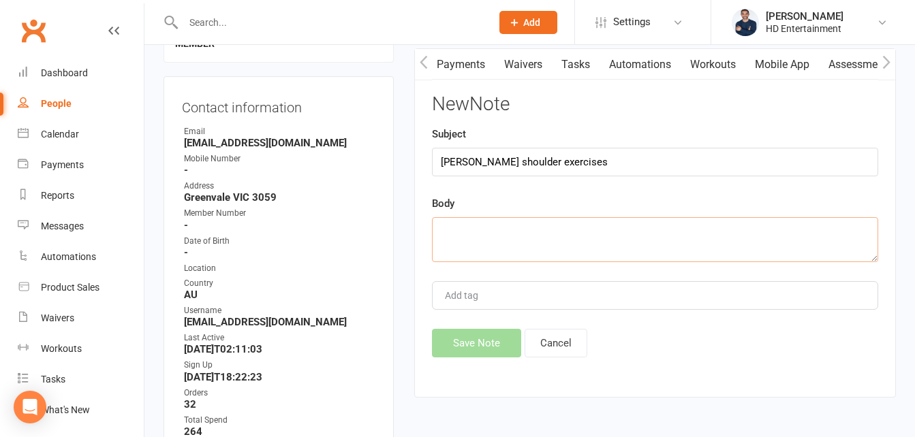
click at [461, 232] on textarea at bounding box center [655, 239] width 446 height 45
paste textarea "Hi Hooman, The first 2 pages for a couple of days According to physio however s…"
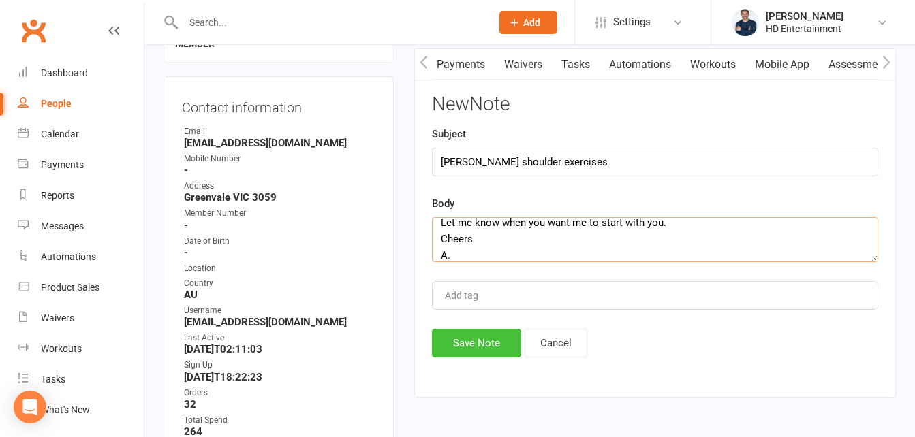
type textarea "Hi Hooman, The first 2 pages for a couple of days According to physio however s…"
click at [471, 341] on button "Save Note" at bounding box center [476, 343] width 89 height 29
